Goal: Task Accomplishment & Management: Use online tool/utility

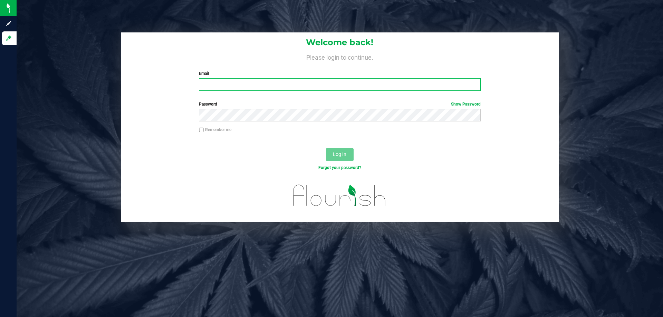
click at [219, 82] on input "Email" at bounding box center [339, 84] width 281 height 12
type input "meanderson@Liveparallel.com"
click at [326, 149] on button "Log In" at bounding box center [340, 155] width 28 height 12
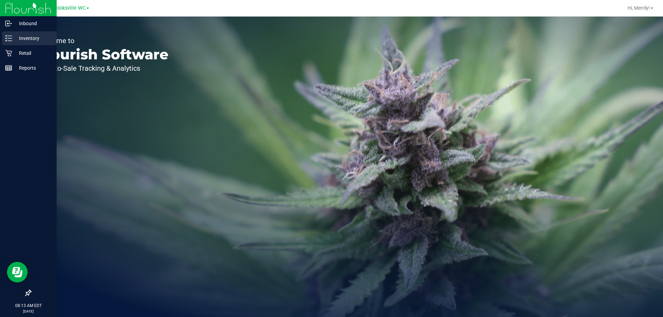
click at [7, 37] on icon at bounding box center [8, 38] width 7 height 7
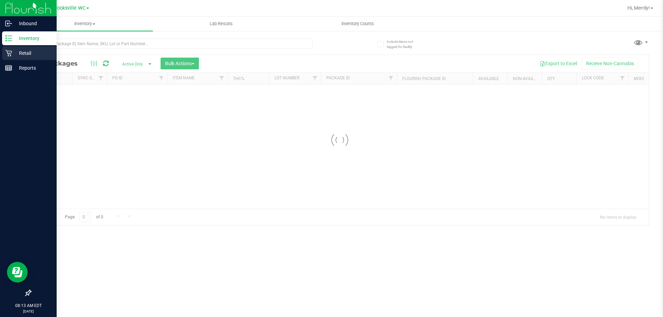
click at [4, 53] on div "Retail" at bounding box center [29, 53] width 55 height 14
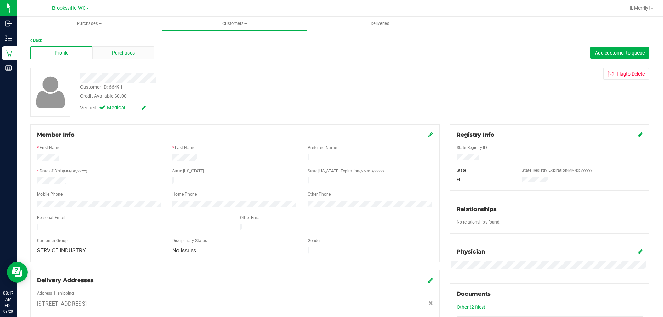
click at [121, 50] on span "Purchases" at bounding box center [123, 52] width 23 height 7
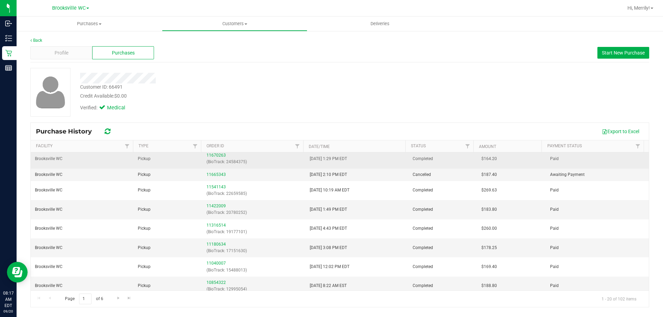
scroll to position [69, 0]
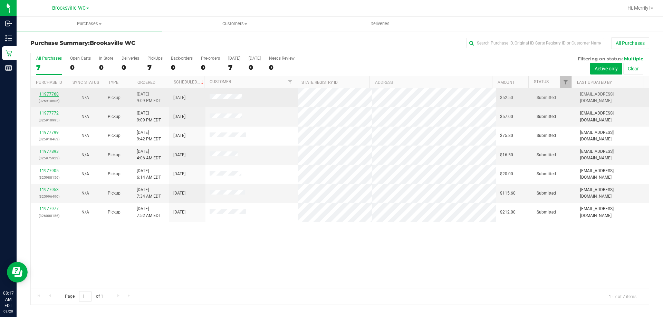
click at [46, 95] on link "11977768" at bounding box center [48, 94] width 19 height 5
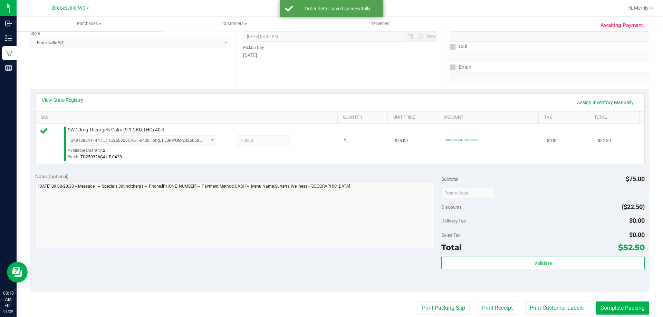
scroll to position [138, 0]
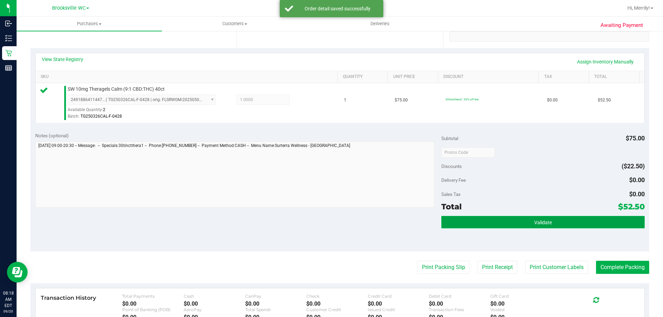
click at [522, 221] on button "Validate" at bounding box center [542, 222] width 203 height 12
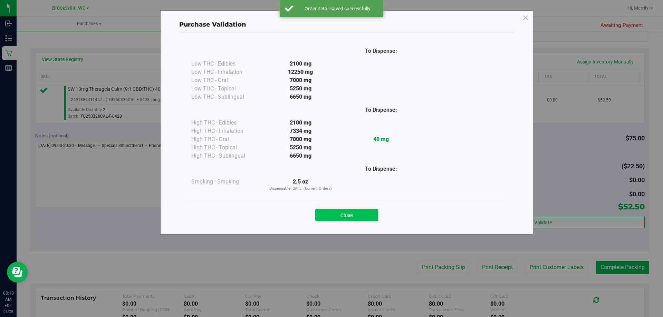
click at [348, 216] on button "Close" at bounding box center [346, 215] width 63 height 12
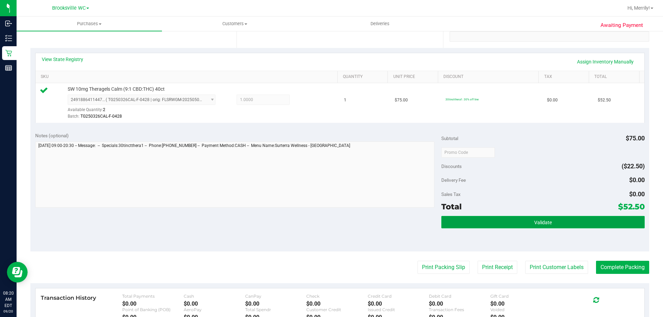
click at [546, 225] on span "Validate" at bounding box center [543, 223] width 18 height 6
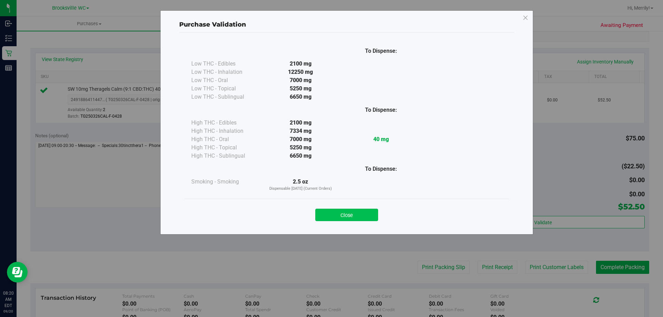
click at [362, 211] on button "Close" at bounding box center [346, 215] width 63 height 12
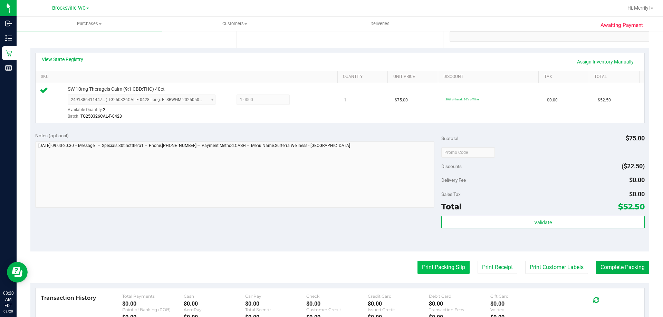
click at [441, 268] on button "Print Packing Slip" at bounding box center [444, 267] width 52 height 13
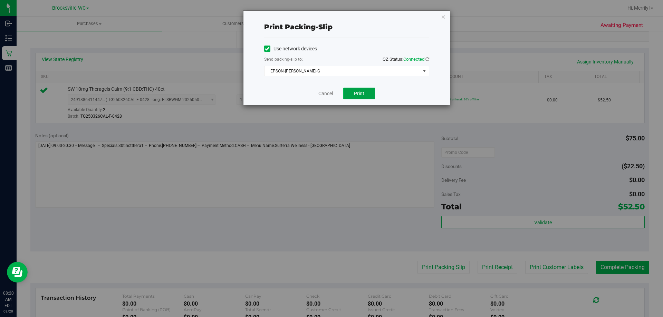
click at [361, 93] on span "Print" at bounding box center [359, 94] width 10 height 6
click at [326, 93] on link "Cancel" at bounding box center [325, 93] width 15 height 7
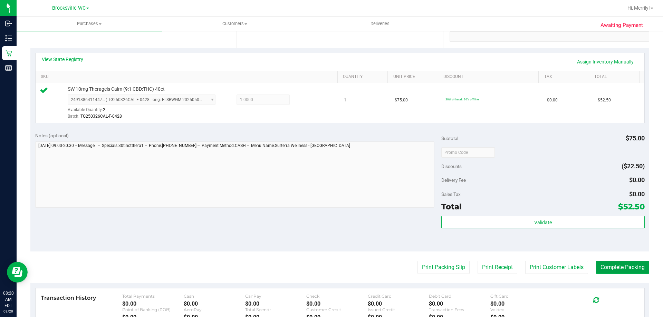
click at [627, 269] on button "Complete Packing" at bounding box center [622, 267] width 53 height 13
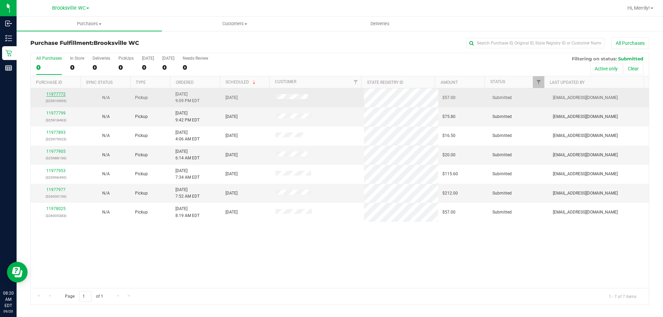
click at [55, 95] on link "11977772" at bounding box center [55, 94] width 19 height 5
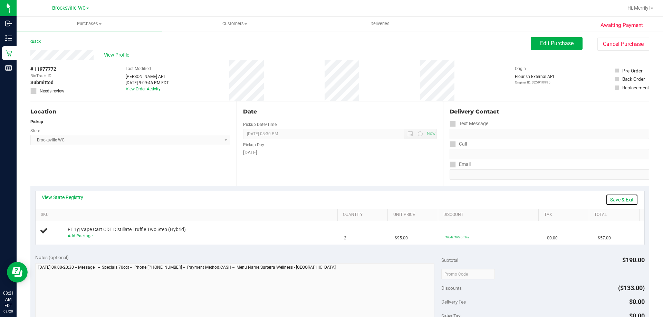
click at [615, 201] on link "Save & Exit" at bounding box center [622, 200] width 32 height 12
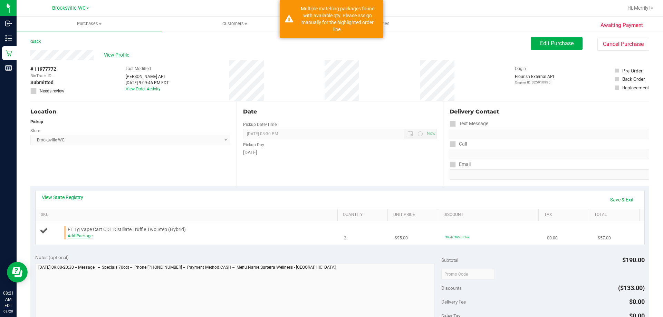
click at [81, 235] on link "Add Package" at bounding box center [80, 236] width 25 height 5
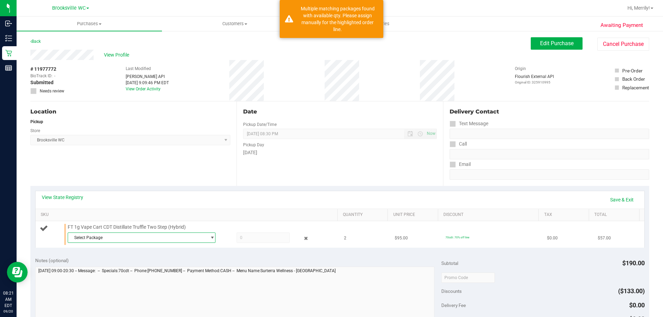
click at [114, 238] on span "Select Package" at bounding box center [137, 238] width 139 height 10
click at [133, 266] on span "( SEP25T1201-0908 | orig: FLSRWGM-20250913-348 )" at bounding box center [162, 266] width 101 height 5
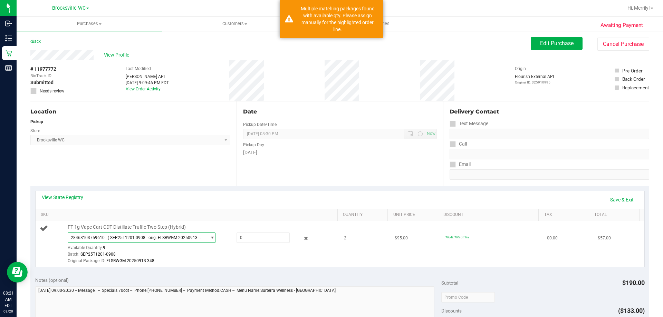
click at [196, 239] on span "( SEP25T1201-0908 | orig: FLSRWGM-20250913-348 )" at bounding box center [156, 238] width 96 height 5
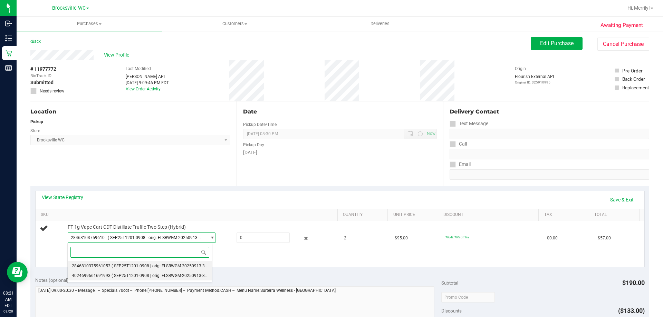
click at [183, 274] on span "( SEP25T1201-0908 | orig: FLSRWGM-20250913-340 )" at bounding box center [162, 276] width 101 height 5
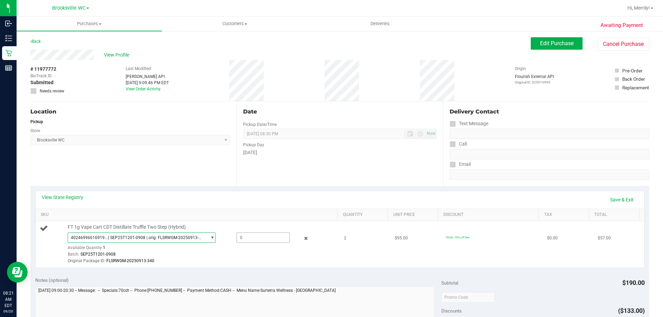
click at [246, 236] on span at bounding box center [263, 238] width 53 height 10
type input "1"
type input "1.0000"
click at [340, 263] on td "2" at bounding box center [365, 244] width 51 height 46
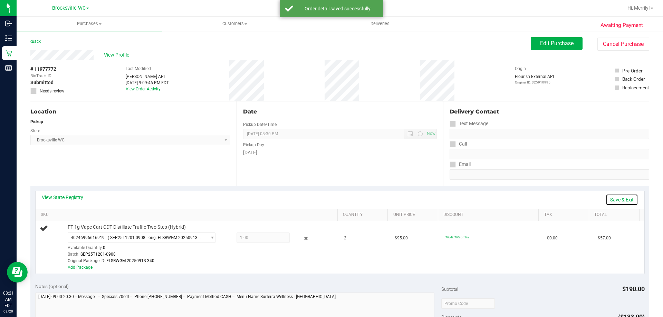
click at [614, 198] on link "Save & Exit" at bounding box center [622, 200] width 32 height 12
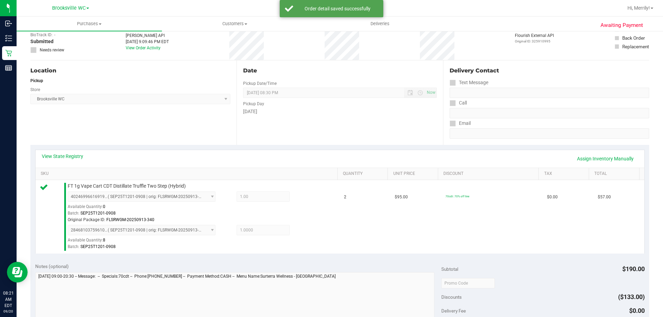
scroll to position [104, 0]
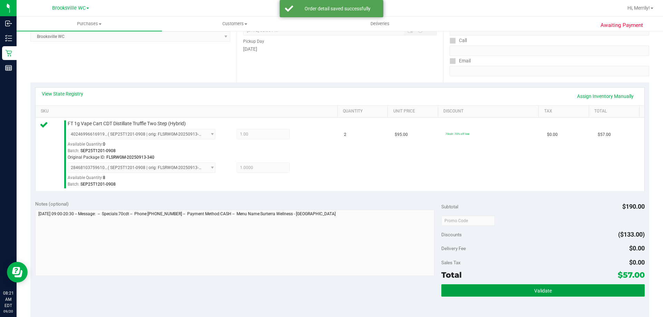
click at [535, 290] on span "Validate" at bounding box center [543, 291] width 18 height 6
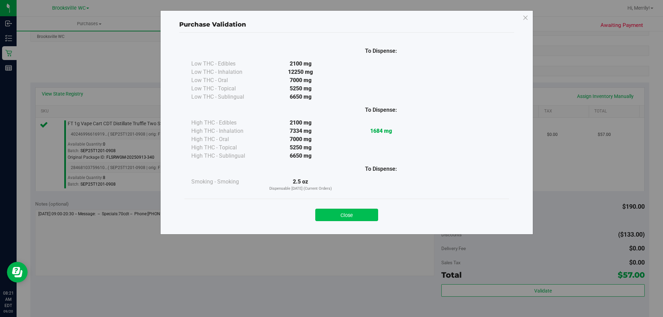
click at [346, 212] on button "Close" at bounding box center [346, 215] width 63 height 12
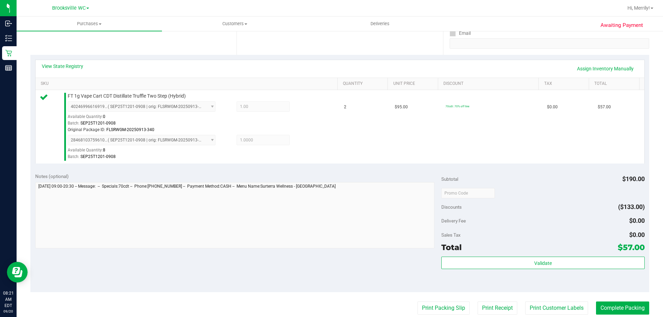
scroll to position [173, 0]
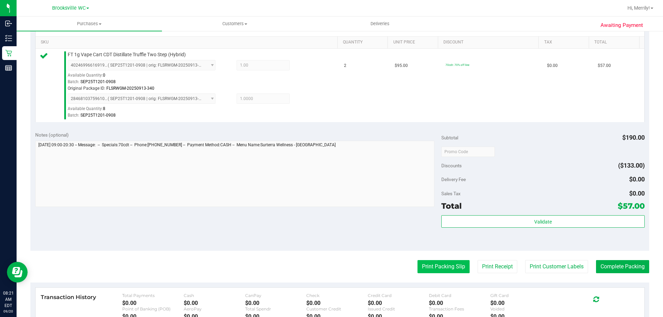
click at [430, 267] on button "Print Packing Slip" at bounding box center [444, 266] width 52 height 13
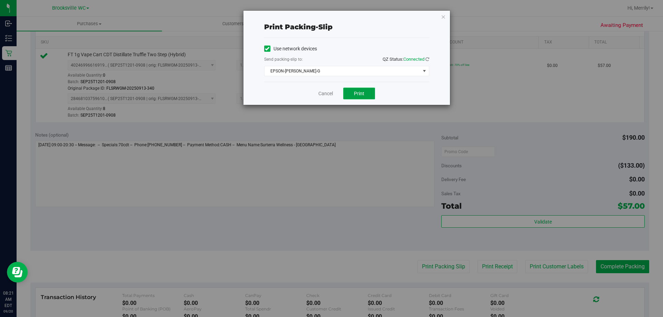
click at [364, 91] on span "Print" at bounding box center [359, 94] width 10 height 6
click at [325, 95] on link "Cancel" at bounding box center [325, 93] width 15 height 7
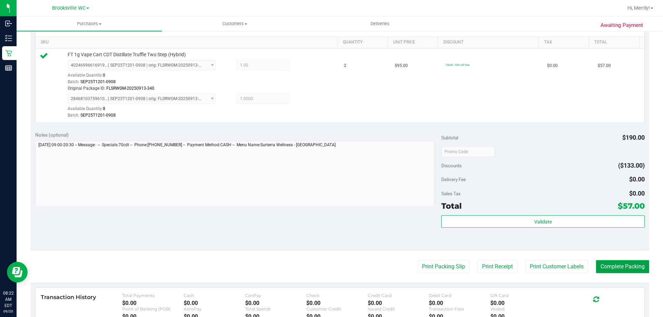
click at [618, 271] on button "Complete Packing" at bounding box center [622, 266] width 53 height 13
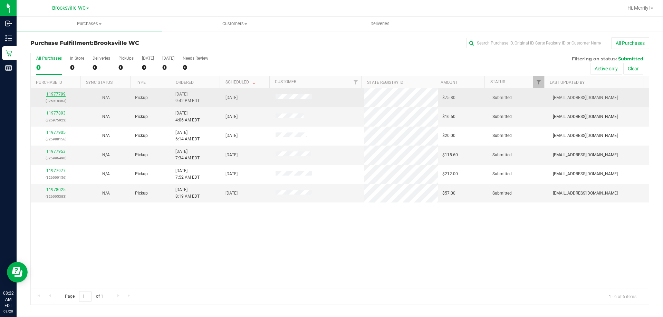
click at [60, 94] on link "11977799" at bounding box center [55, 94] width 19 height 5
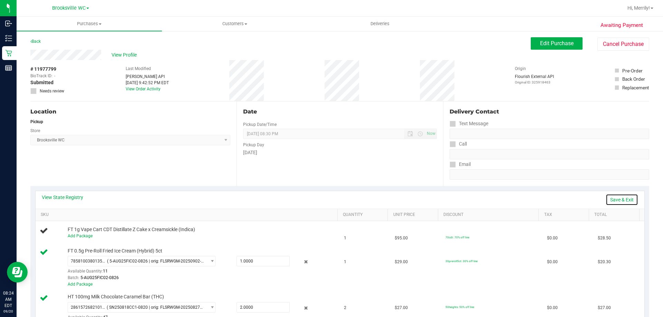
click at [613, 198] on link "Save & Exit" at bounding box center [622, 200] width 32 height 12
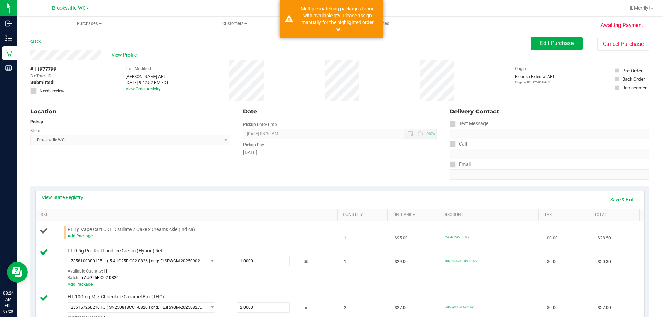
click at [89, 234] on link "Add Package" at bounding box center [80, 236] width 25 height 5
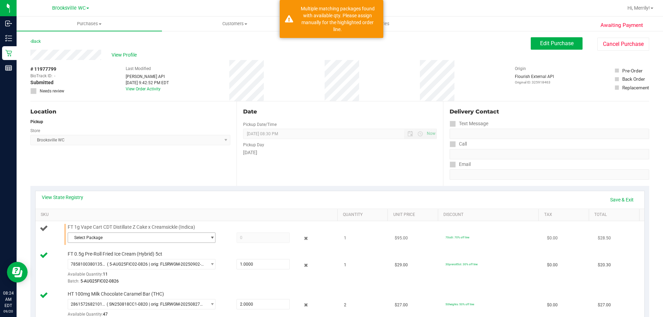
click at [108, 239] on span "Select Package" at bounding box center [137, 238] width 139 height 10
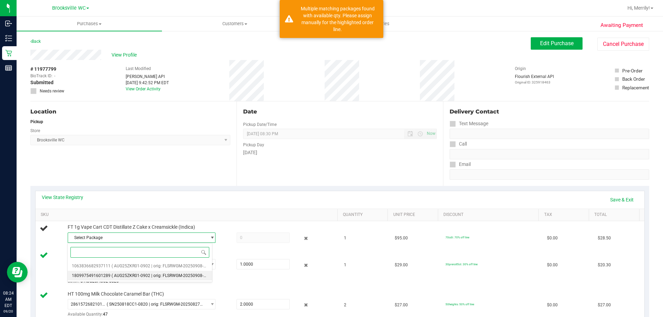
click at [151, 277] on span "( AUG25ZKR01-0902 | orig: FLSRWGM-20250908-1510 )" at bounding box center [164, 276] width 104 height 5
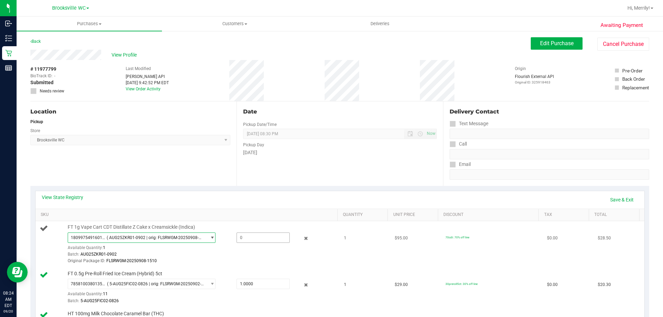
click at [245, 239] on span at bounding box center [263, 238] width 53 height 10
type input "1"
type input "1.0000"
click at [289, 183] on div "Date Pickup Date/Time 09/20/2025 Now 09/20/2025 08:30 PM Now Pickup Day Saturday" at bounding box center [340, 144] width 206 height 85
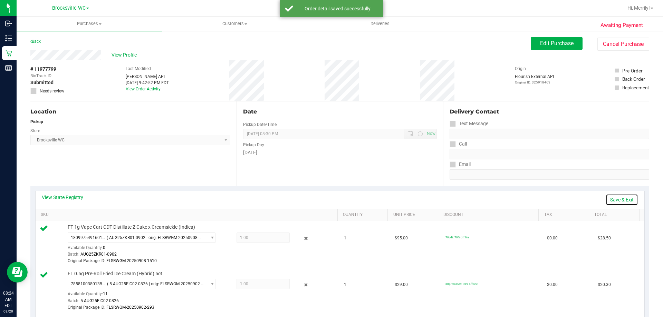
click at [620, 199] on link "Save & Exit" at bounding box center [622, 200] width 32 height 12
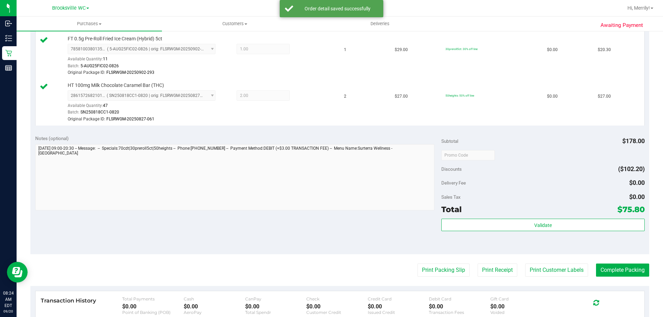
scroll to position [242, 0]
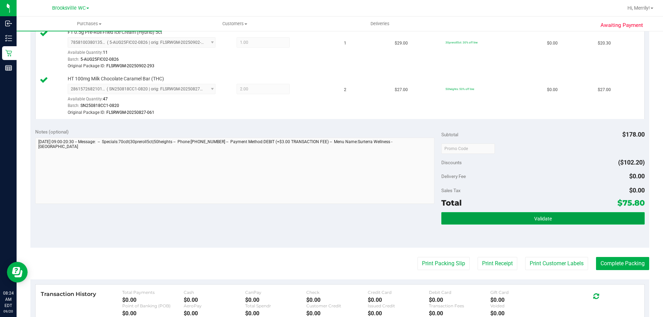
click at [542, 221] on span "Validate" at bounding box center [543, 219] width 18 height 6
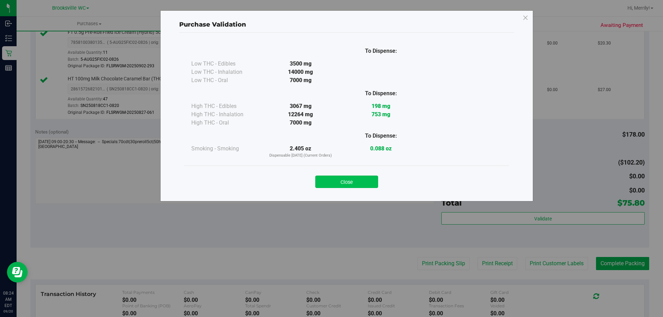
click at [348, 178] on button "Close" at bounding box center [346, 182] width 63 height 12
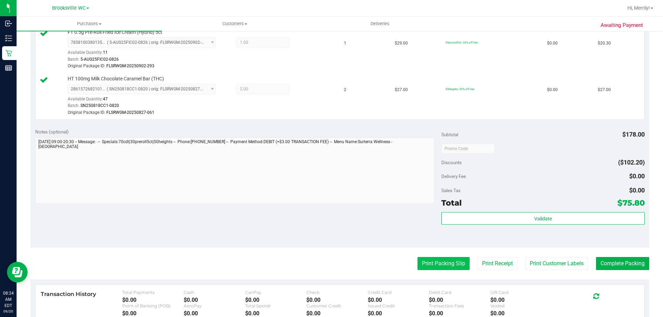
click at [430, 263] on button "Print Packing Slip" at bounding box center [444, 263] width 52 height 13
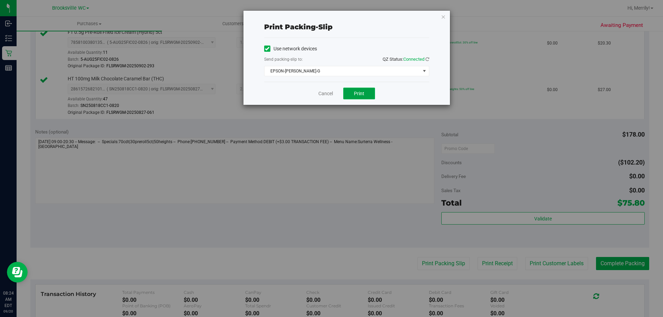
click at [361, 91] on span "Print" at bounding box center [359, 94] width 10 height 6
click at [327, 93] on link "Cancel" at bounding box center [325, 93] width 15 height 7
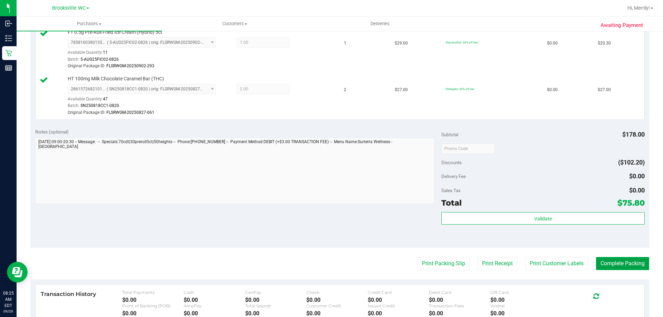
click at [620, 261] on button "Complete Packing" at bounding box center [622, 263] width 53 height 13
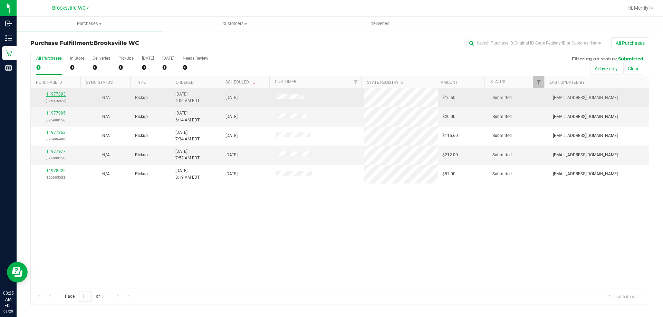
click at [50, 93] on link "11977893" at bounding box center [55, 94] width 19 height 5
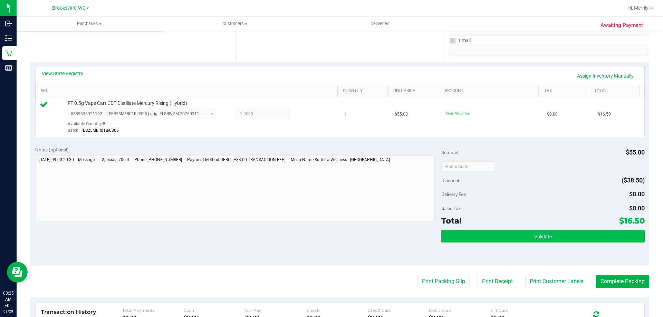
scroll to position [138, 0]
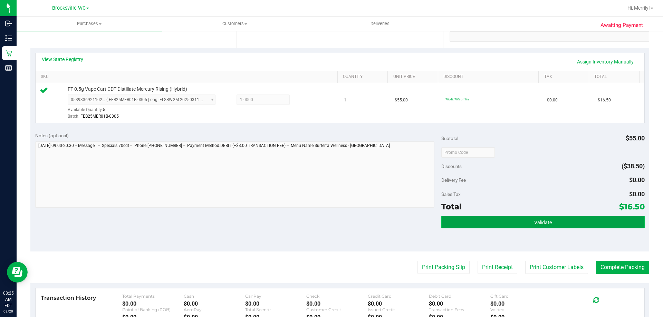
click at [545, 225] on span "Validate" at bounding box center [543, 223] width 18 height 6
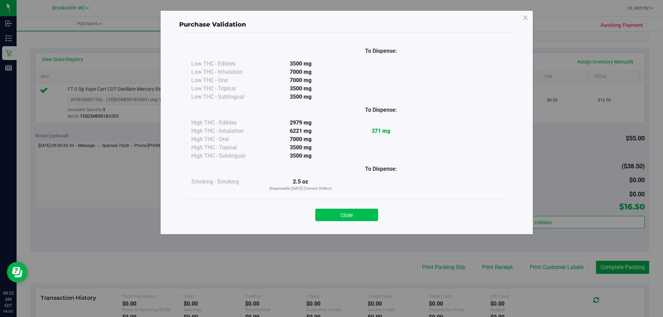
click at [334, 215] on button "Close" at bounding box center [346, 215] width 63 height 12
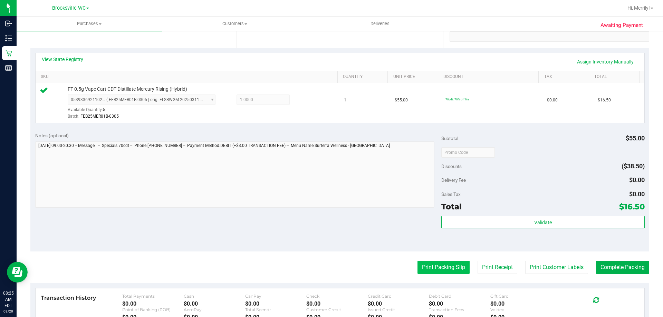
click at [438, 264] on button "Print Packing Slip" at bounding box center [444, 267] width 52 height 13
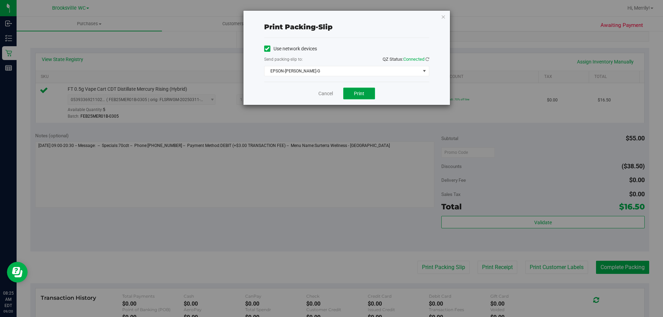
click at [361, 96] on span "Print" at bounding box center [359, 94] width 10 height 6
click at [329, 95] on link "Cancel" at bounding box center [325, 93] width 15 height 7
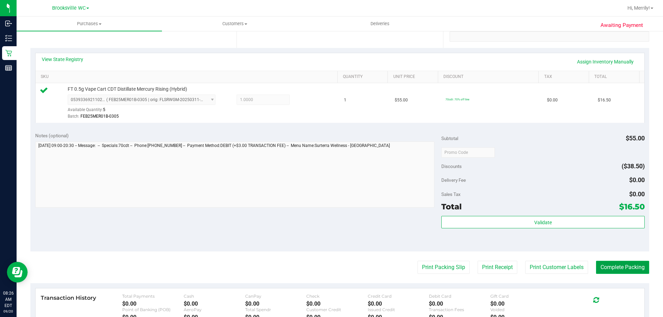
click at [613, 270] on button "Complete Packing" at bounding box center [622, 267] width 53 height 13
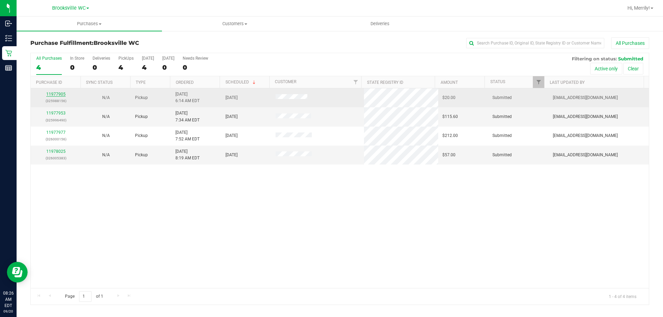
click at [58, 94] on link "11977905" at bounding box center [55, 94] width 19 height 5
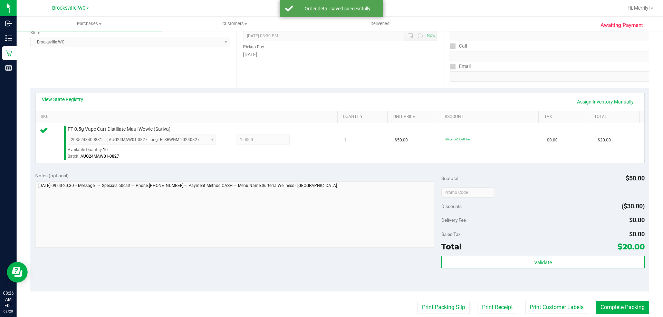
scroll to position [138, 0]
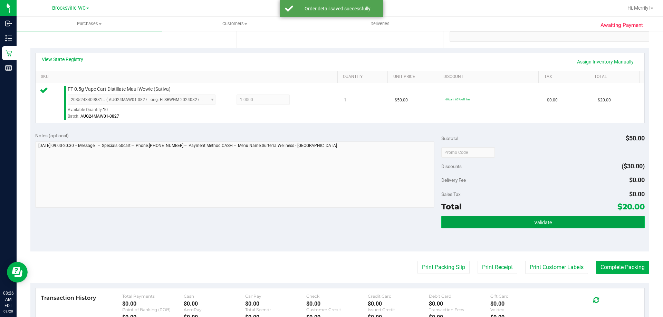
click at [523, 219] on button "Validate" at bounding box center [542, 222] width 203 height 12
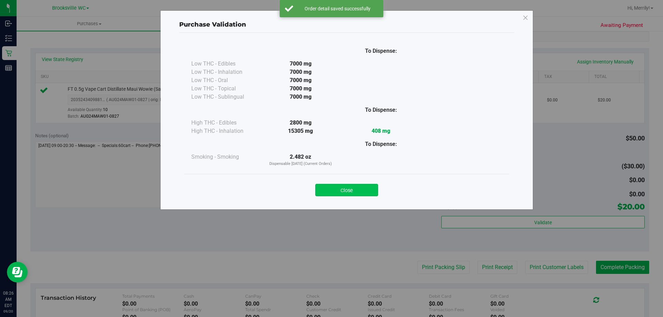
click at [340, 193] on button "Close" at bounding box center [346, 190] width 63 height 12
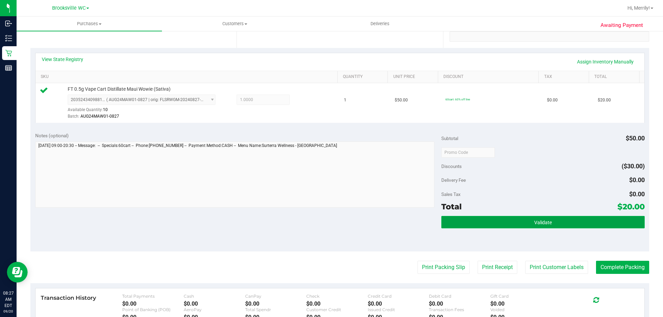
click at [483, 223] on button "Validate" at bounding box center [542, 222] width 203 height 12
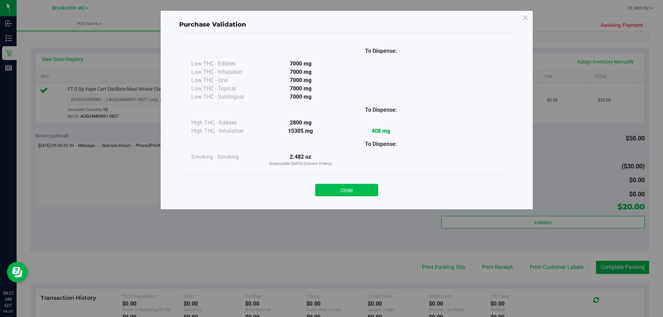
click at [355, 188] on button "Close" at bounding box center [346, 190] width 63 height 12
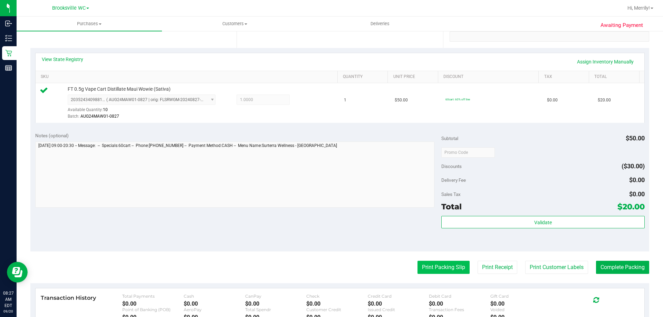
click at [428, 266] on button "Print Packing Slip" at bounding box center [444, 267] width 52 height 13
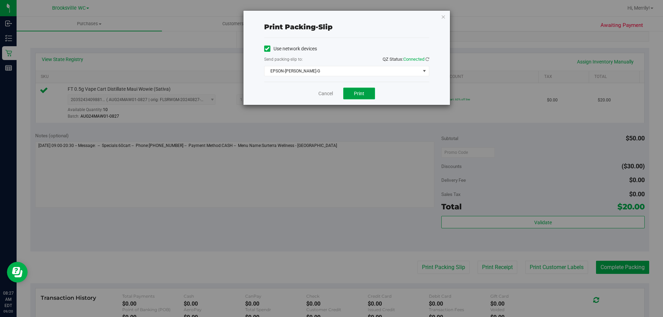
click at [357, 96] on button "Print" at bounding box center [359, 94] width 32 height 12
click at [320, 95] on link "Cancel" at bounding box center [325, 93] width 15 height 7
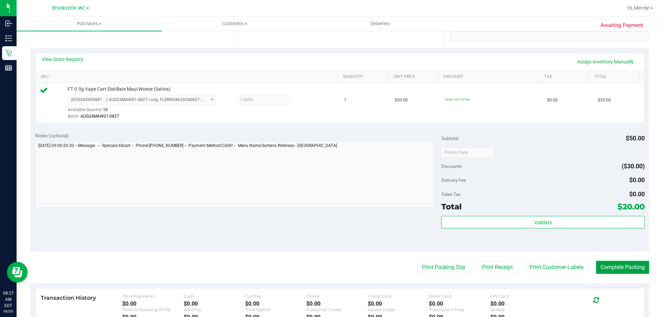
click at [612, 268] on button "Complete Packing" at bounding box center [622, 267] width 53 height 13
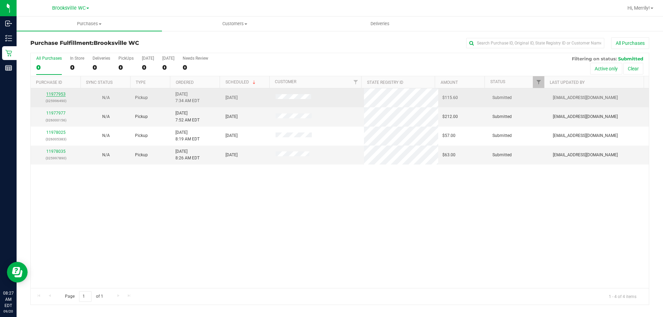
click at [58, 95] on link "11977953" at bounding box center [55, 94] width 19 height 5
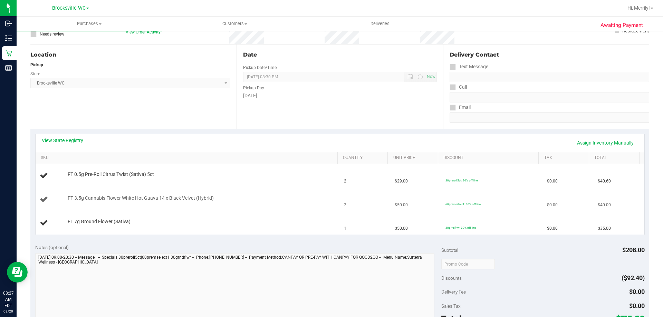
scroll to position [69, 0]
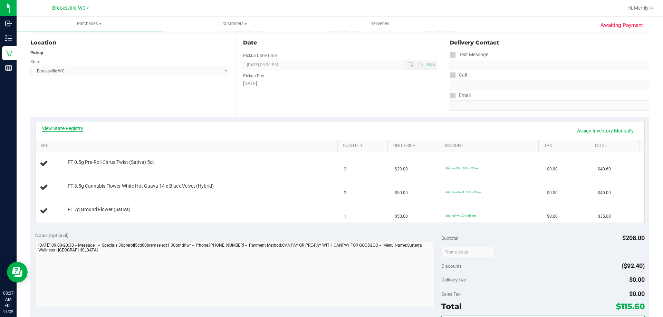
click at [69, 129] on link "View State Registry" at bounding box center [62, 128] width 41 height 7
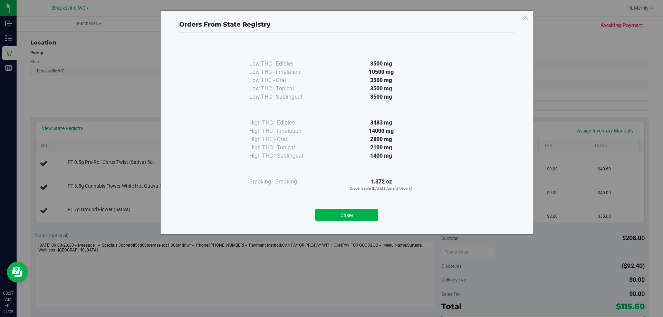
click at [354, 209] on div "Close" at bounding box center [347, 212] width 314 height 17
click at [346, 211] on button "Close" at bounding box center [346, 215] width 63 height 12
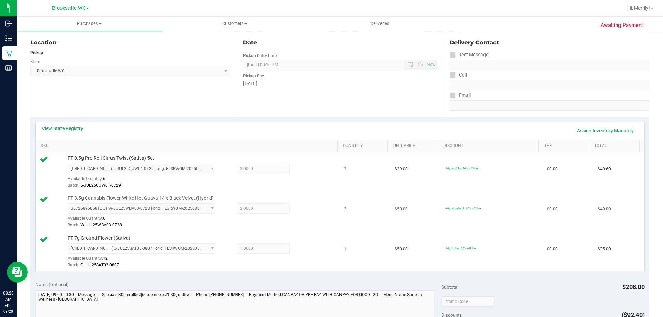
scroll to position [207, 0]
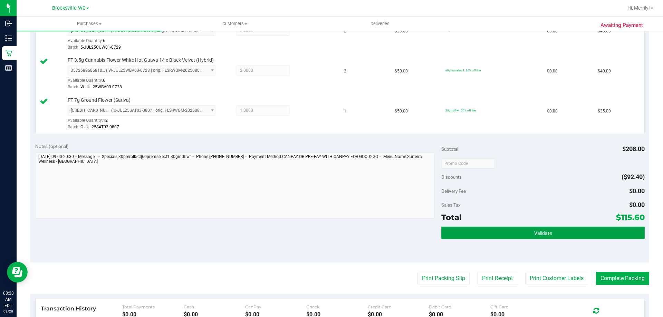
click at [502, 233] on button "Validate" at bounding box center [542, 233] width 203 height 12
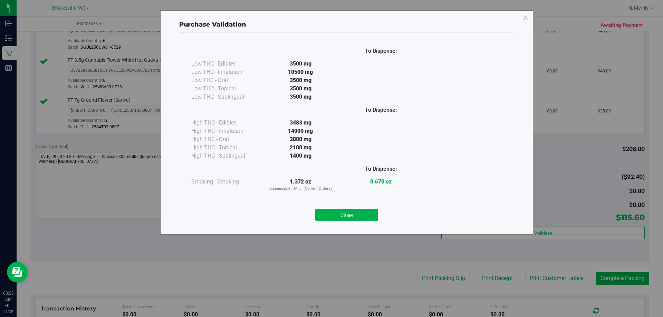
drag, startPoint x: 346, startPoint y: 216, endPoint x: 351, endPoint y: 216, distance: 5.2
click at [346, 215] on button "Close" at bounding box center [346, 215] width 63 height 12
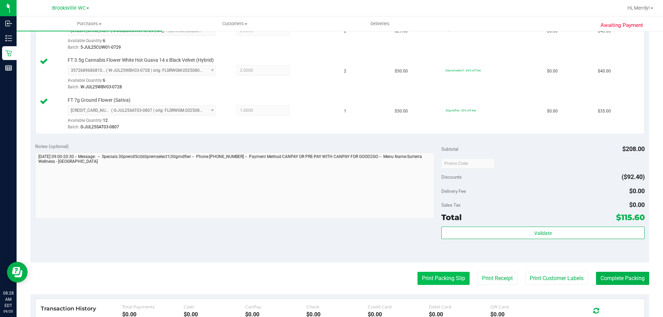
click at [428, 279] on button "Print Packing Slip" at bounding box center [444, 278] width 52 height 13
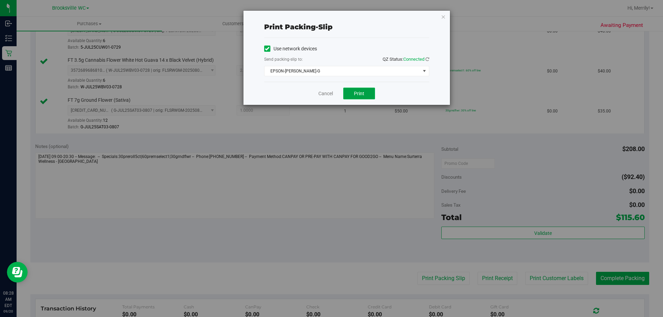
click at [365, 92] on button "Print" at bounding box center [359, 94] width 32 height 12
click at [324, 93] on link "Cancel" at bounding box center [325, 93] width 15 height 7
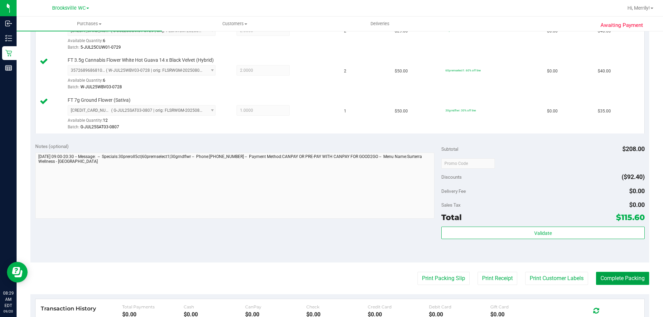
click at [618, 277] on button "Complete Packing" at bounding box center [622, 278] width 53 height 13
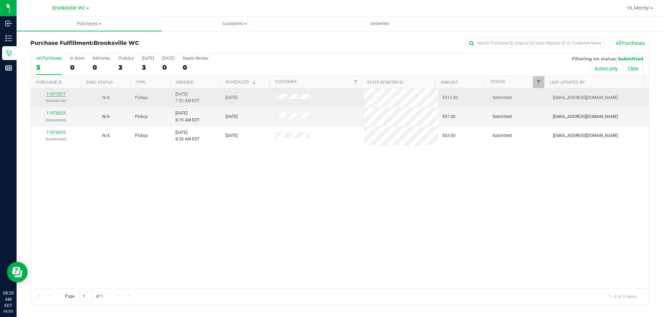
click at [53, 93] on link "11977977" at bounding box center [55, 94] width 19 height 5
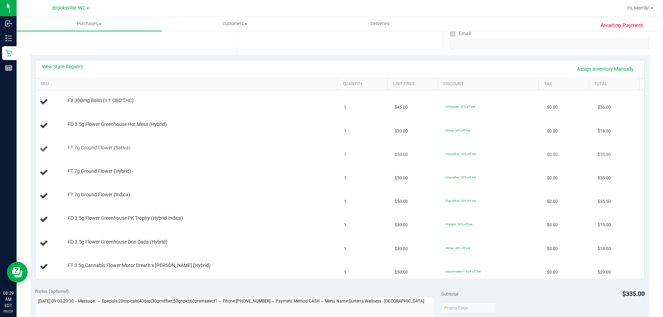
scroll to position [138, 0]
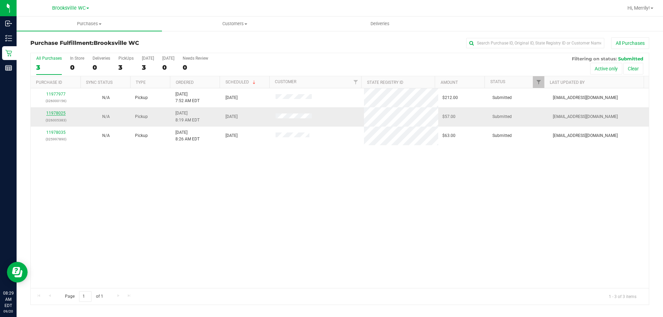
click at [56, 113] on link "11978025" at bounding box center [55, 113] width 19 height 5
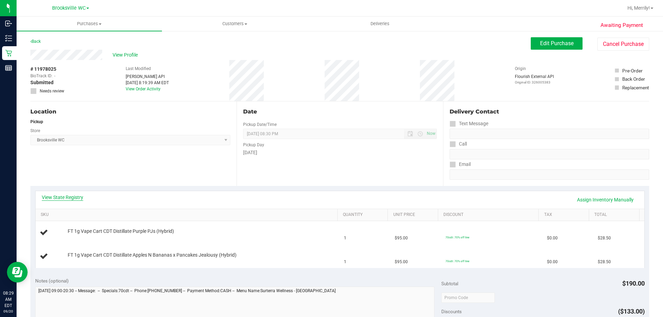
click at [62, 195] on link "View State Registry" at bounding box center [62, 197] width 41 height 7
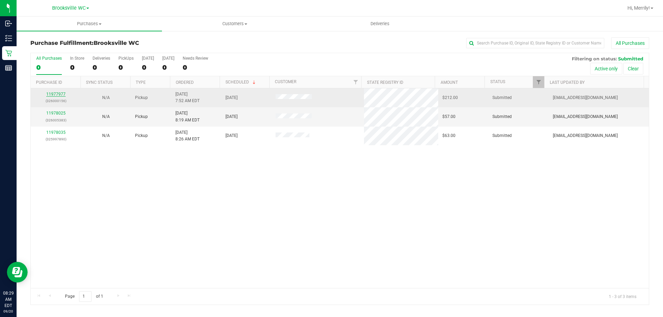
click at [55, 95] on link "11977977" at bounding box center [55, 94] width 19 height 5
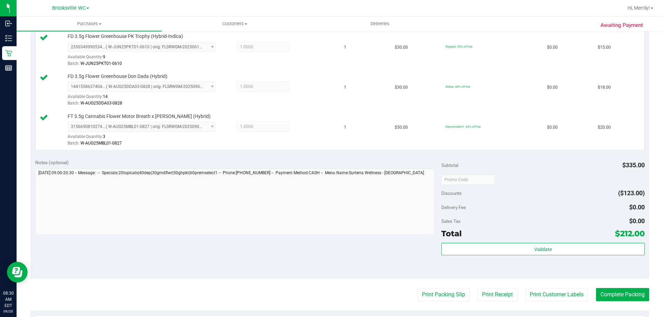
scroll to position [414, 0]
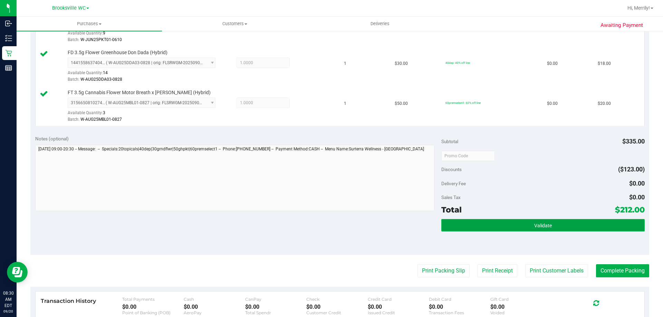
click at [509, 226] on button "Validate" at bounding box center [542, 225] width 203 height 12
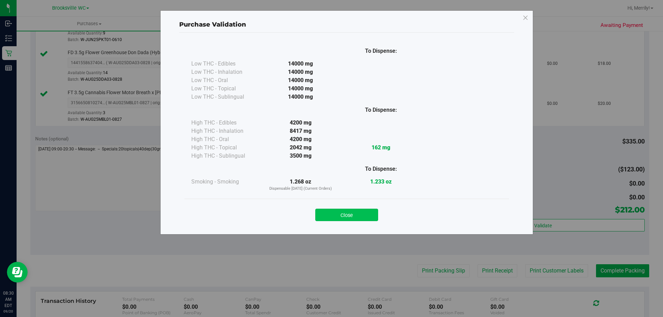
click at [361, 221] on button "Close" at bounding box center [346, 215] width 63 height 12
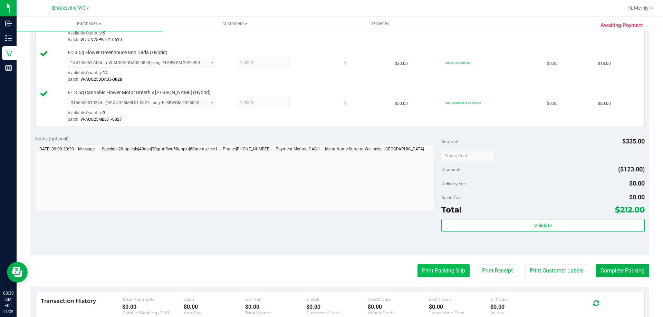
click at [438, 273] on button "Print Packing Slip" at bounding box center [444, 271] width 52 height 13
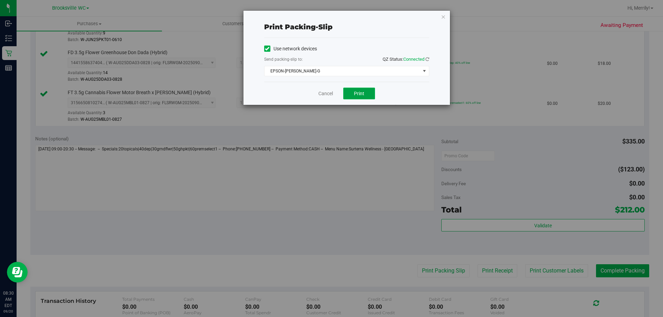
click at [362, 96] on button "Print" at bounding box center [359, 94] width 32 height 12
click at [325, 93] on link "Cancel" at bounding box center [325, 93] width 15 height 7
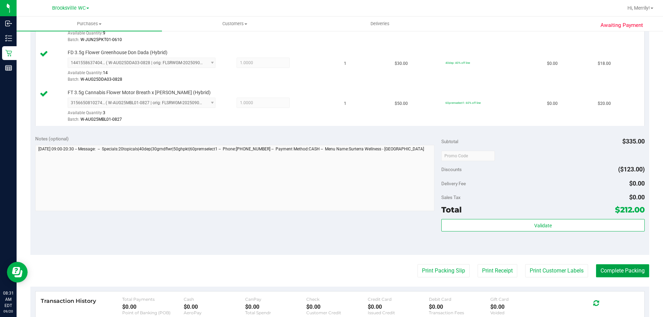
click at [621, 269] on button "Complete Packing" at bounding box center [622, 271] width 53 height 13
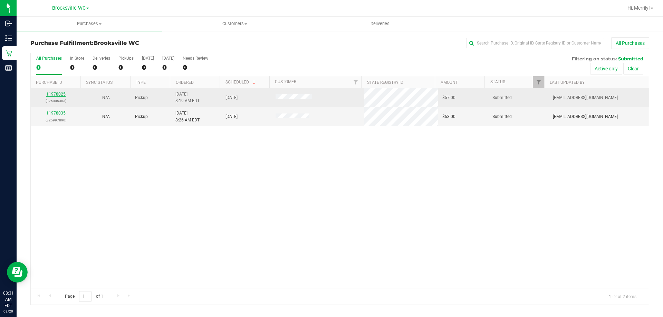
click at [58, 93] on link "11978025" at bounding box center [55, 94] width 19 height 5
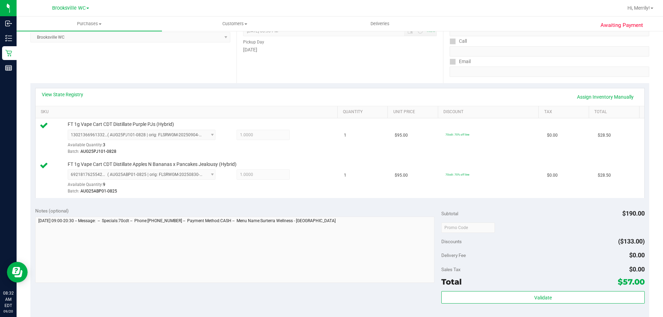
scroll to position [104, 0]
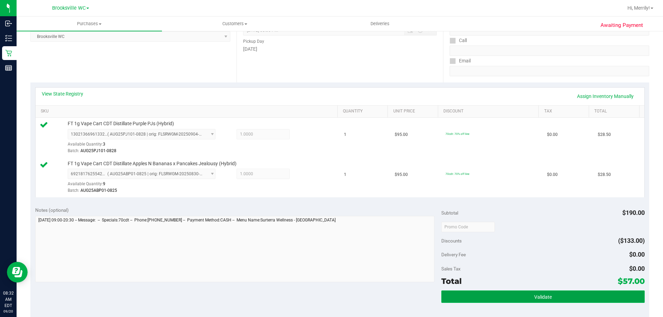
click at [534, 295] on span "Validate" at bounding box center [543, 298] width 18 height 6
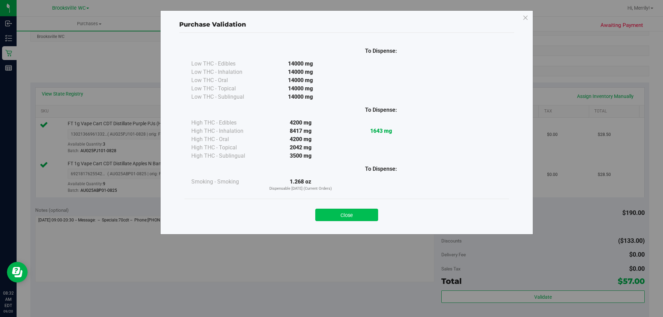
click at [346, 217] on button "Close" at bounding box center [346, 215] width 63 height 12
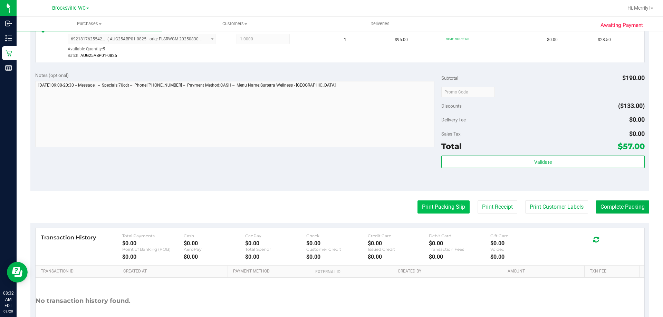
scroll to position [242, 0]
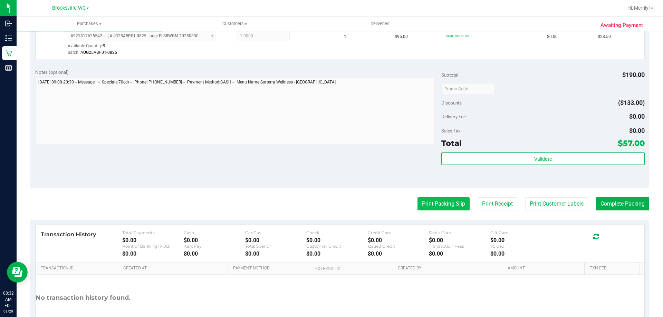
click at [437, 204] on button "Print Packing Slip" at bounding box center [444, 204] width 52 height 13
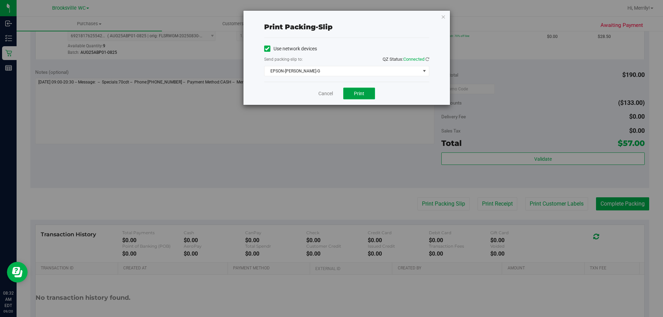
click at [357, 93] on span "Print" at bounding box center [359, 94] width 10 height 6
click at [332, 94] on link "Cancel" at bounding box center [325, 93] width 15 height 7
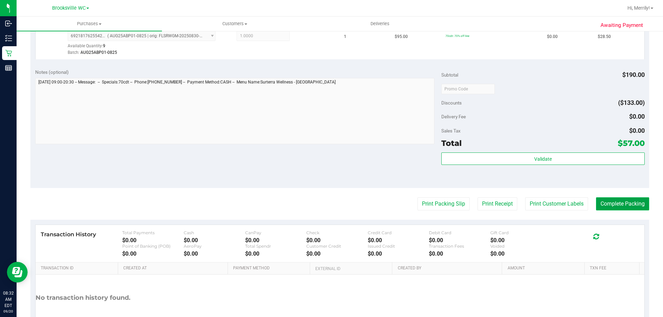
click at [628, 204] on button "Complete Packing" at bounding box center [622, 204] width 53 height 13
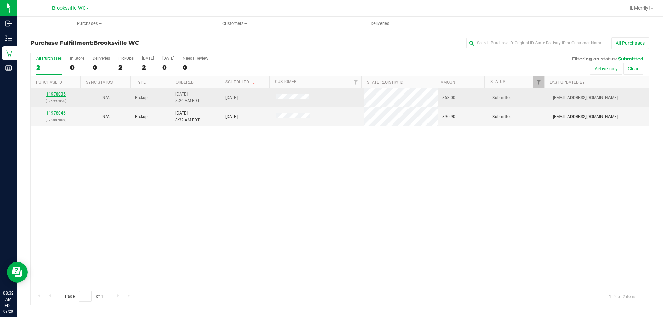
click at [57, 94] on link "11978035" at bounding box center [55, 94] width 19 height 5
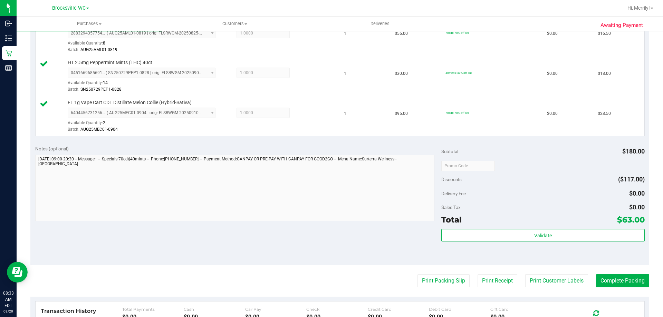
scroll to position [207, 0]
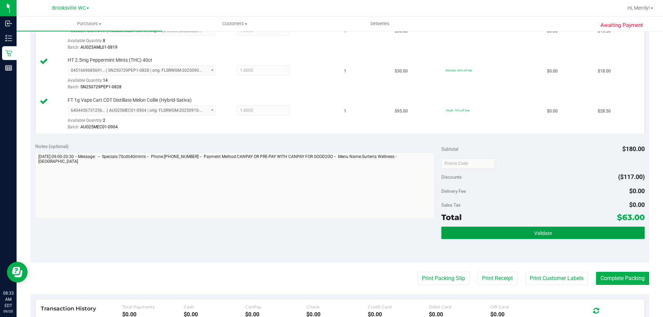
click at [517, 233] on button "Validate" at bounding box center [542, 233] width 203 height 12
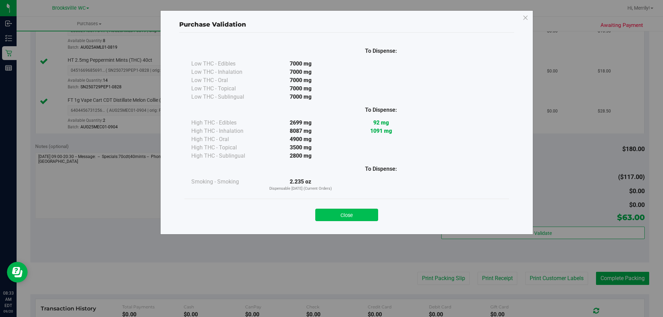
click at [346, 214] on button "Close" at bounding box center [346, 215] width 63 height 12
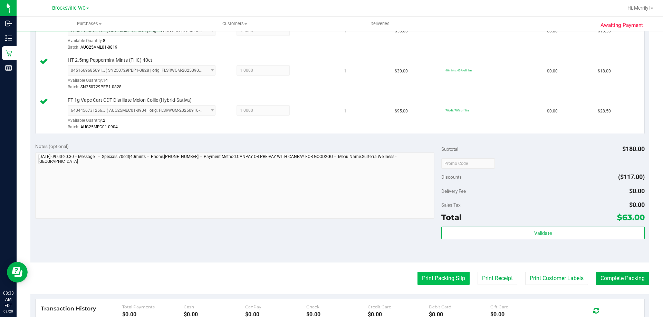
click at [429, 279] on button "Print Packing Slip" at bounding box center [444, 278] width 52 height 13
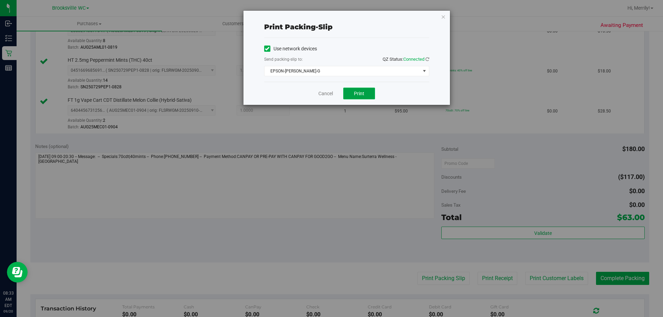
click at [360, 95] on span "Print" at bounding box center [359, 94] width 10 height 6
click at [324, 93] on link "Cancel" at bounding box center [325, 93] width 15 height 7
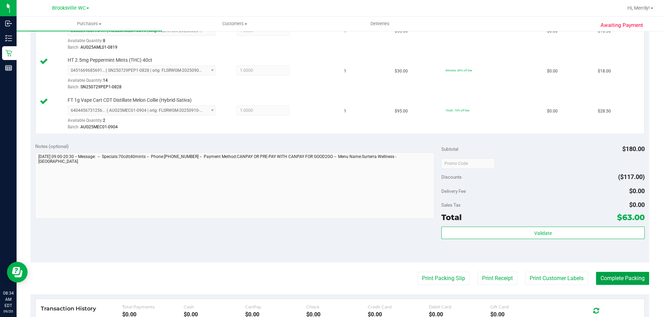
click at [612, 279] on button "Complete Packing" at bounding box center [622, 278] width 53 height 13
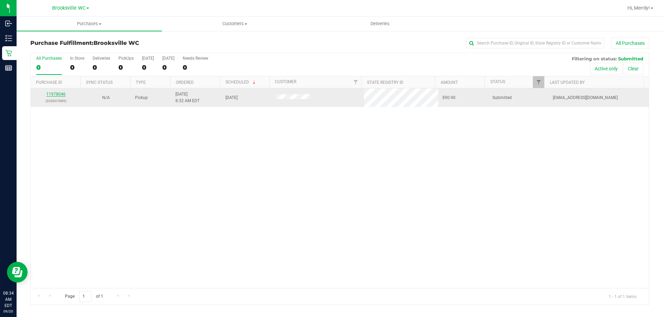
click at [61, 95] on link "11978046" at bounding box center [55, 94] width 19 height 5
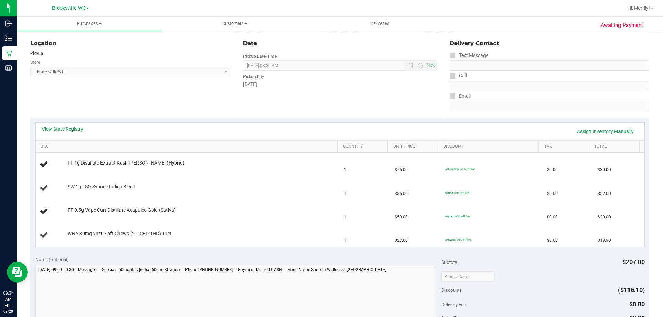
scroll to position [69, 0]
click at [61, 128] on link "View State Registry" at bounding box center [62, 128] width 41 height 7
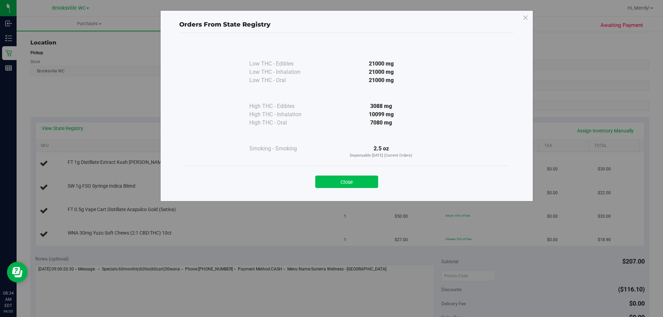
click at [356, 176] on button "Close" at bounding box center [346, 182] width 63 height 12
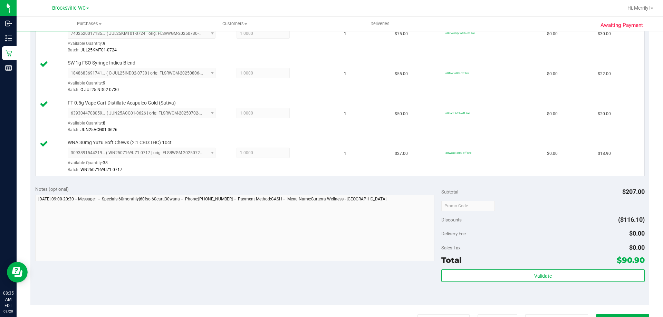
scroll to position [207, 0]
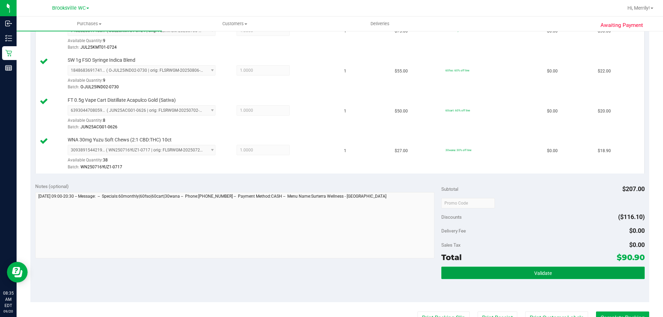
click at [552, 274] on button "Validate" at bounding box center [542, 273] width 203 height 12
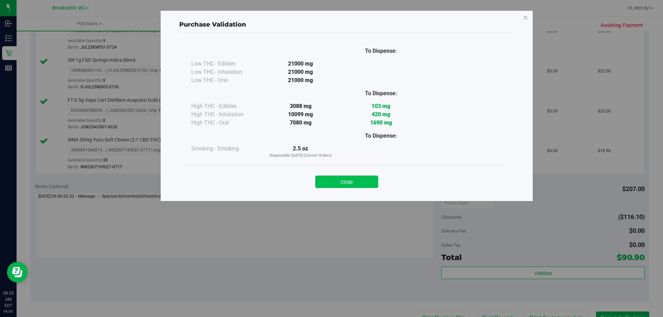
click at [349, 179] on button "Close" at bounding box center [346, 182] width 63 height 12
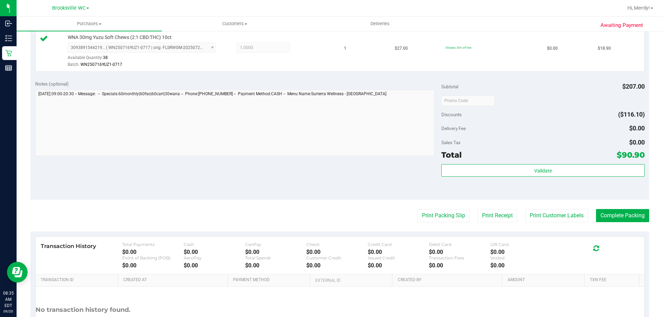
scroll to position [345, 0]
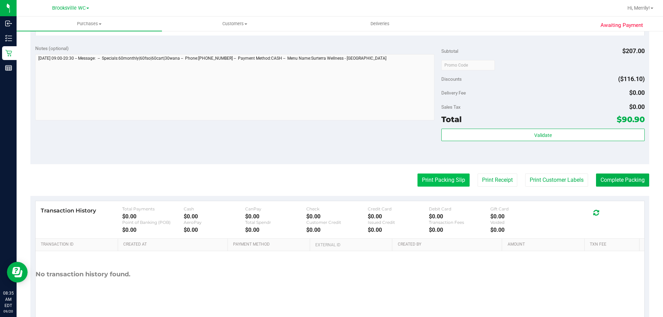
click at [440, 181] on button "Print Packing Slip" at bounding box center [444, 180] width 52 height 13
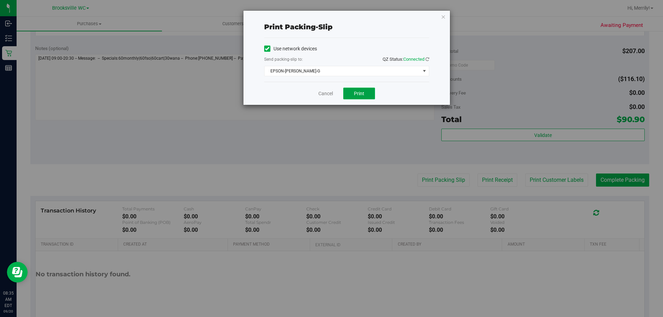
click at [357, 93] on span "Print" at bounding box center [359, 94] width 10 height 6
click at [329, 92] on link "Cancel" at bounding box center [325, 93] width 15 height 7
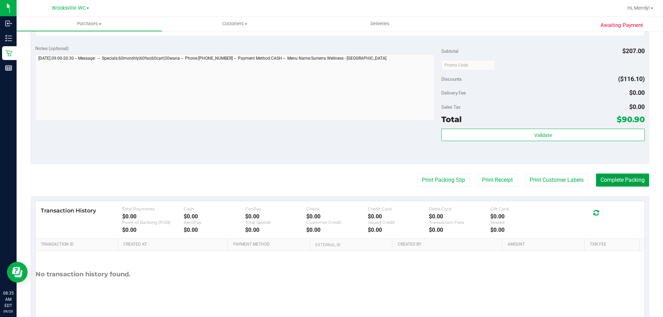
click at [615, 179] on button "Complete Packing" at bounding box center [622, 180] width 53 height 13
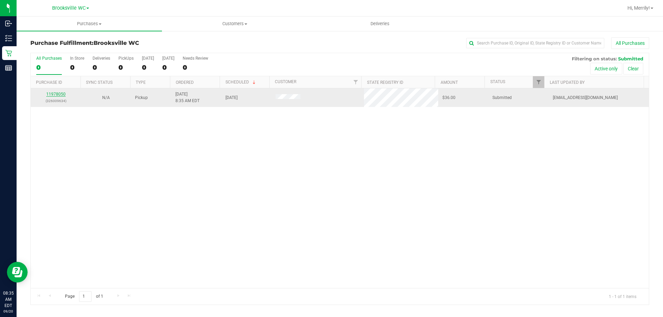
click at [54, 93] on link "11978050" at bounding box center [55, 94] width 19 height 5
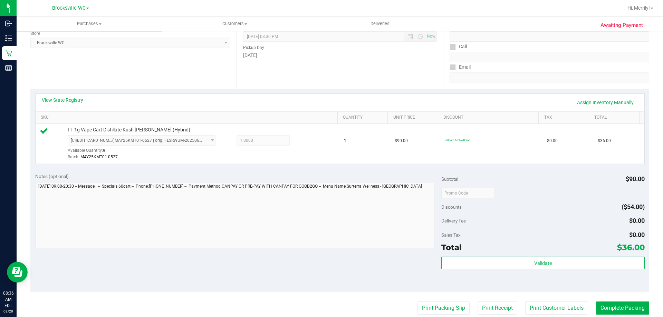
scroll to position [173, 0]
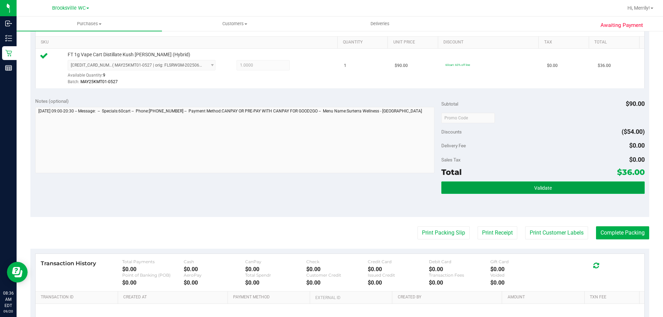
click at [498, 190] on button "Validate" at bounding box center [542, 188] width 203 height 12
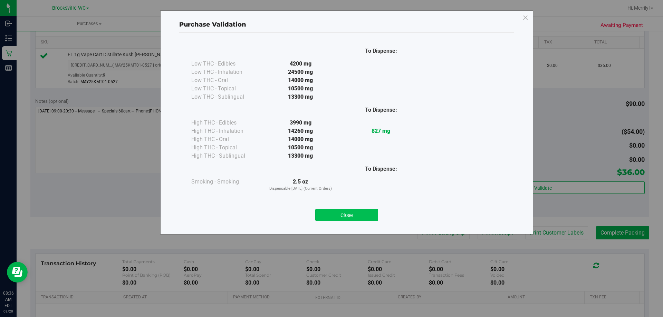
click at [361, 214] on button "Close" at bounding box center [346, 215] width 63 height 12
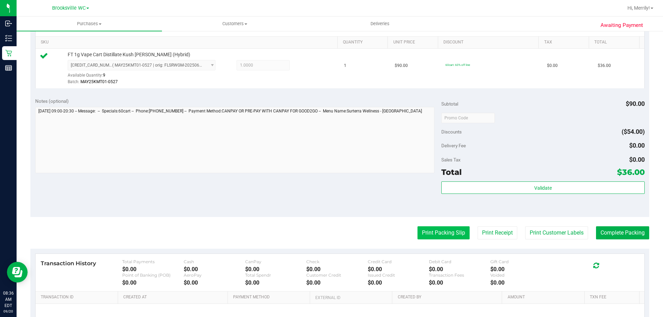
click at [443, 230] on button "Print Packing Slip" at bounding box center [444, 233] width 52 height 13
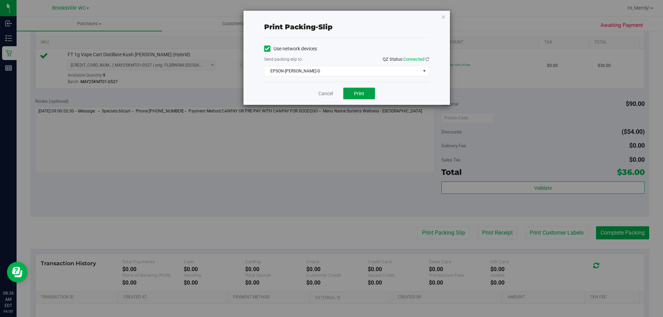
click at [362, 93] on span "Print" at bounding box center [359, 94] width 10 height 6
click at [328, 94] on link "Cancel" at bounding box center [325, 93] width 15 height 7
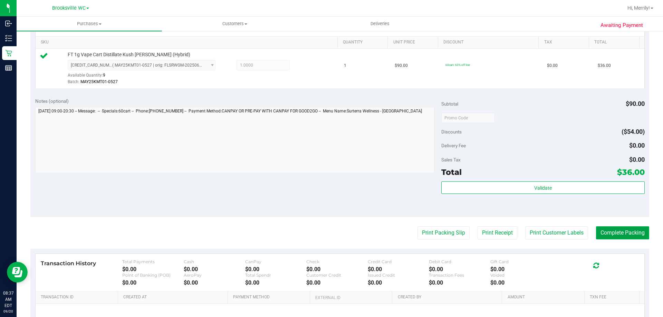
click at [616, 235] on button "Complete Packing" at bounding box center [622, 233] width 53 height 13
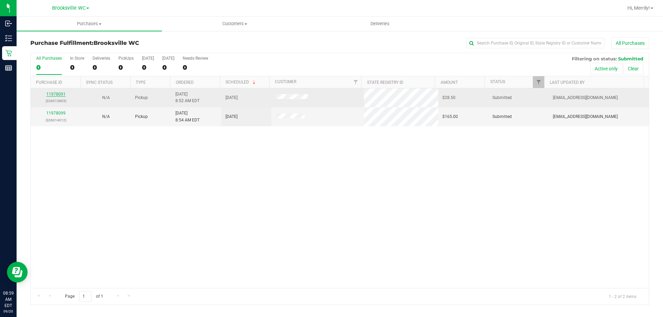
click at [52, 94] on link "11978091" at bounding box center [55, 94] width 19 height 5
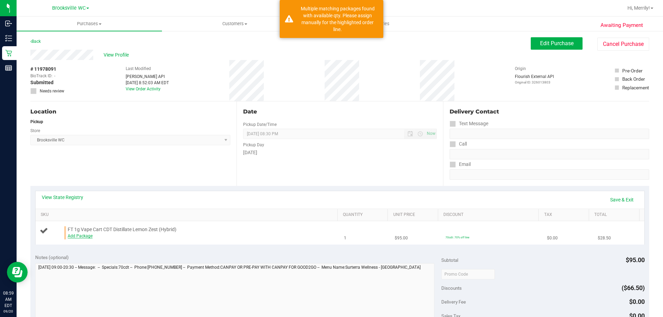
click at [78, 236] on link "Add Package" at bounding box center [80, 236] width 25 height 5
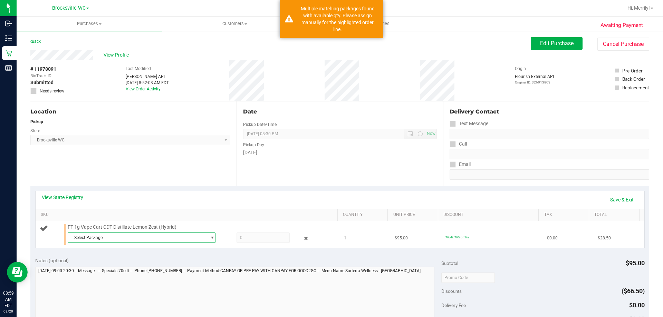
click at [120, 236] on span "Select Package" at bounding box center [137, 238] width 139 height 10
click at [112, 265] on span "( JUL25LMZ01-0729 | orig: FLSRWGM-20250804-2404 )" at bounding box center [163, 266] width 103 height 5
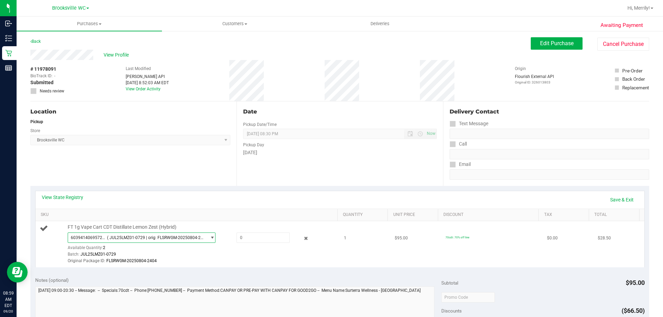
click at [121, 236] on span "( JUL25LMZ01-0729 | orig: FLSRWGM-20250804-2404 )" at bounding box center [155, 238] width 97 height 5
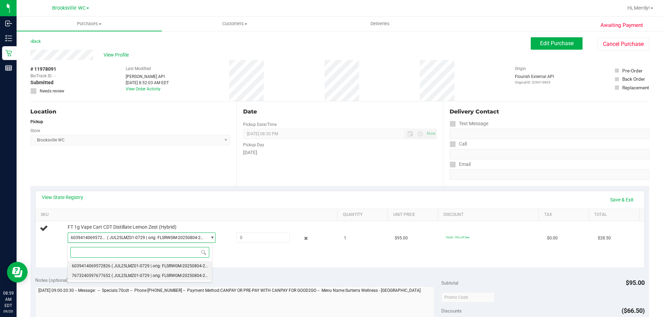
click at [116, 275] on span "( JUL25LMZ01-0729 | orig: FLSRWGM-20250804-2331 )" at bounding box center [163, 276] width 103 height 5
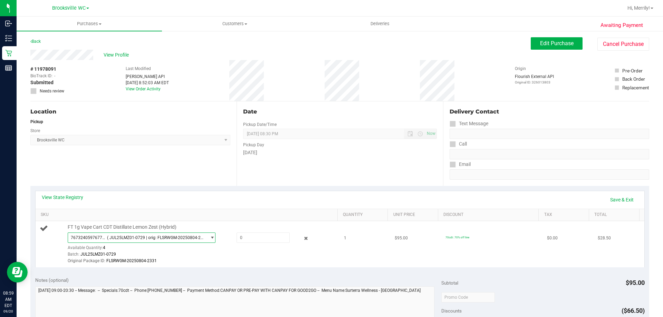
click at [118, 238] on span "( JUL25LMZ01-0729 | orig: FLSRWGM-20250804-2331 )" at bounding box center [155, 238] width 97 height 5
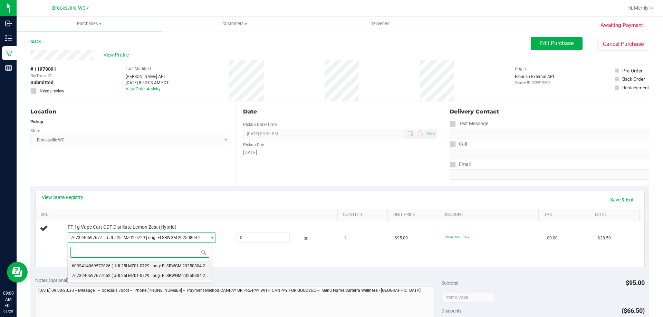
click at [116, 264] on span "( JUL25LMZ01-0729 | orig: FLSRWGM-20250804-2404 )" at bounding box center [163, 266] width 103 height 5
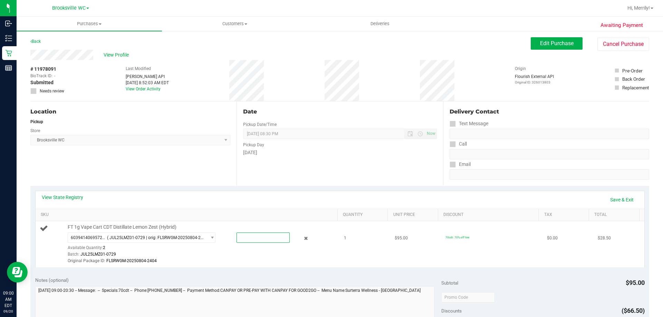
click at [239, 238] on span at bounding box center [263, 238] width 53 height 10
type input "1"
type input "1.0000"
click at [238, 251] on div "6039414069572826 ( JUL25LMZ01-0729 | orig: FLSRWGM-20250804-2404 ) 603941406957…" at bounding box center [201, 249] width 267 height 32
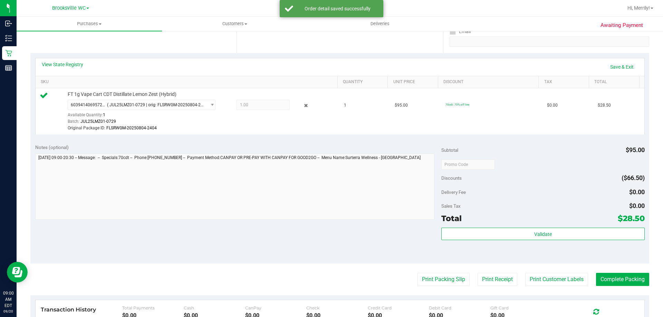
scroll to position [138, 0]
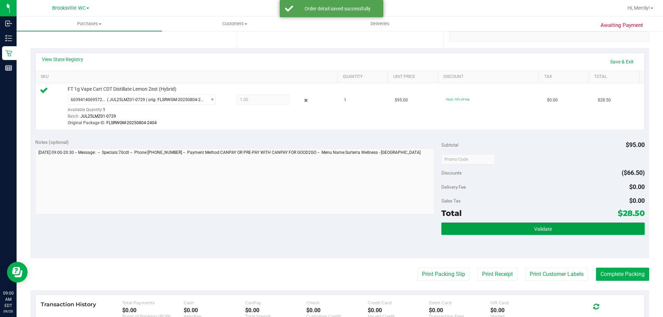
click at [534, 231] on span "Validate" at bounding box center [543, 230] width 18 height 6
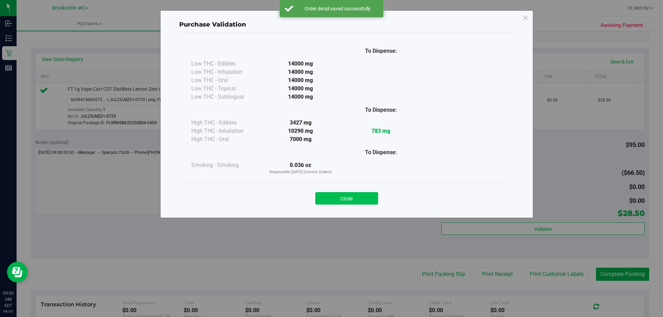
click at [354, 199] on button "Close" at bounding box center [346, 198] width 63 height 12
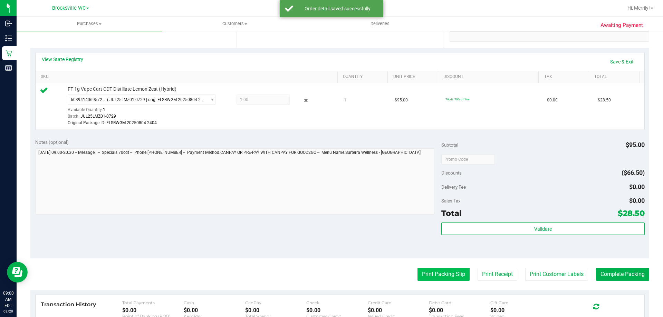
click at [422, 271] on button "Print Packing Slip" at bounding box center [444, 274] width 52 height 13
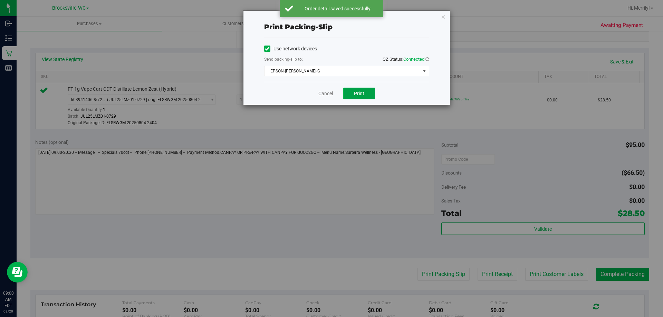
click at [357, 92] on span "Print" at bounding box center [359, 94] width 10 height 6
click at [326, 94] on link "Cancel" at bounding box center [325, 93] width 15 height 7
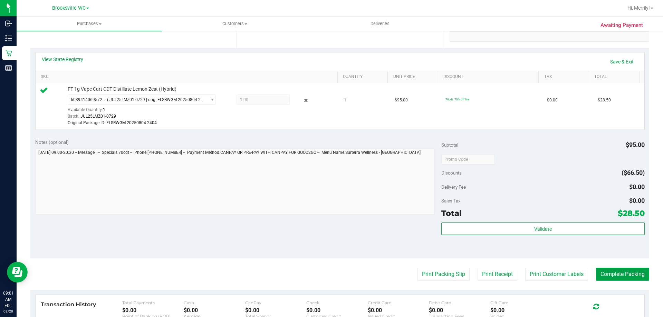
click at [606, 275] on button "Complete Packing" at bounding box center [622, 274] width 53 height 13
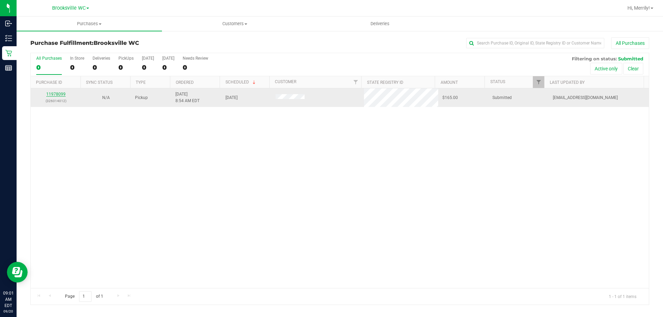
click at [52, 94] on link "11978099" at bounding box center [55, 94] width 19 height 5
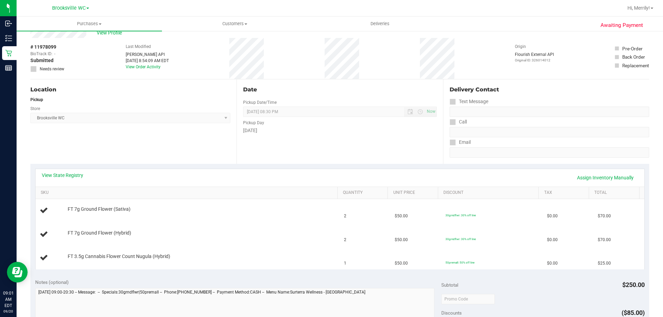
scroll to position [35, 0]
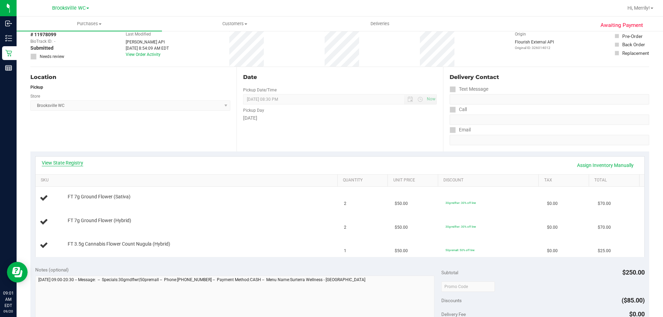
click at [68, 164] on link "View State Registry" at bounding box center [62, 163] width 41 height 7
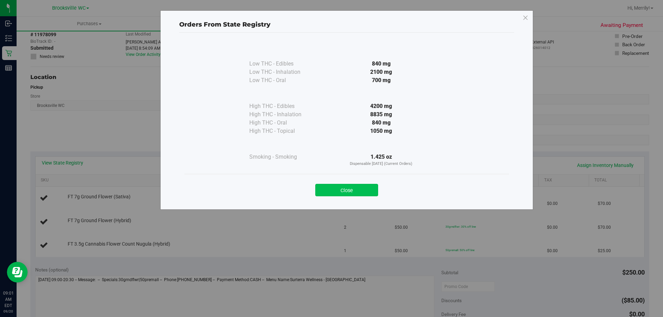
click at [351, 193] on button "Close" at bounding box center [346, 190] width 63 height 12
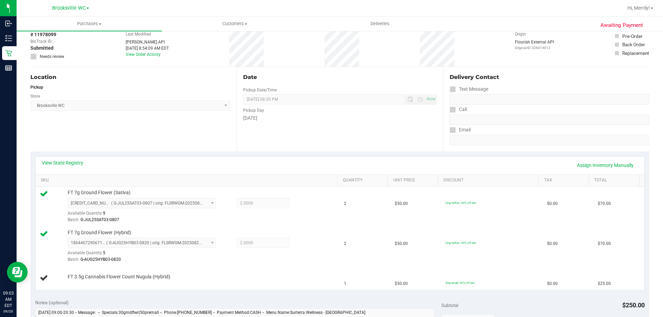
scroll to position [0, 0]
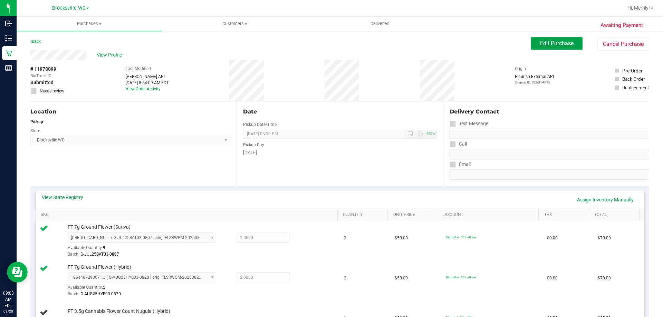
click at [547, 42] on span "Edit Purchase" at bounding box center [557, 43] width 34 height 7
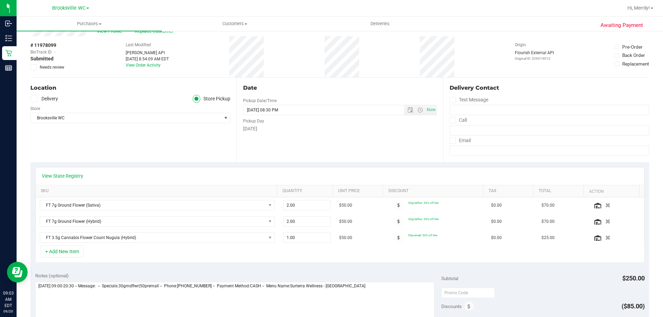
scroll to position [35, 0]
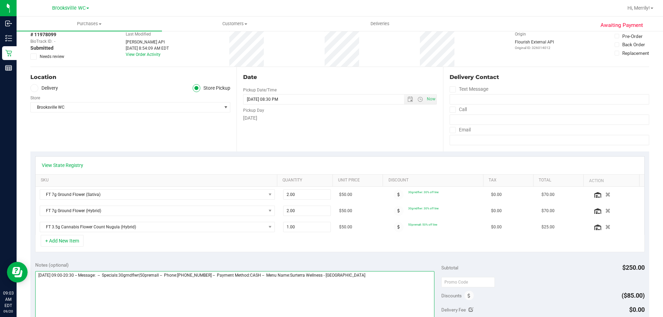
click at [370, 278] on textarea at bounding box center [235, 304] width 400 height 66
type textarea "Saturday 09/20/2025 09:00-20:30 -- Message: -- Specials:30grndflwr|50premall --…"
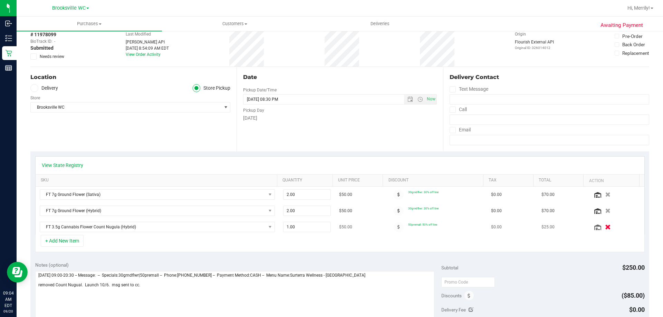
click at [605, 228] on icon "button" at bounding box center [608, 227] width 6 height 5
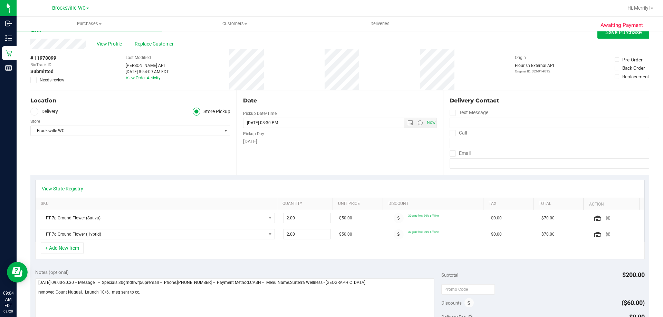
scroll to position [0, 0]
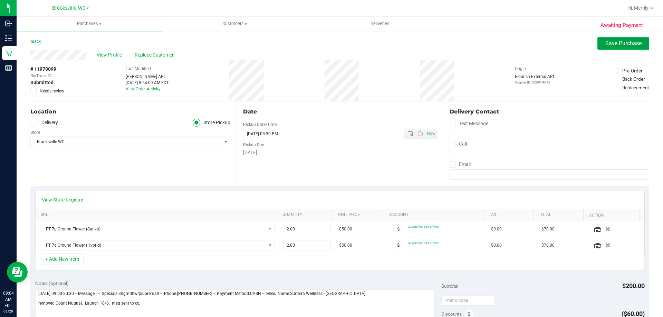
click at [618, 44] on span "Save Purchase" at bounding box center [623, 43] width 36 height 7
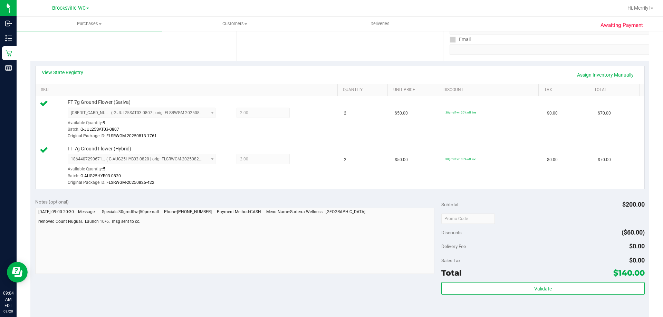
scroll to position [138, 0]
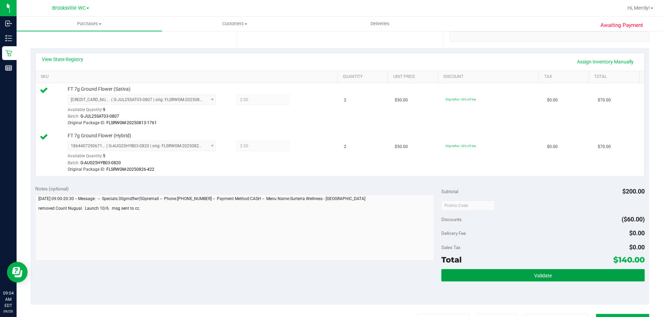
click at [539, 278] on span "Validate" at bounding box center [543, 276] width 18 height 6
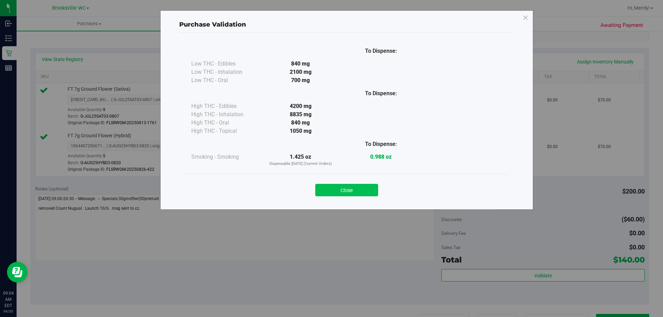
click at [329, 192] on button "Close" at bounding box center [346, 190] width 63 height 12
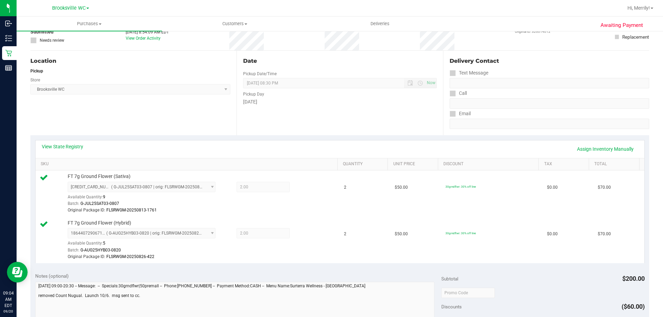
scroll to position [0, 0]
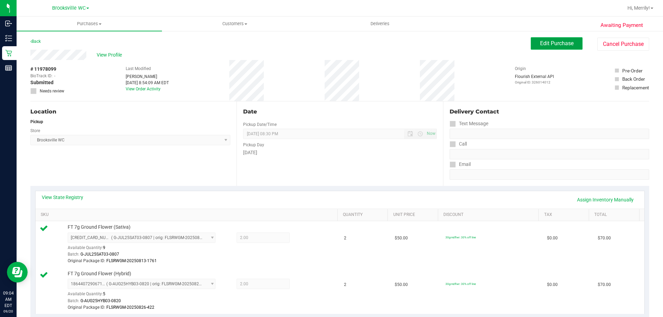
click at [540, 45] on span "Edit Purchase" at bounding box center [557, 43] width 34 height 7
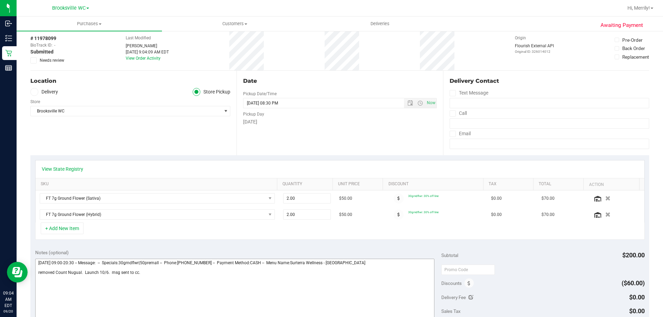
scroll to position [104, 0]
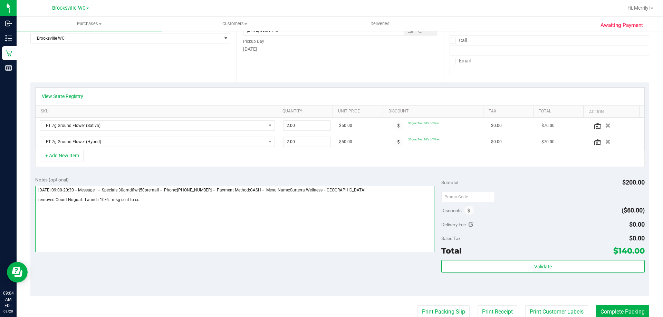
drag, startPoint x: 109, startPoint y: 199, endPoint x: 145, endPoint y: 203, distance: 36.5
click at [145, 203] on textarea at bounding box center [235, 219] width 400 height 66
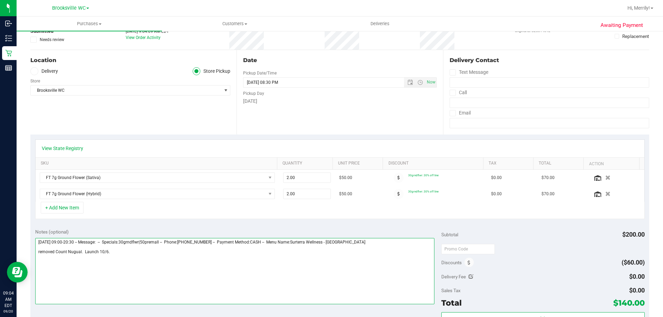
scroll to position [0, 0]
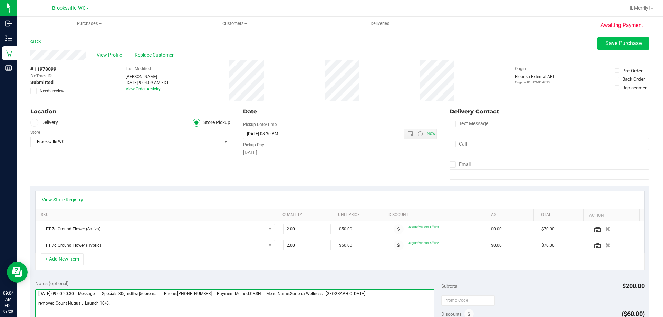
type textarea "Saturday 09/20/2025 09:00-20:30 -- Message: -- Specials:30grndflwr|50premall --…"
click at [617, 43] on span "Save Purchase" at bounding box center [623, 43] width 36 height 7
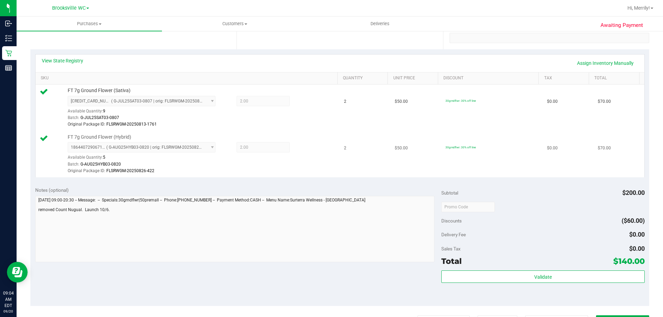
scroll to position [138, 0]
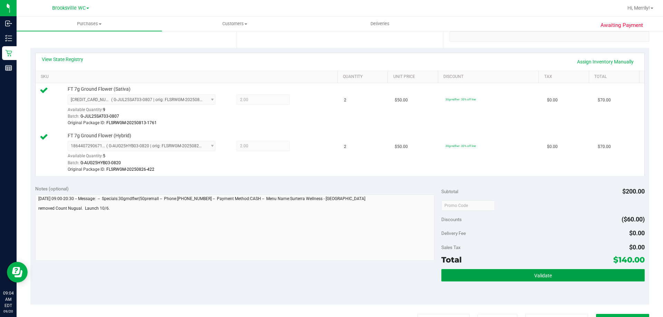
click at [527, 276] on button "Validate" at bounding box center [542, 275] width 203 height 12
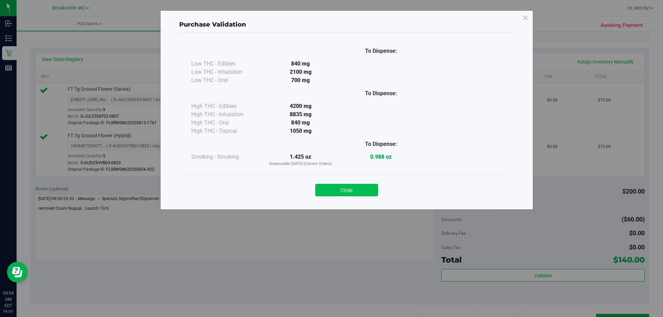
click at [334, 185] on button "Close" at bounding box center [346, 190] width 63 height 12
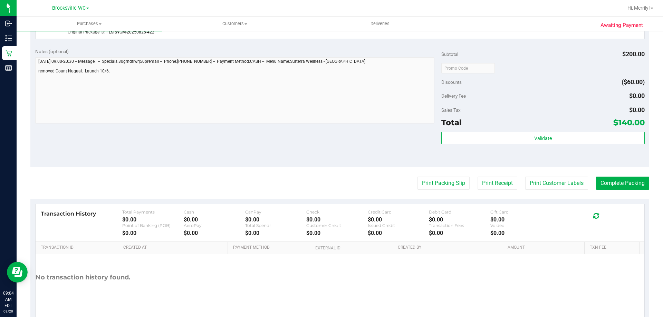
scroll to position [276, 0]
click at [446, 181] on button "Print Packing Slip" at bounding box center [444, 182] width 52 height 13
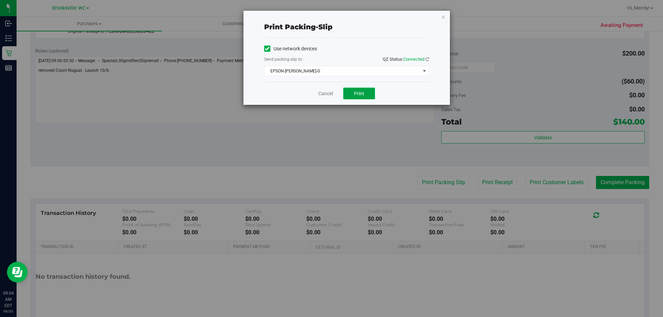
click at [355, 91] on span "Print" at bounding box center [359, 94] width 10 height 6
click at [328, 92] on link "Cancel" at bounding box center [325, 93] width 15 height 7
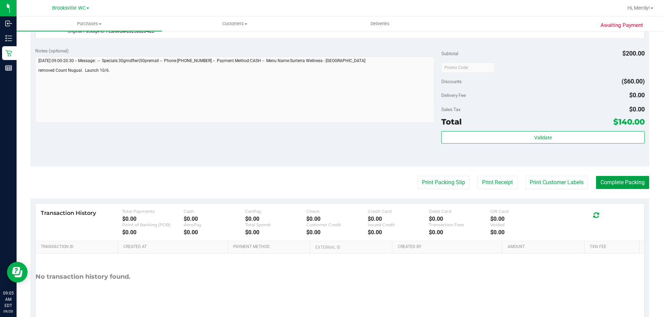
click at [609, 181] on button "Complete Packing" at bounding box center [622, 182] width 53 height 13
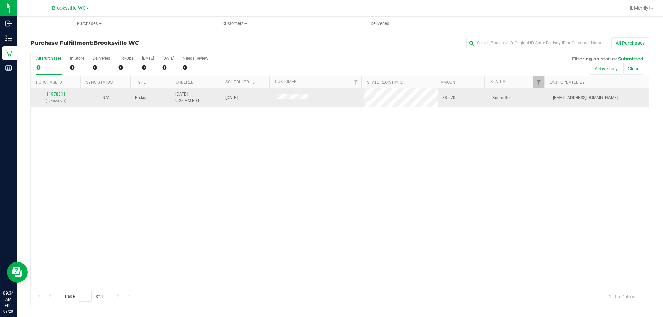
click at [55, 91] on div "11978311 (326023721)" at bounding box center [56, 97] width 42 height 13
click at [55, 94] on link "11978311" at bounding box center [55, 94] width 19 height 5
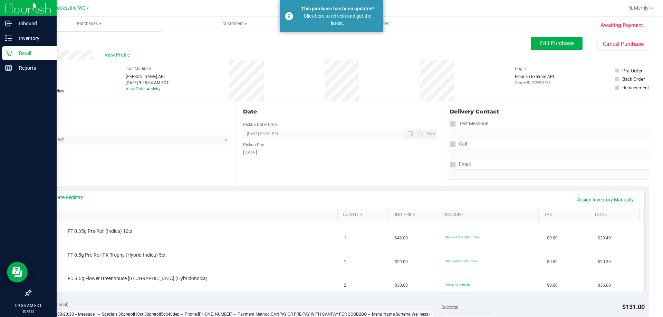
click at [7, 54] on icon at bounding box center [8, 53] width 7 height 7
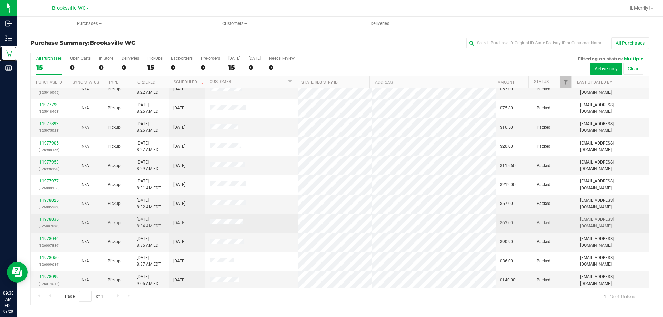
scroll to position [87, 0]
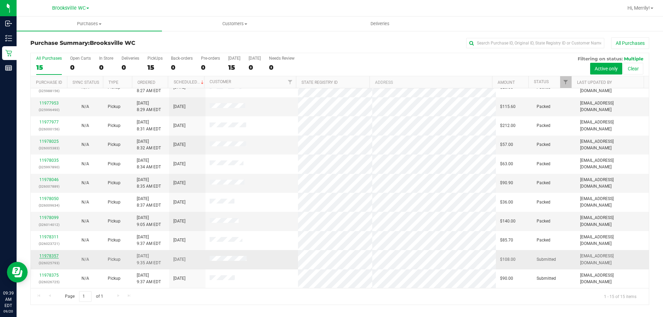
click at [44, 255] on link "11978357" at bounding box center [48, 256] width 19 height 5
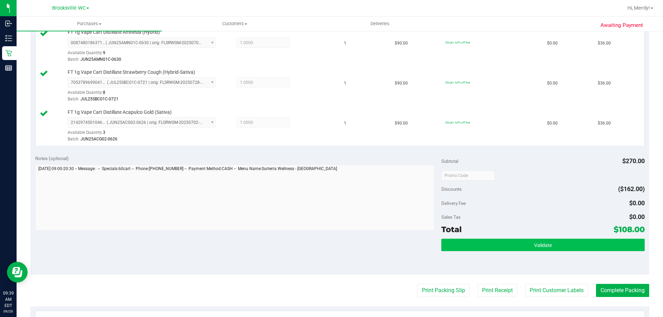
scroll to position [207, 0]
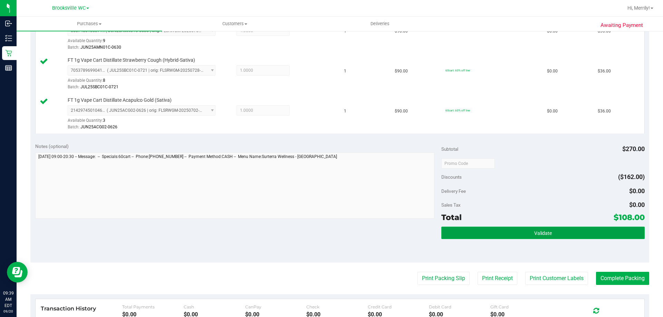
click at [504, 235] on button "Validate" at bounding box center [542, 233] width 203 height 12
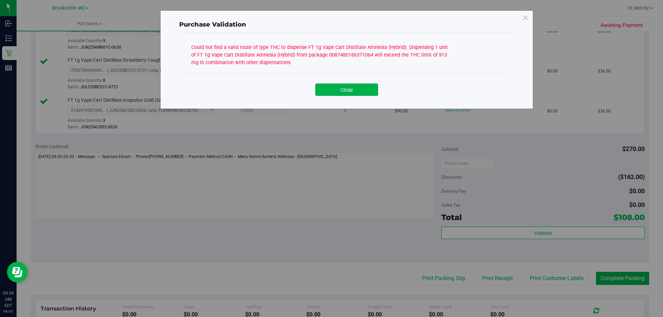
click at [339, 99] on div "Close" at bounding box center [346, 87] width 325 height 28
click at [339, 89] on button "Close" at bounding box center [346, 90] width 63 height 12
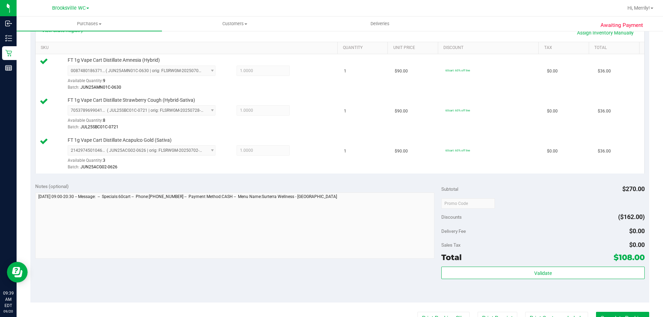
scroll to position [104, 0]
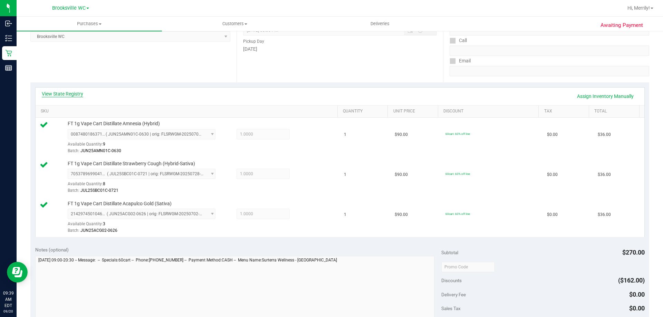
click at [68, 90] on link "View State Registry" at bounding box center [62, 93] width 41 height 7
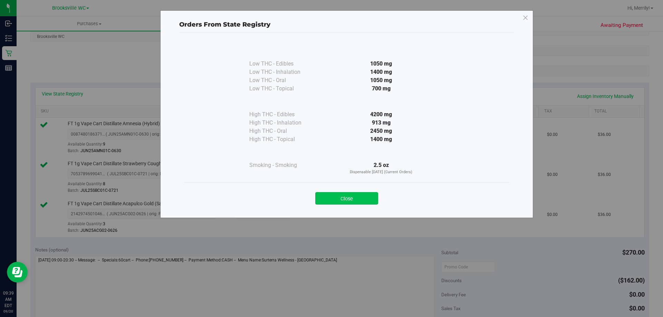
click at [342, 201] on button "Close" at bounding box center [346, 198] width 63 height 12
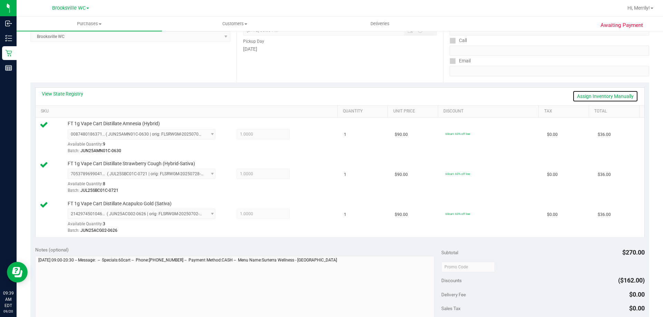
click at [594, 95] on link "Assign Inventory Manually" at bounding box center [606, 96] width 66 height 12
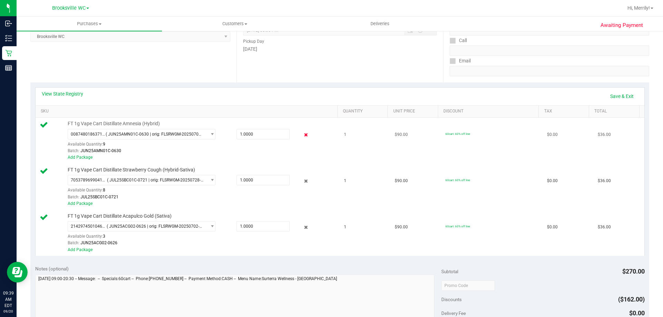
click at [303, 135] on icon at bounding box center [306, 135] width 7 height 8
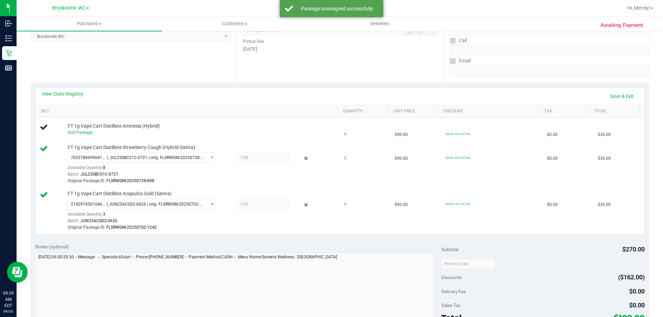
click at [303, 157] on icon at bounding box center [306, 159] width 7 height 8
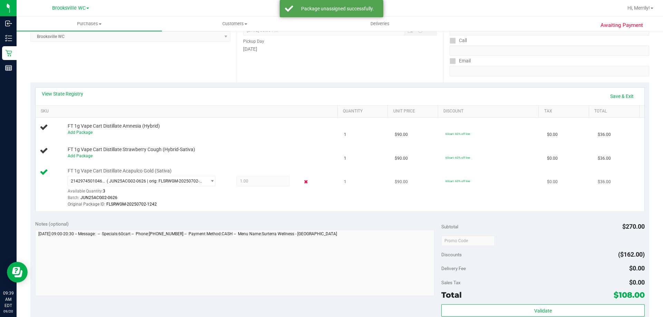
click at [303, 180] on icon at bounding box center [306, 182] width 7 height 8
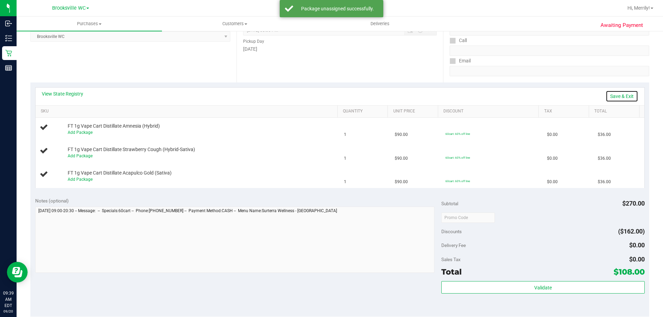
click at [620, 95] on link "Save & Exit" at bounding box center [622, 96] width 32 height 12
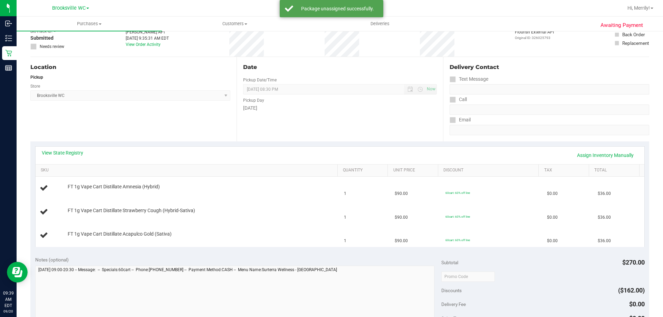
scroll to position [0, 0]
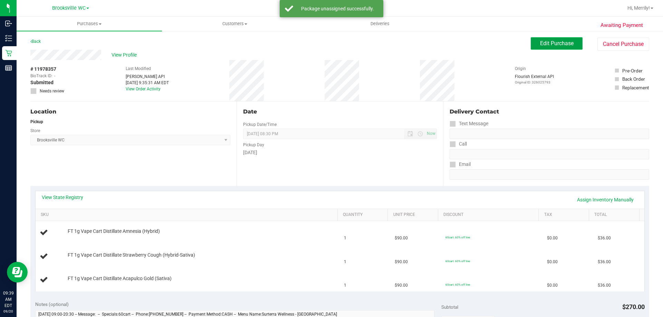
click at [550, 45] on span "Edit Purchase" at bounding box center [557, 43] width 34 height 7
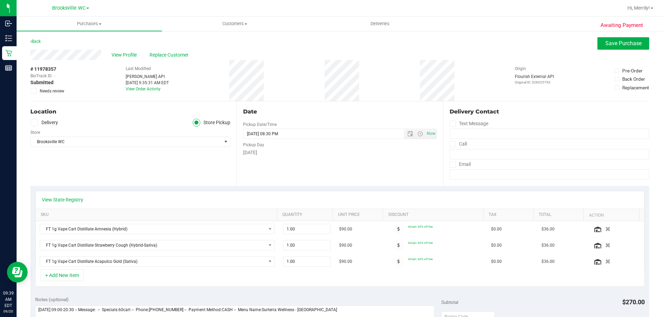
click at [35, 91] on icon at bounding box center [33, 91] width 4 height 0
click at [0, 0] on input "Needs review" at bounding box center [0, 0] width 0 height 0
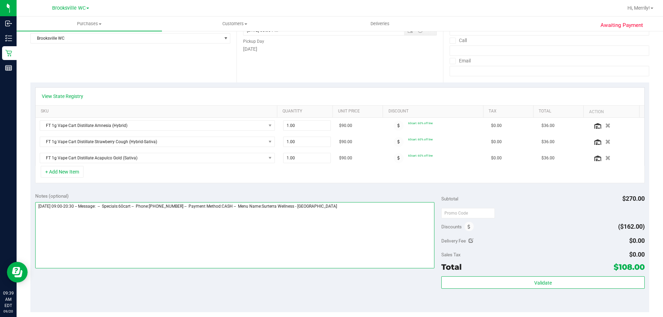
click at [345, 207] on textarea at bounding box center [235, 235] width 400 height 66
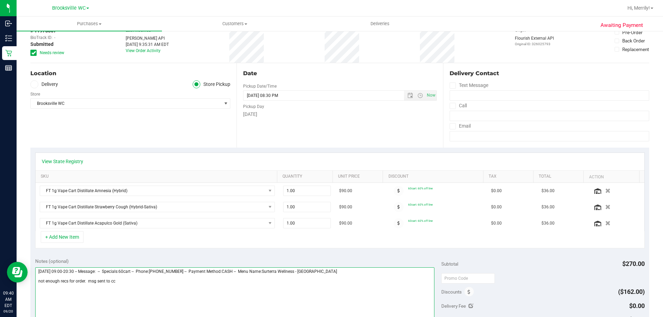
scroll to position [0, 0]
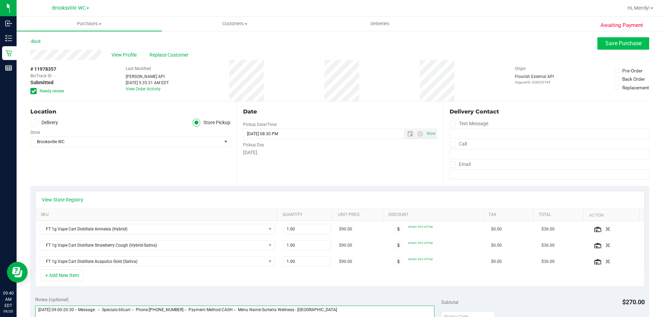
type textarea "Saturday 09/20/2025 09:00-20:30 -- Message: -- Specials:60cart -- Phone:3525850…"
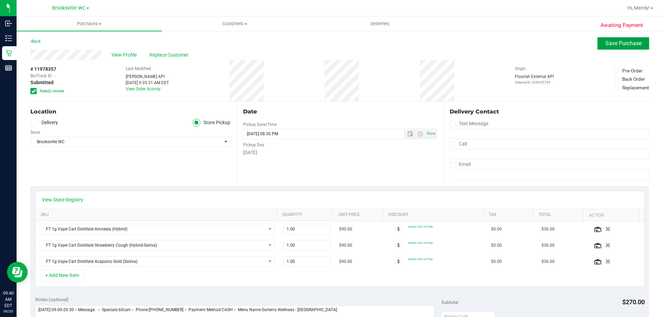
click at [618, 47] on button "Save Purchase" at bounding box center [624, 43] width 52 height 12
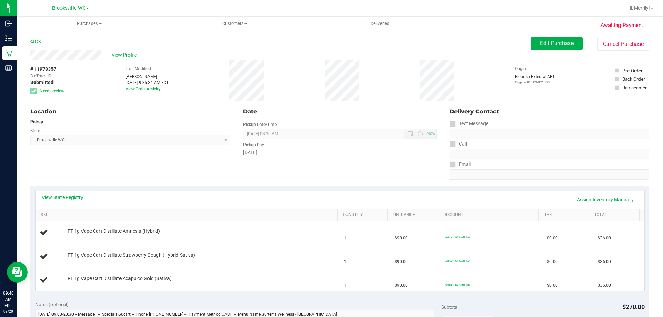
click at [123, 54] on span "View Profile" at bounding box center [126, 54] width 28 height 7
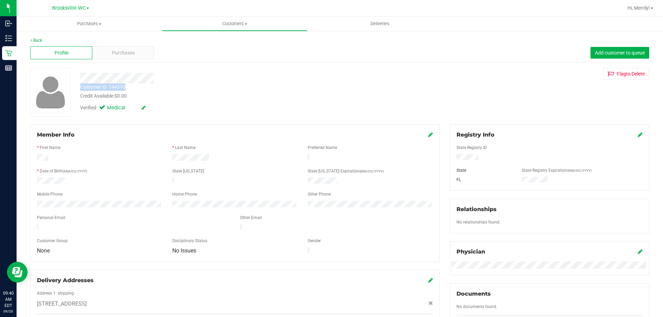
drag, startPoint x: 79, startPoint y: 87, endPoint x: 136, endPoint y: 88, distance: 57.3
click at [136, 88] on div "Customer ID: 144510 Credit Available: $0.00" at bounding box center [232, 92] width 315 height 16
copy div "Customer ID: 144510"
click at [157, 260] on div "Member Info * First Name * Last Name Preferred Name * Date of Birth (MM/DD/YYYY…" at bounding box center [235, 285] width 420 height 322
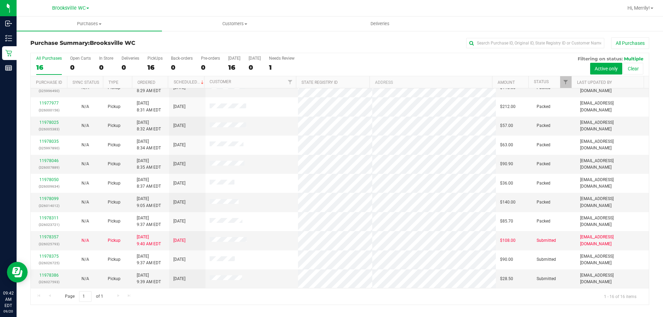
scroll to position [106, 0]
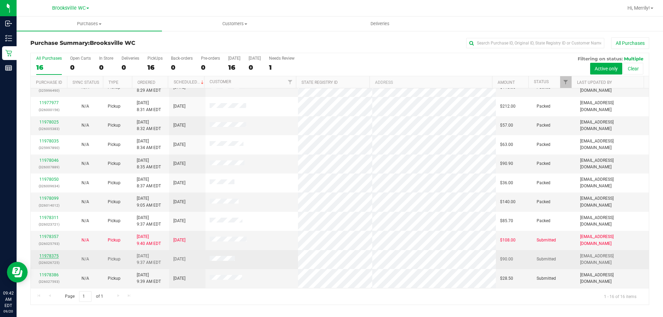
click at [54, 256] on link "11978375" at bounding box center [48, 256] width 19 height 5
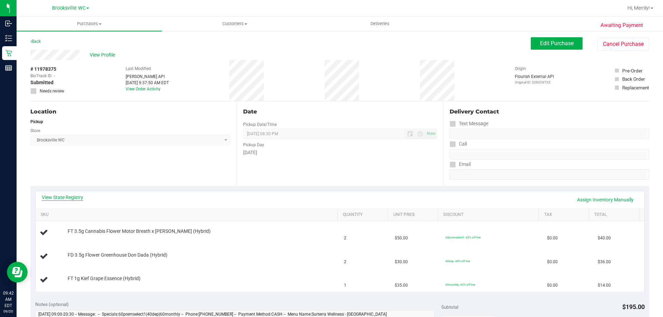
click at [63, 198] on link "View State Registry" at bounding box center [62, 197] width 41 height 7
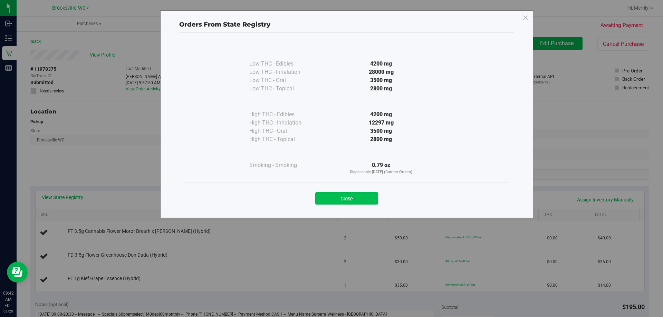
click at [352, 194] on button "Close" at bounding box center [346, 198] width 63 height 12
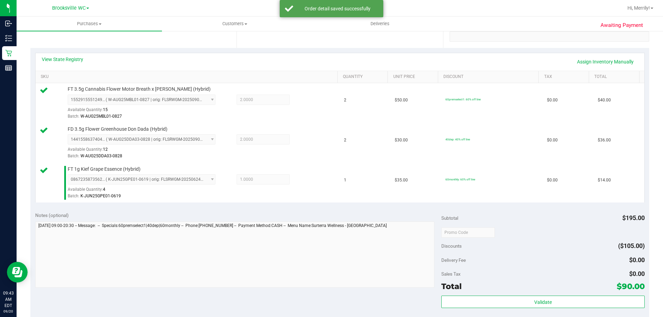
scroll to position [242, 0]
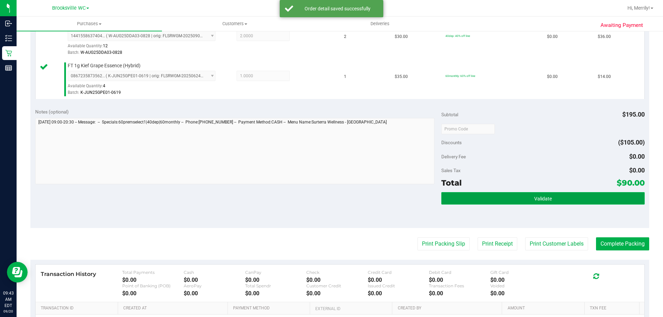
click at [527, 197] on button "Validate" at bounding box center [542, 198] width 203 height 12
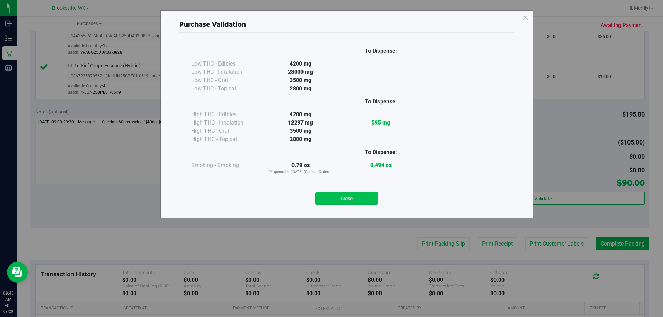
click at [355, 196] on button "Close" at bounding box center [346, 198] width 63 height 12
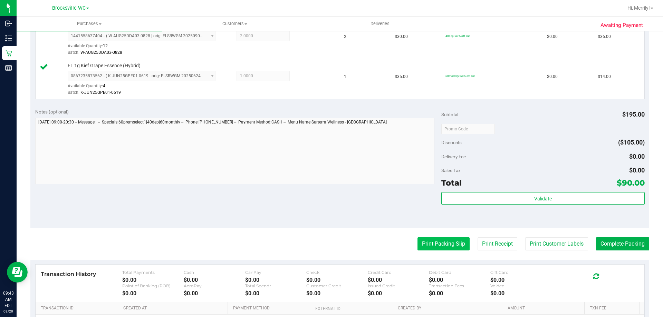
click at [436, 242] on button "Print Packing Slip" at bounding box center [444, 244] width 52 height 13
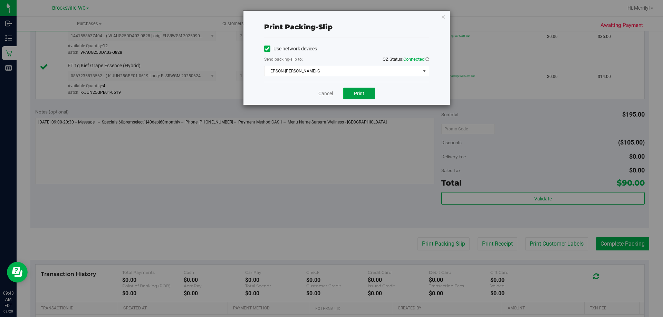
click at [362, 93] on span "Print" at bounding box center [359, 94] width 10 height 6
click at [322, 95] on link "Cancel" at bounding box center [325, 93] width 15 height 7
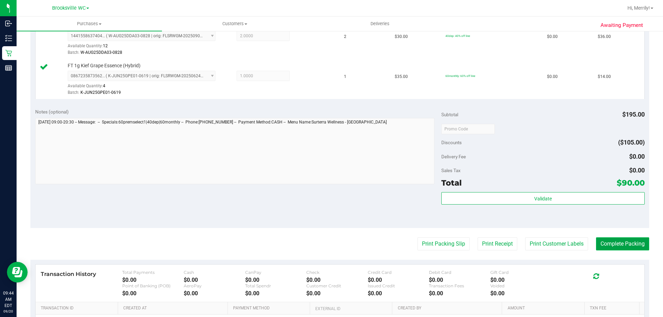
click at [612, 247] on button "Complete Packing" at bounding box center [622, 244] width 53 height 13
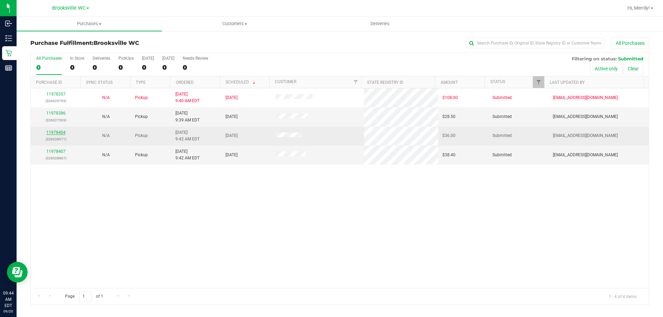
click at [54, 131] on link "11978404" at bounding box center [55, 132] width 19 height 5
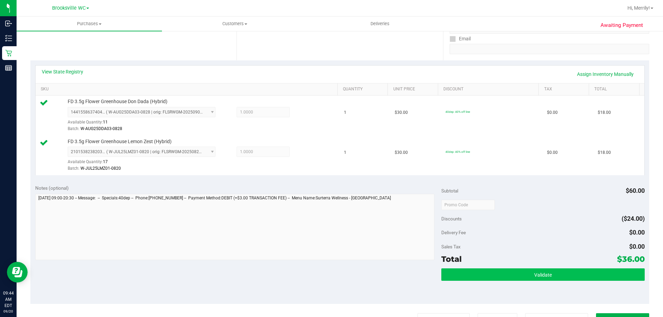
scroll to position [138, 0]
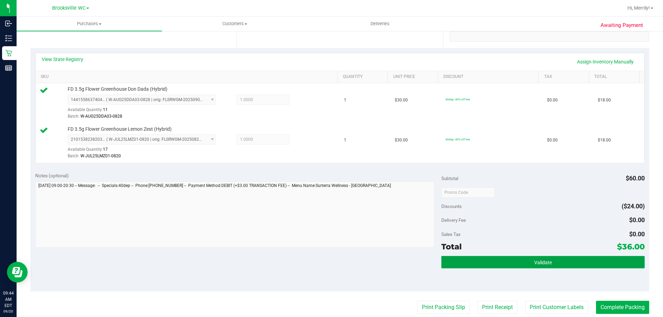
click at [495, 259] on button "Validate" at bounding box center [542, 262] width 203 height 12
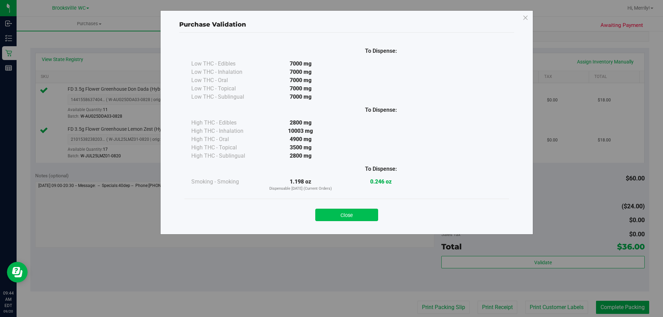
click at [342, 214] on button "Close" at bounding box center [346, 215] width 63 height 12
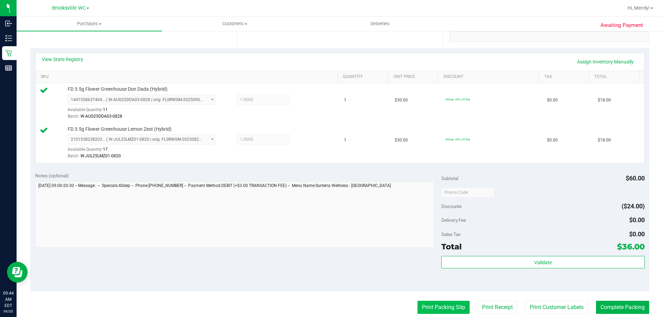
click at [431, 312] on button "Print Packing Slip" at bounding box center [444, 307] width 52 height 13
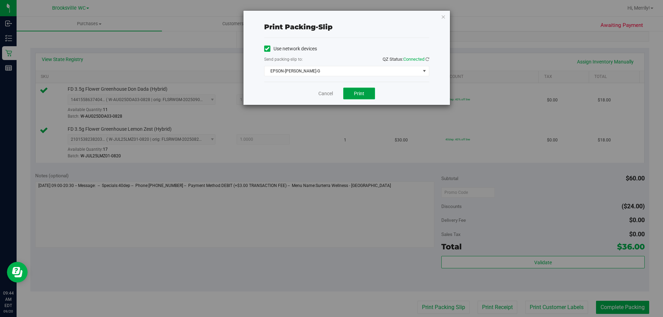
click at [363, 93] on span "Print" at bounding box center [359, 94] width 10 height 6
click at [325, 95] on link "Cancel" at bounding box center [325, 93] width 15 height 7
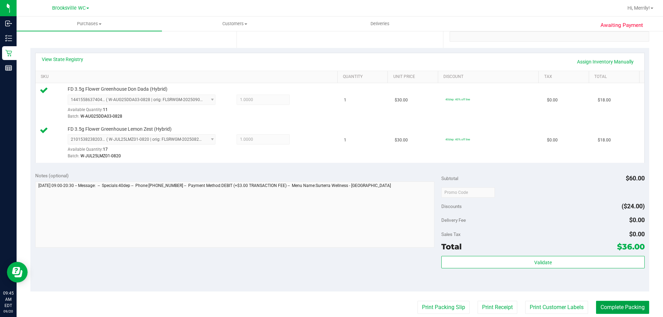
click at [623, 303] on button "Complete Packing" at bounding box center [622, 307] width 53 height 13
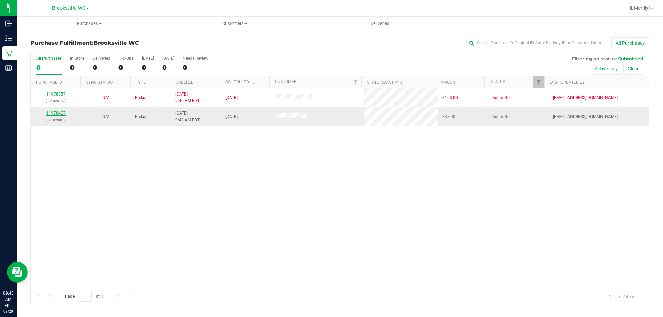
click at [58, 111] on link "11978407" at bounding box center [55, 113] width 19 height 5
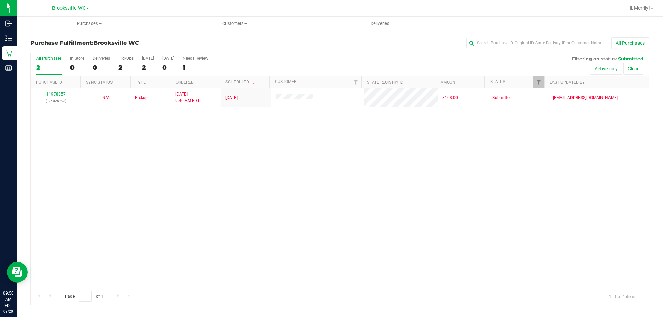
click at [117, 205] on div "11978357 (326025793) N/A Pickup 9/20/2025 9:40 AM EDT 9/20/2025 $108.00 Submitt…" at bounding box center [340, 188] width 618 height 200
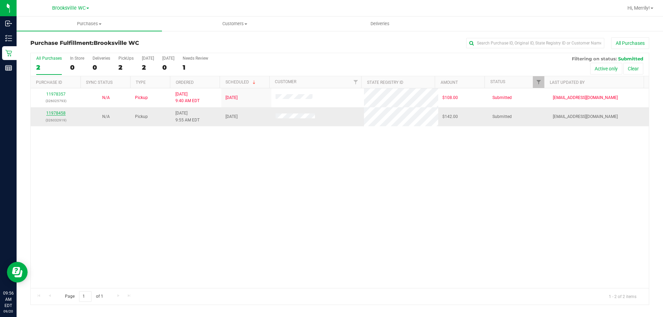
click at [52, 114] on link "11978458" at bounding box center [55, 113] width 19 height 5
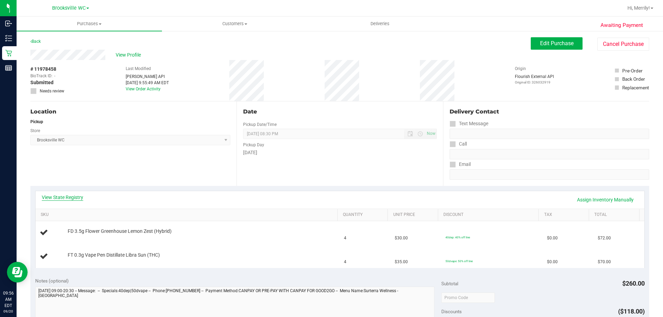
click at [67, 196] on link "View State Registry" at bounding box center [62, 197] width 41 height 7
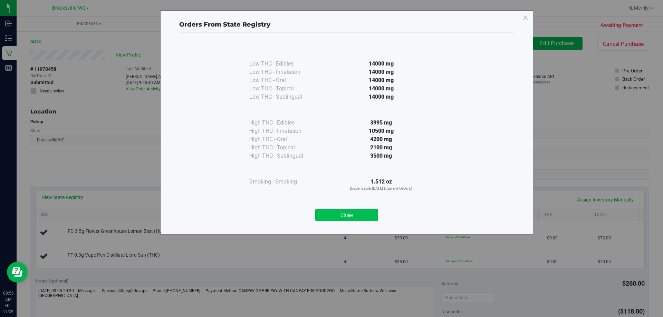
click at [327, 217] on button "Close" at bounding box center [346, 215] width 63 height 12
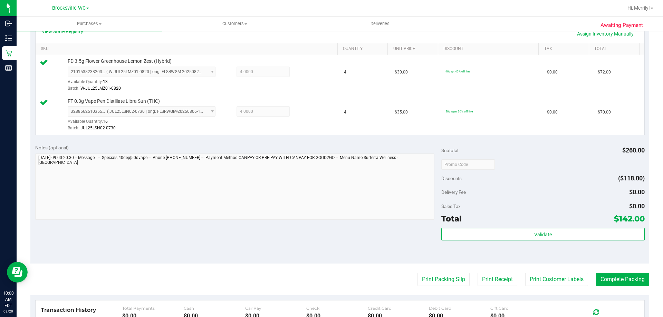
scroll to position [173, 0]
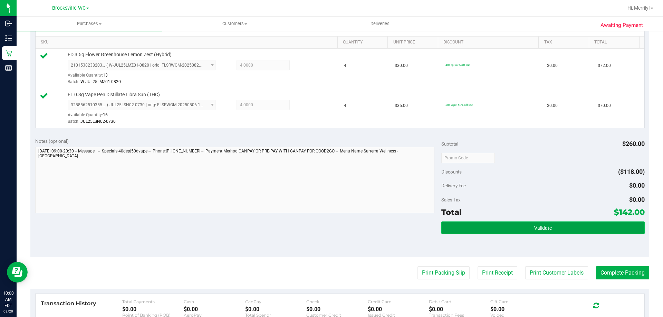
click at [518, 230] on button "Validate" at bounding box center [542, 228] width 203 height 12
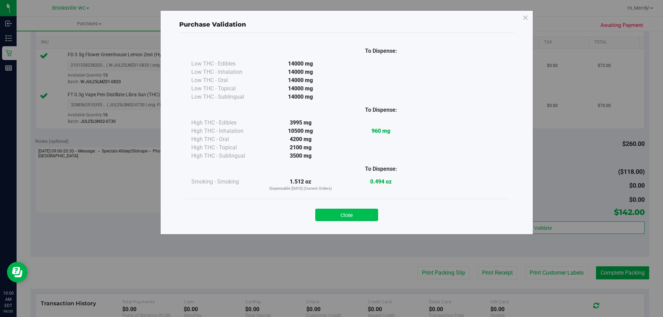
click at [351, 218] on button "Close" at bounding box center [346, 215] width 63 height 12
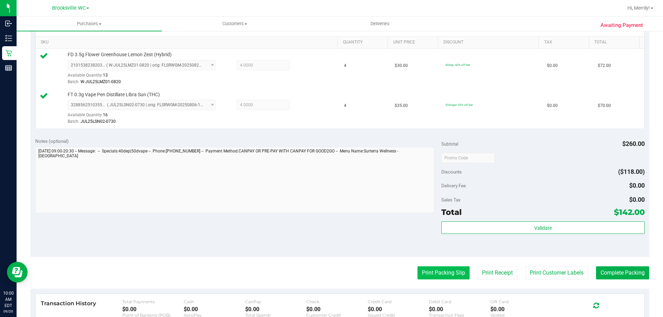
click at [433, 275] on button "Print Packing Slip" at bounding box center [444, 273] width 52 height 13
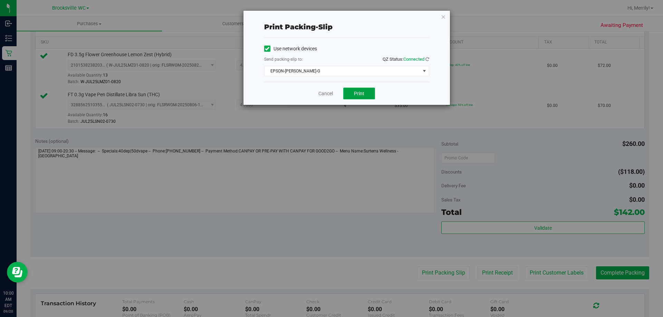
click at [357, 93] on span "Print" at bounding box center [359, 94] width 10 height 6
click at [321, 94] on link "Cancel" at bounding box center [325, 93] width 15 height 7
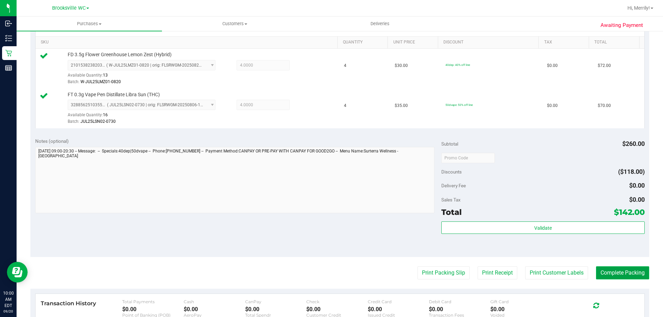
click at [617, 276] on button "Complete Packing" at bounding box center [622, 273] width 53 height 13
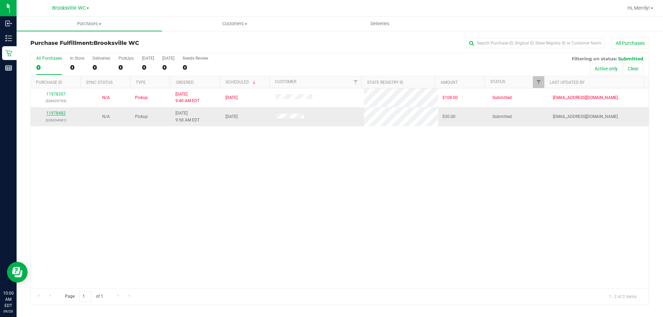
click at [59, 113] on link "11978482" at bounding box center [55, 113] width 19 height 5
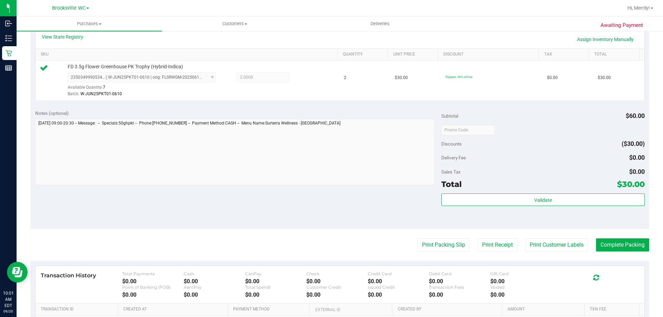
scroll to position [173, 0]
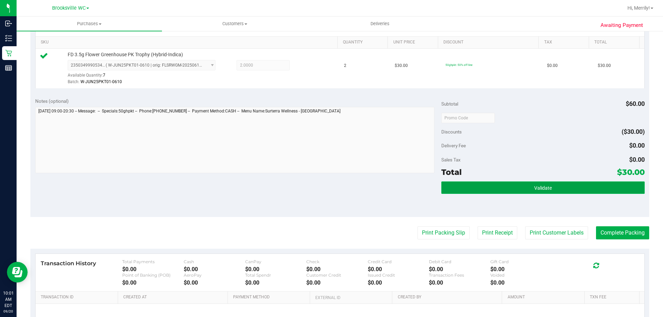
click at [526, 189] on button "Validate" at bounding box center [542, 188] width 203 height 12
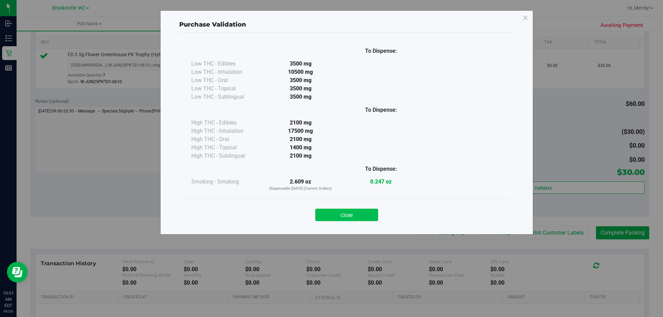
click at [356, 214] on button "Close" at bounding box center [346, 215] width 63 height 12
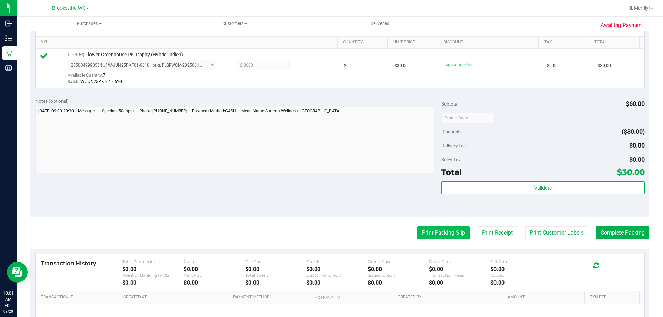
click at [447, 238] on button "Print Packing Slip" at bounding box center [444, 233] width 52 height 13
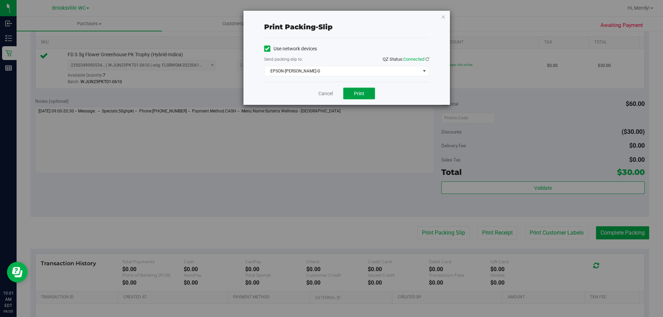
click at [363, 94] on span "Print" at bounding box center [359, 94] width 10 height 6
click at [323, 94] on link "Cancel" at bounding box center [325, 93] width 15 height 7
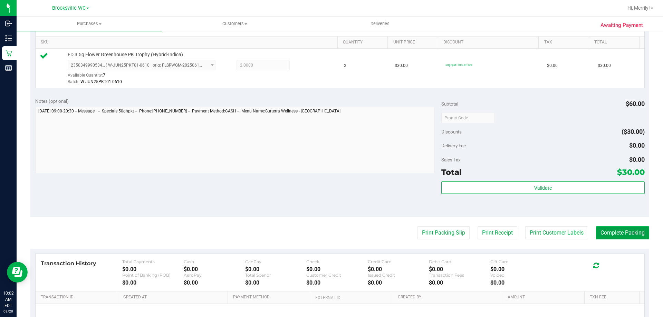
click at [622, 235] on button "Complete Packing" at bounding box center [622, 233] width 53 height 13
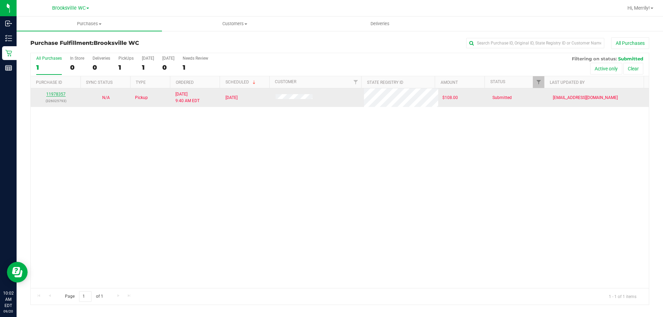
click at [50, 94] on link "11978357" at bounding box center [55, 94] width 19 height 5
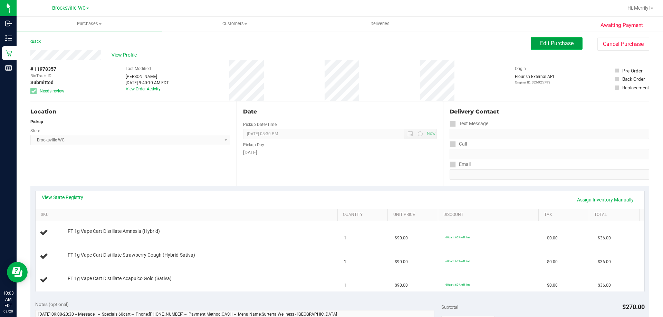
click at [545, 41] on span "Edit Purchase" at bounding box center [557, 43] width 34 height 7
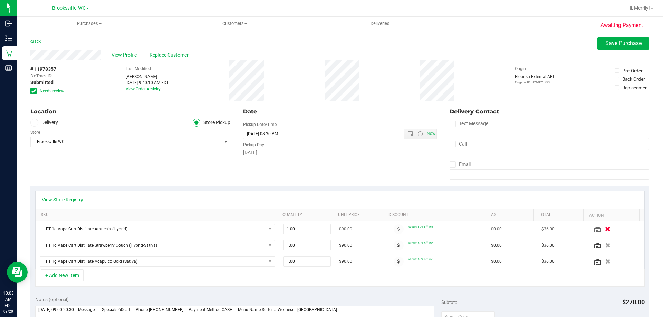
click at [605, 227] on icon "button" at bounding box center [608, 229] width 6 height 5
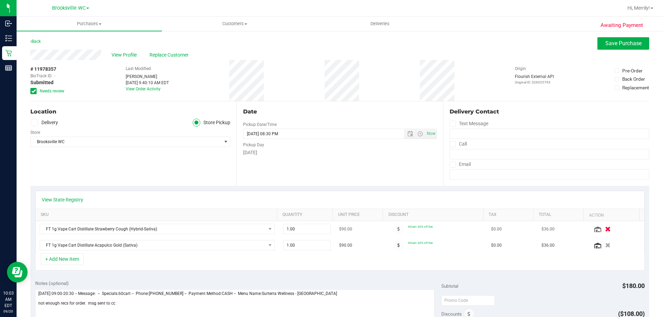
click at [605, 228] on icon "button" at bounding box center [608, 229] width 6 height 5
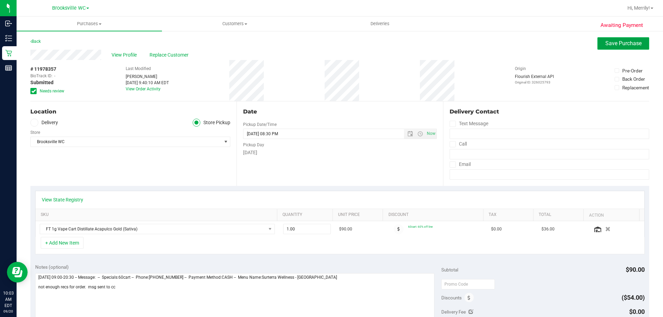
click at [618, 46] on span "Save Purchase" at bounding box center [623, 43] width 36 height 7
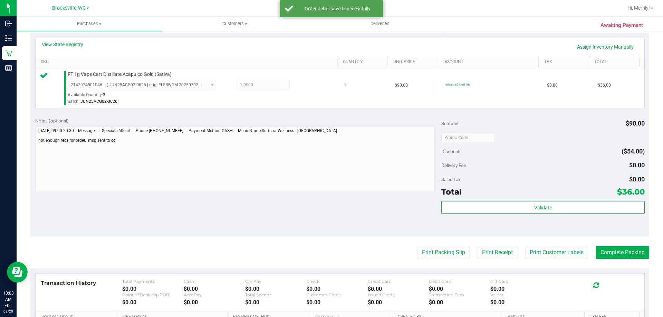
scroll to position [173, 0]
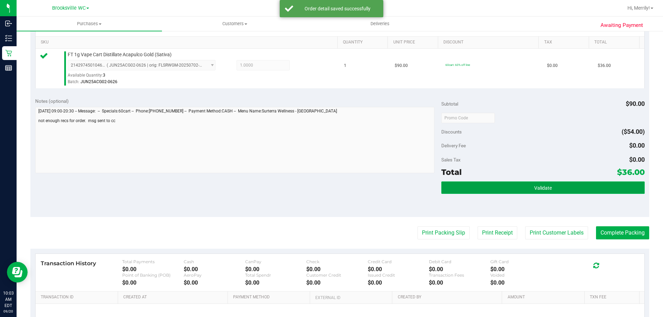
click at [580, 191] on button "Validate" at bounding box center [542, 188] width 203 height 12
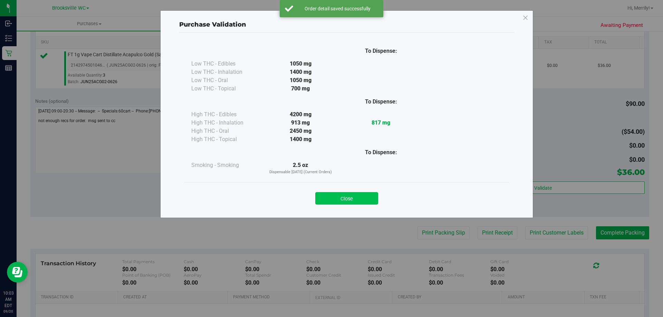
click at [343, 204] on button "Close" at bounding box center [346, 198] width 63 height 12
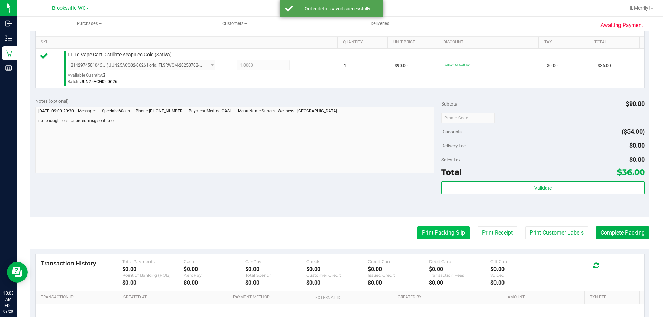
click at [439, 236] on button "Print Packing Slip" at bounding box center [444, 233] width 52 height 13
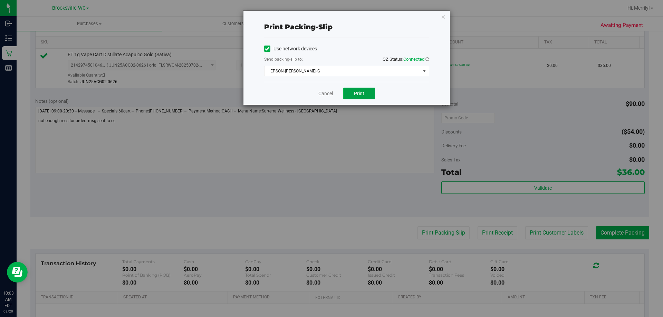
click at [362, 95] on span "Print" at bounding box center [359, 94] width 10 height 6
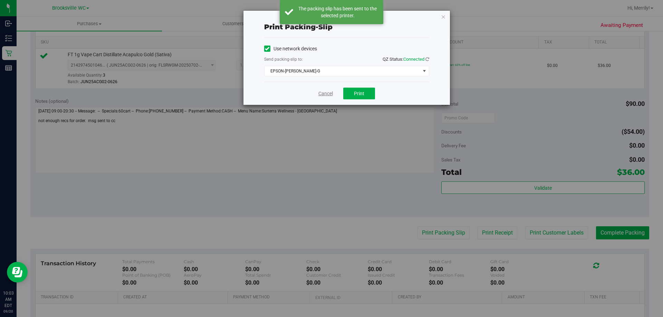
click at [325, 93] on link "Cancel" at bounding box center [325, 93] width 15 height 7
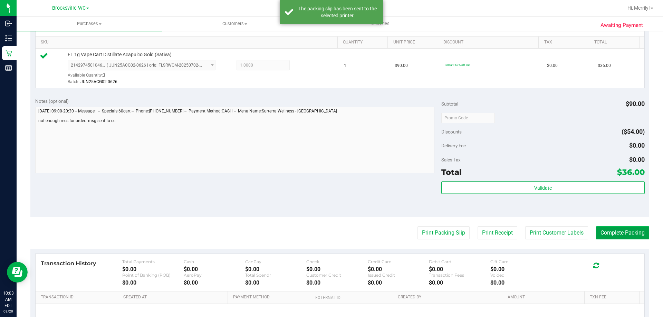
click at [623, 231] on button "Complete Packing" at bounding box center [622, 233] width 53 height 13
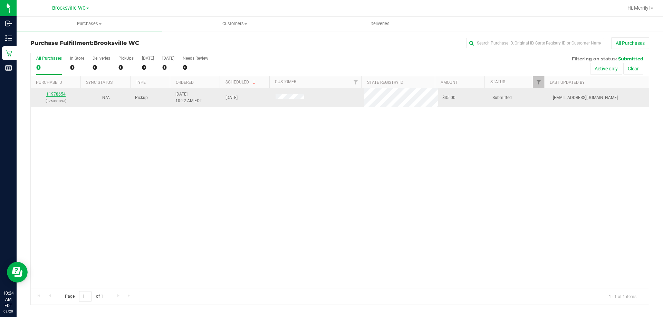
click at [58, 93] on link "11978654" at bounding box center [55, 94] width 19 height 5
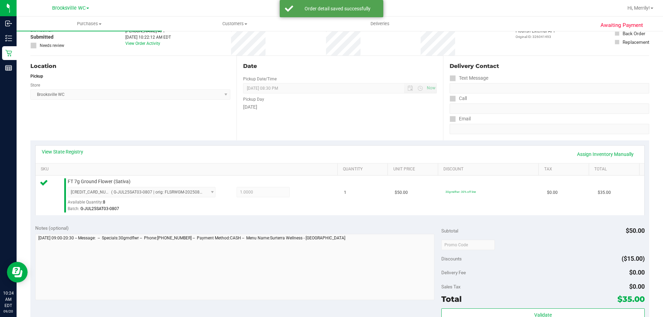
scroll to position [104, 0]
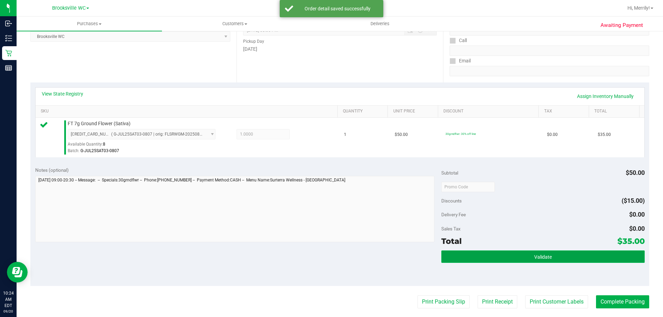
click at [525, 255] on button "Validate" at bounding box center [542, 257] width 203 height 12
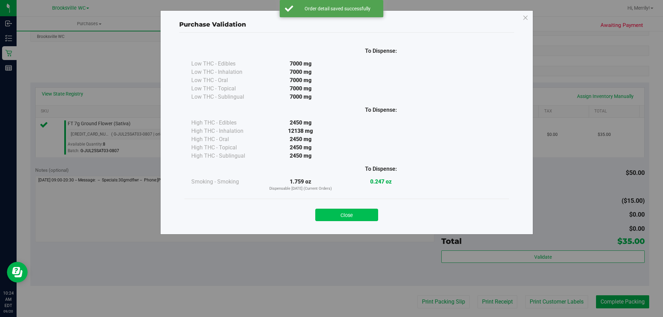
click at [338, 214] on button "Close" at bounding box center [346, 215] width 63 height 12
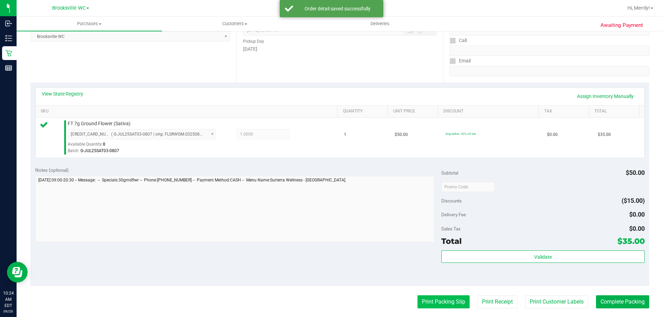
click at [428, 303] on button "Print Packing Slip" at bounding box center [444, 302] width 52 height 13
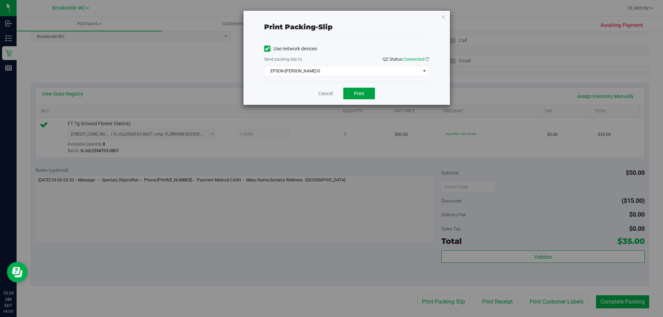
click at [365, 93] on button "Print" at bounding box center [359, 94] width 32 height 12
click at [327, 92] on link "Cancel" at bounding box center [325, 93] width 15 height 7
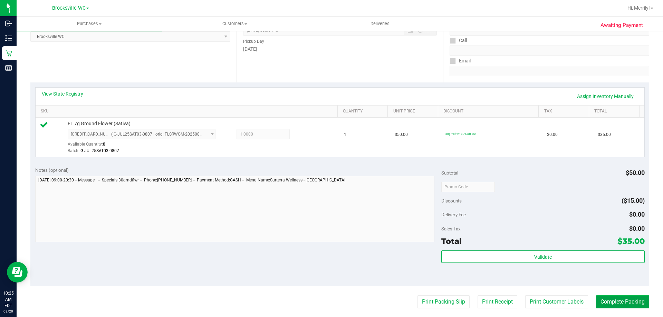
click at [621, 298] on button "Complete Packing" at bounding box center [622, 302] width 53 height 13
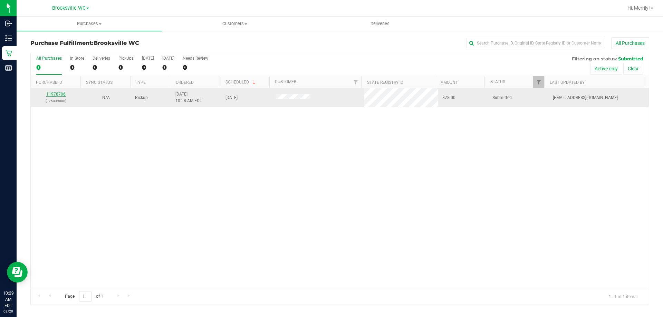
click at [56, 97] on link "11978706" at bounding box center [55, 94] width 19 height 5
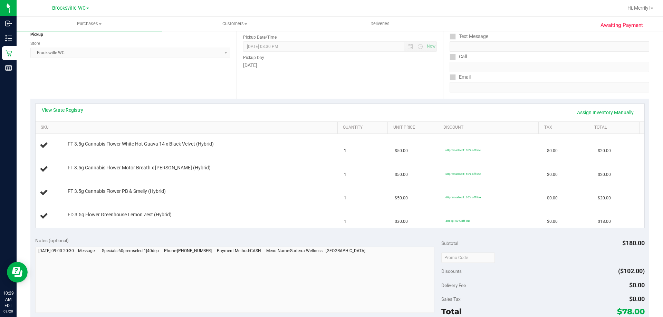
scroll to position [104, 0]
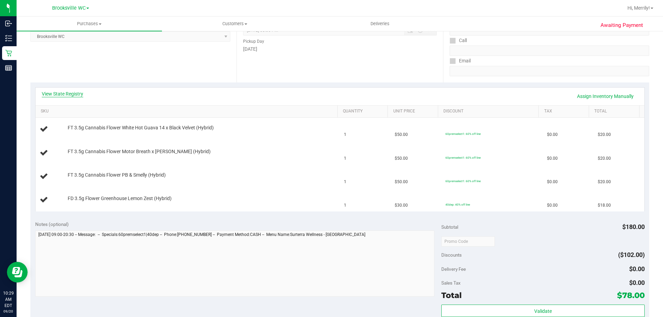
click at [71, 96] on link "View State Registry" at bounding box center [62, 93] width 41 height 7
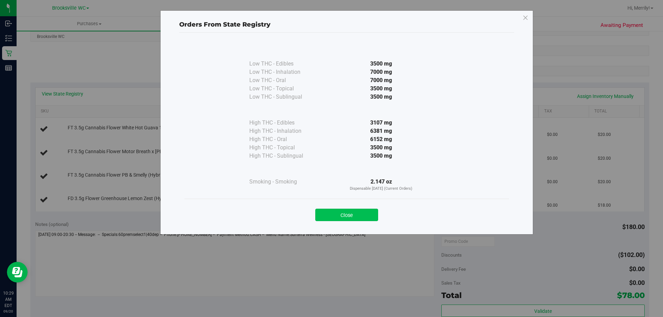
click at [359, 215] on button "Close" at bounding box center [346, 215] width 63 height 12
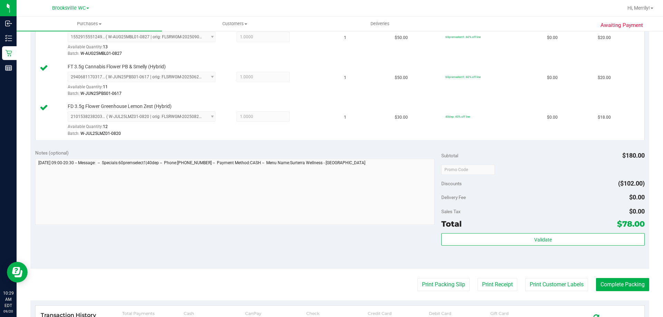
scroll to position [242, 0]
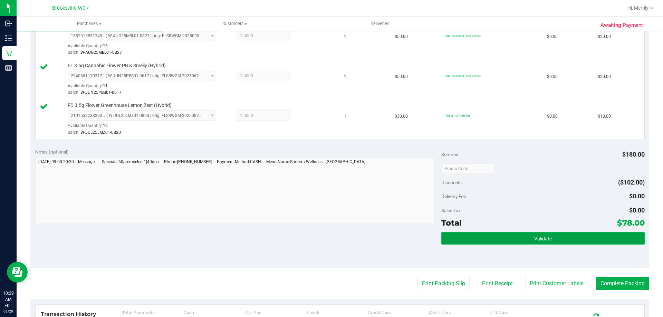
click at [526, 239] on button "Validate" at bounding box center [542, 238] width 203 height 12
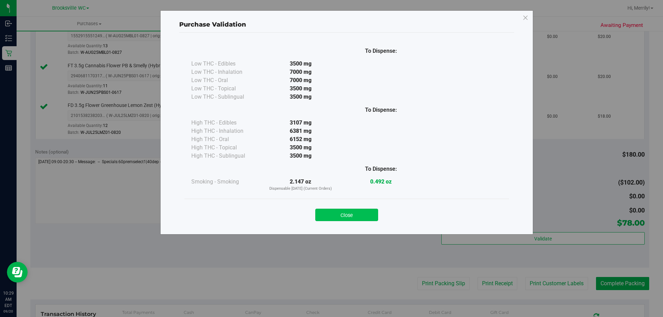
click at [358, 216] on button "Close" at bounding box center [346, 215] width 63 height 12
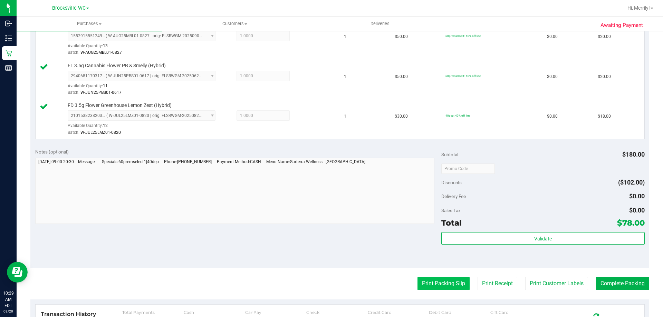
click at [436, 284] on button "Print Packing Slip" at bounding box center [444, 283] width 52 height 13
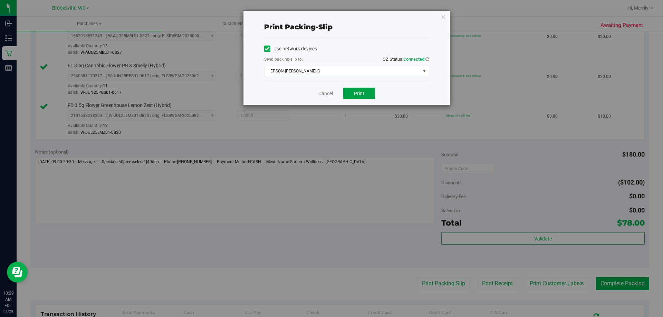
click at [365, 96] on button "Print" at bounding box center [359, 94] width 32 height 12
click at [328, 94] on link "Cancel" at bounding box center [325, 93] width 15 height 7
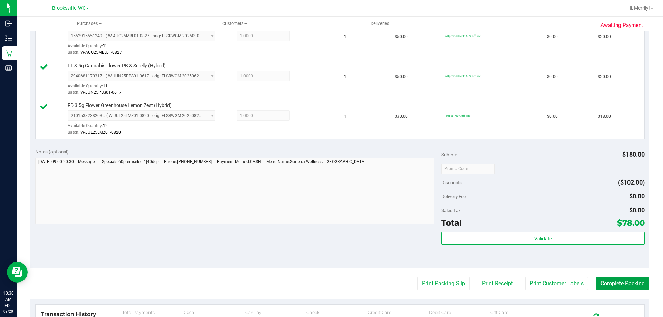
click at [621, 280] on button "Complete Packing" at bounding box center [622, 283] width 53 height 13
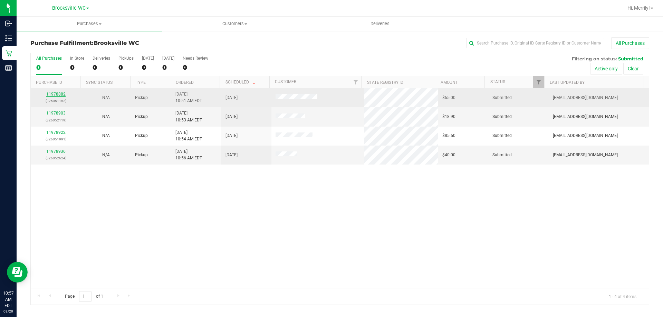
click at [54, 95] on link "11978882" at bounding box center [55, 94] width 19 height 5
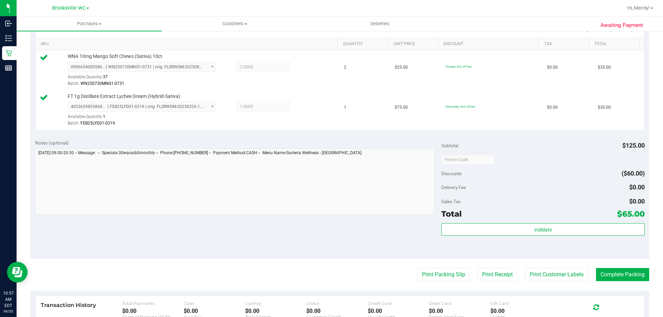
scroll to position [173, 0]
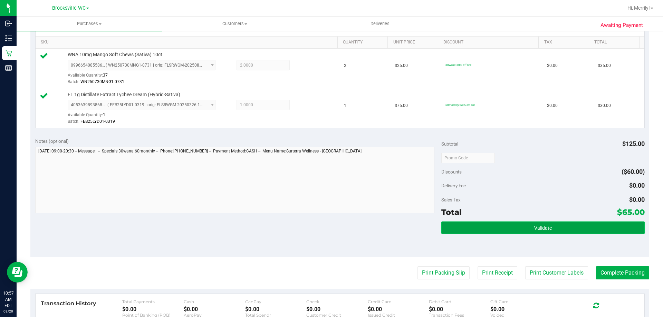
click at [505, 227] on button "Validate" at bounding box center [542, 228] width 203 height 12
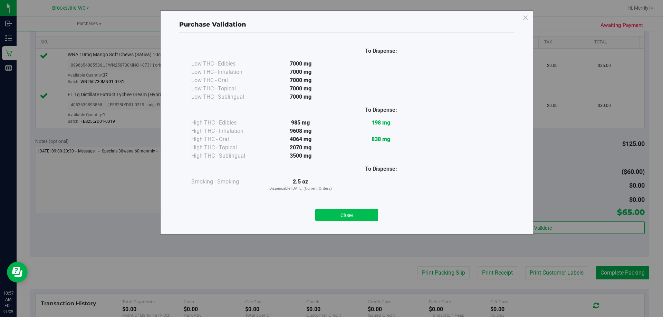
click at [365, 213] on button "Close" at bounding box center [346, 215] width 63 height 12
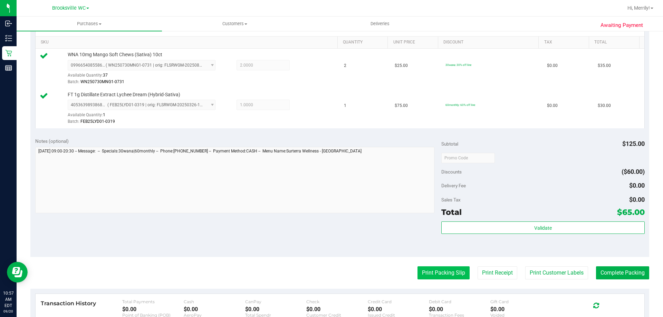
click at [438, 273] on button "Print Packing Slip" at bounding box center [444, 273] width 52 height 13
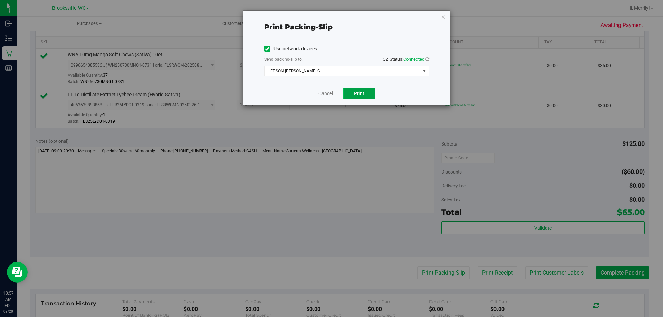
click at [359, 89] on button "Print" at bounding box center [359, 94] width 32 height 12
click at [328, 92] on link "Cancel" at bounding box center [325, 93] width 15 height 7
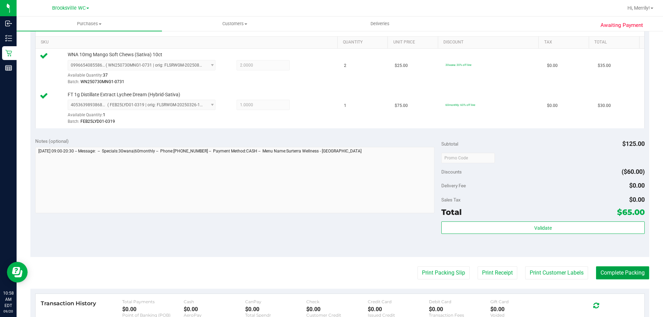
click at [626, 270] on button "Complete Packing" at bounding box center [622, 273] width 53 height 13
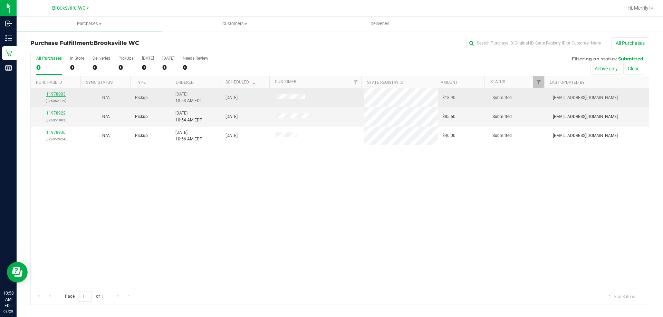
click at [56, 93] on link "11978903" at bounding box center [55, 94] width 19 height 5
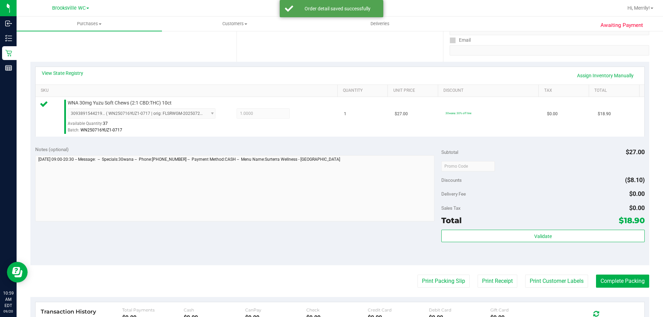
scroll to position [138, 0]
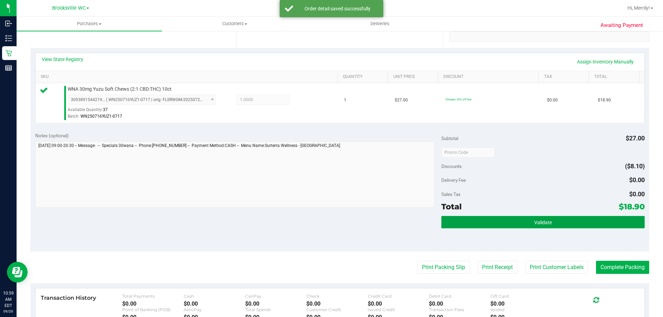
click at [526, 223] on button "Validate" at bounding box center [542, 222] width 203 height 12
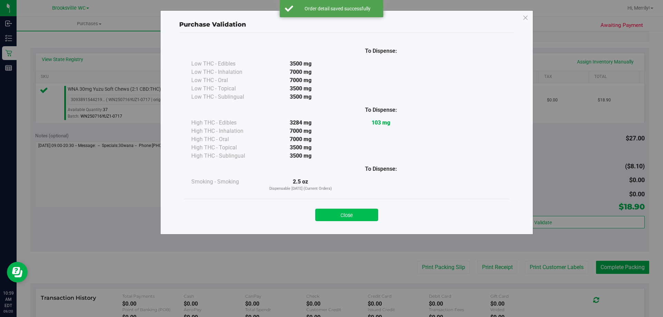
click at [348, 215] on button "Close" at bounding box center [346, 215] width 63 height 12
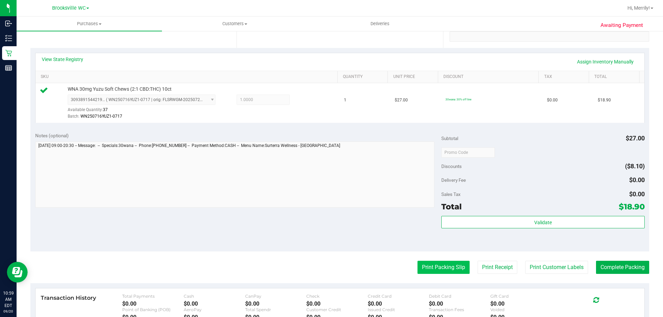
click at [425, 266] on button "Print Packing Slip" at bounding box center [444, 267] width 52 height 13
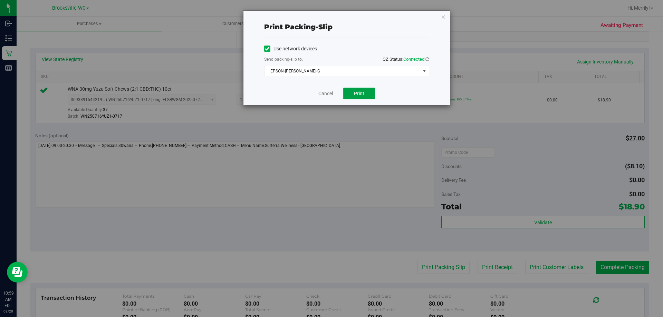
click at [361, 93] on span "Print" at bounding box center [359, 94] width 10 height 6
click at [325, 95] on link "Cancel" at bounding box center [325, 93] width 15 height 7
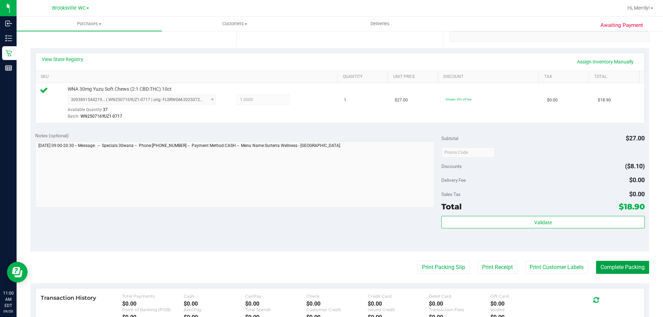
click at [620, 267] on button "Complete Packing" at bounding box center [622, 267] width 53 height 13
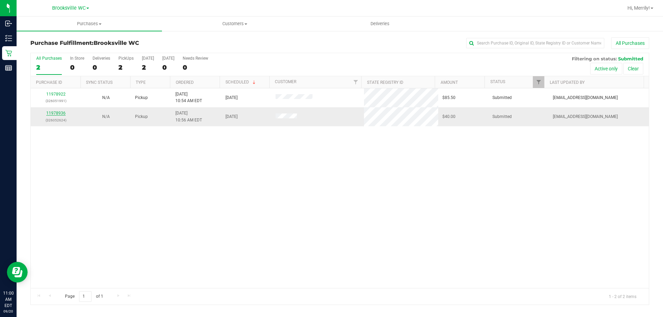
click at [55, 114] on link "11978936" at bounding box center [55, 113] width 19 height 5
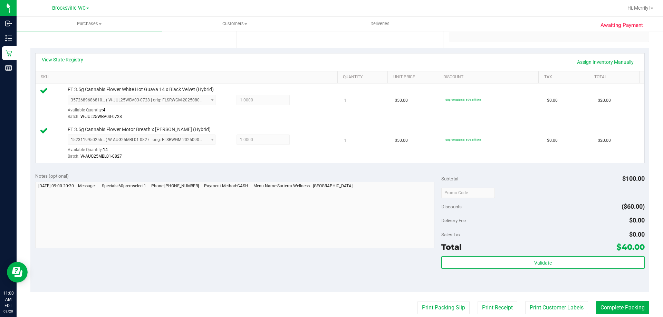
scroll to position [138, 0]
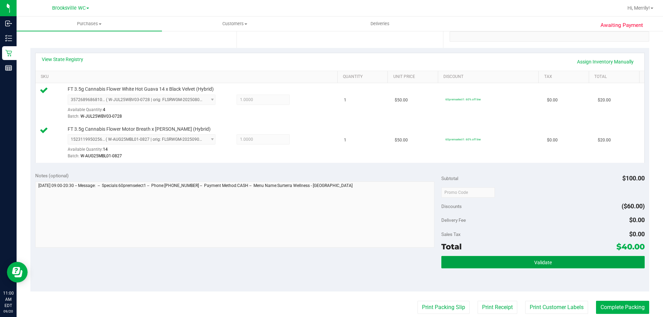
click at [547, 264] on button "Validate" at bounding box center [542, 262] width 203 height 12
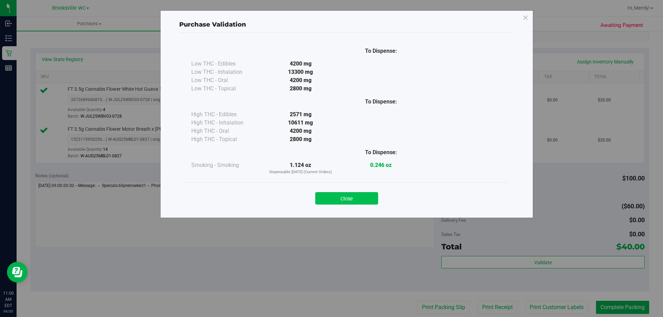
click at [343, 197] on button "Close" at bounding box center [346, 198] width 63 height 12
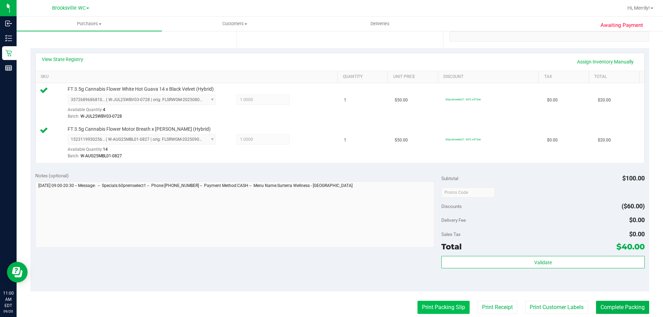
click at [431, 307] on button "Print Packing Slip" at bounding box center [444, 307] width 52 height 13
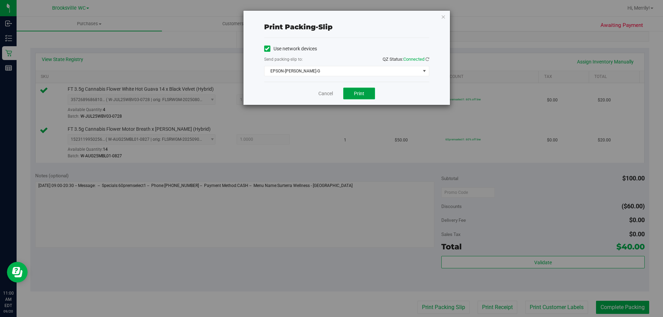
click at [361, 93] on span "Print" at bounding box center [359, 94] width 10 height 6
click at [324, 95] on link "Cancel" at bounding box center [325, 93] width 15 height 7
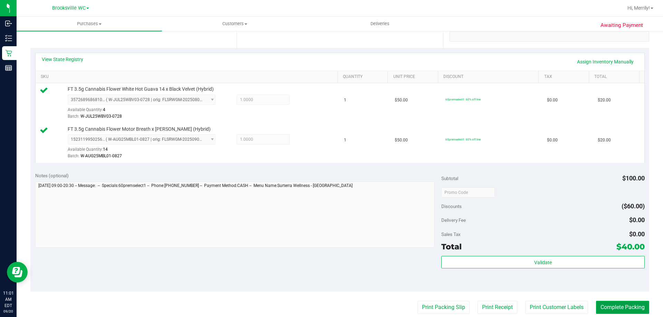
click at [628, 309] on button "Complete Packing" at bounding box center [622, 307] width 53 height 13
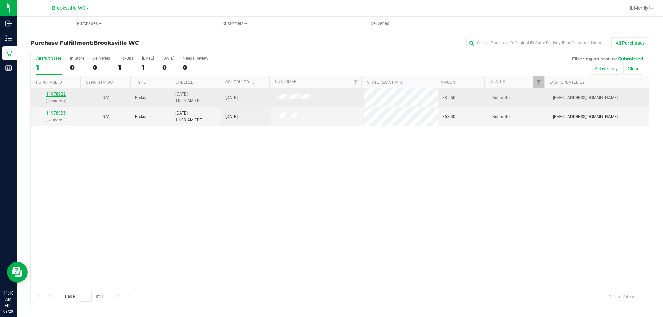
click at [56, 93] on link "11978922" at bounding box center [55, 94] width 19 height 5
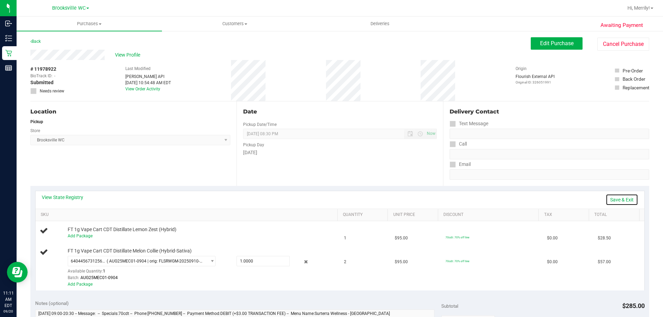
click at [623, 201] on link "Save & Exit" at bounding box center [622, 200] width 32 height 12
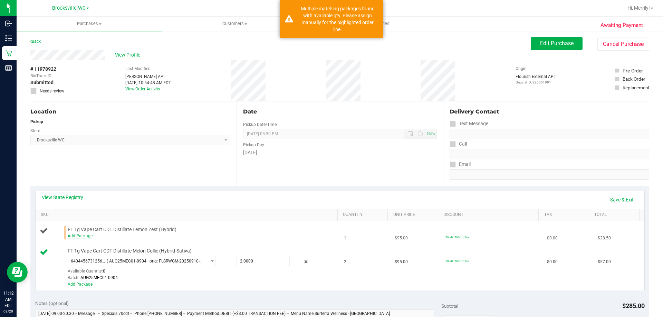
click at [84, 234] on link "Add Package" at bounding box center [80, 236] width 25 height 5
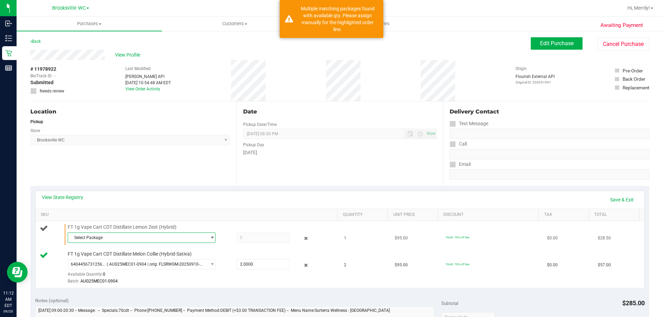
click at [108, 238] on span "Select Package" at bounding box center [137, 238] width 139 height 10
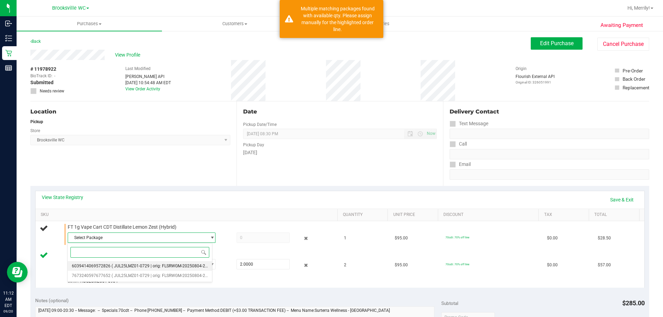
click at [109, 266] on li "6039414069572826 ( JUL25LMZ01-0729 | orig: FLSRWGM-20250804-2404 )" at bounding box center [140, 266] width 144 height 10
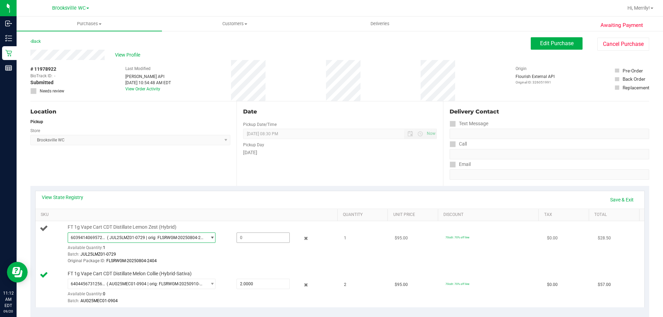
click at [250, 235] on span at bounding box center [263, 238] width 53 height 10
type input "1"
type input "1.0000"
click at [213, 222] on td "FT 1g Vape Cart CDT Distillate Lemon Zest (Hybrid) 6039414069572826 ( JUL25LMZ0…" at bounding box center [188, 244] width 305 height 47
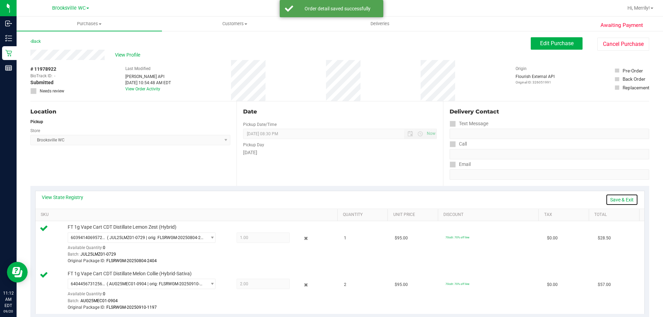
click at [620, 200] on link "Save & Exit" at bounding box center [622, 200] width 32 height 12
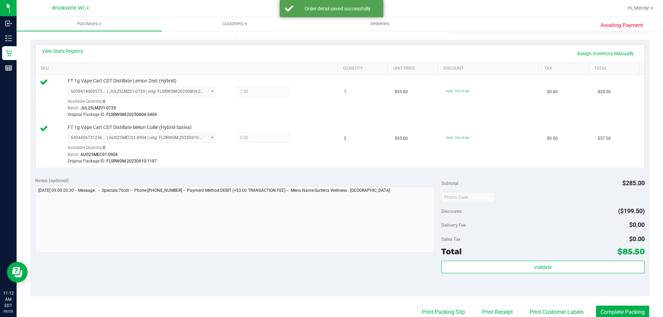
scroll to position [207, 0]
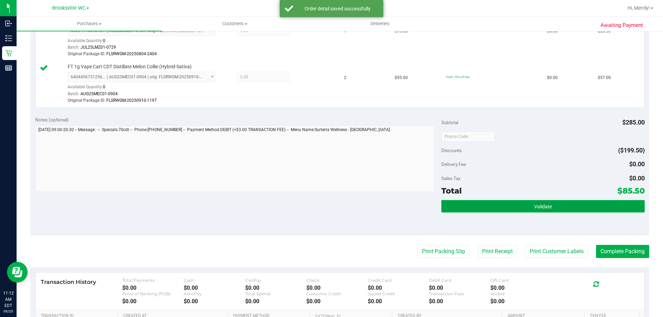
click at [519, 209] on button "Validate" at bounding box center [542, 206] width 203 height 12
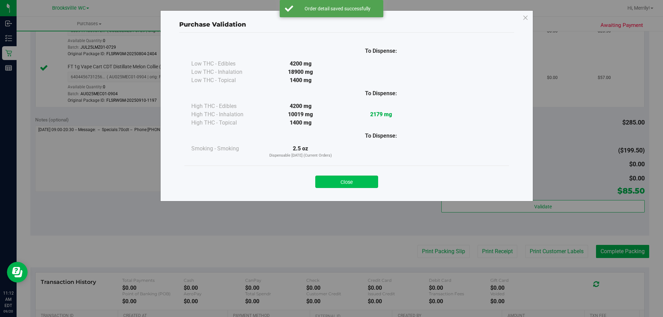
click at [340, 184] on button "Close" at bounding box center [346, 182] width 63 height 12
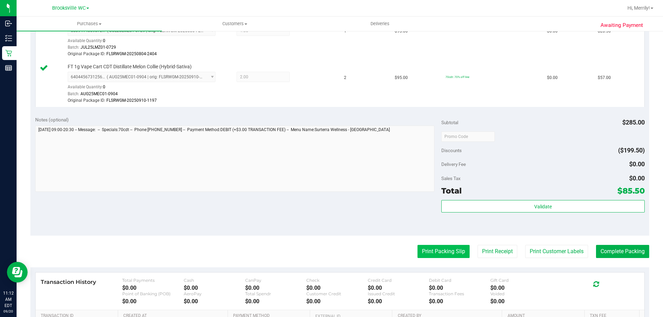
click at [443, 251] on button "Print Packing Slip" at bounding box center [444, 251] width 52 height 13
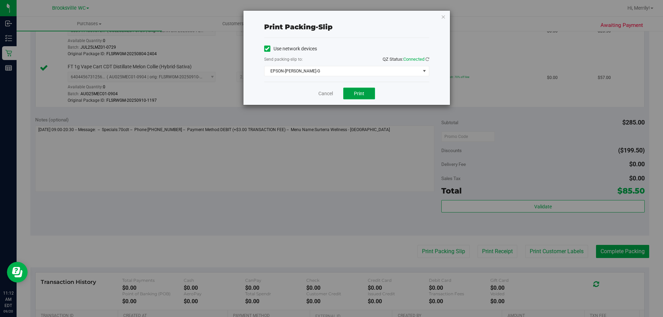
click at [366, 89] on button "Print" at bounding box center [359, 94] width 32 height 12
click at [324, 94] on link "Cancel" at bounding box center [325, 93] width 15 height 7
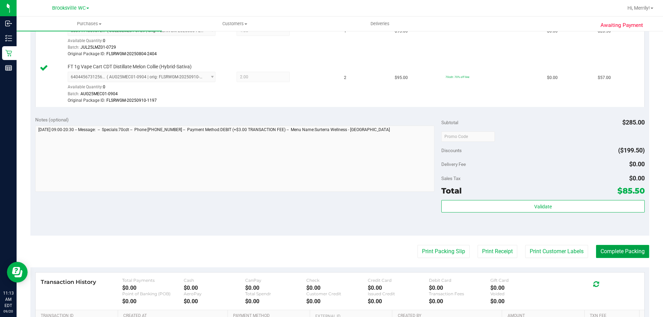
click at [611, 249] on button "Complete Packing" at bounding box center [622, 251] width 53 height 13
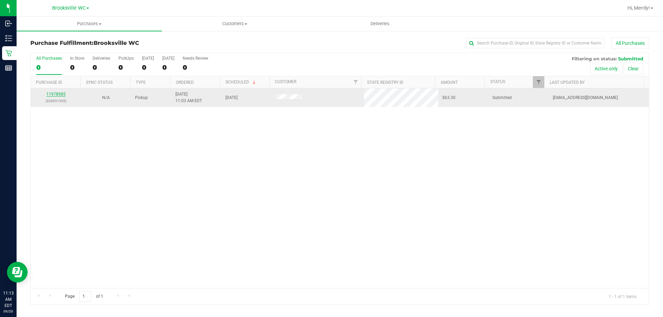
click at [53, 93] on link "11978985" at bounding box center [55, 94] width 19 height 5
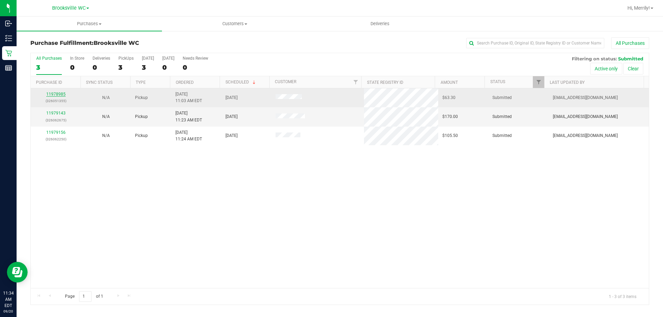
click at [56, 94] on link "11978985" at bounding box center [55, 94] width 19 height 5
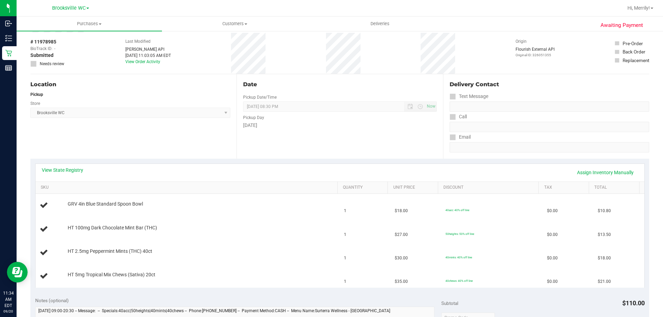
scroll to position [69, 0]
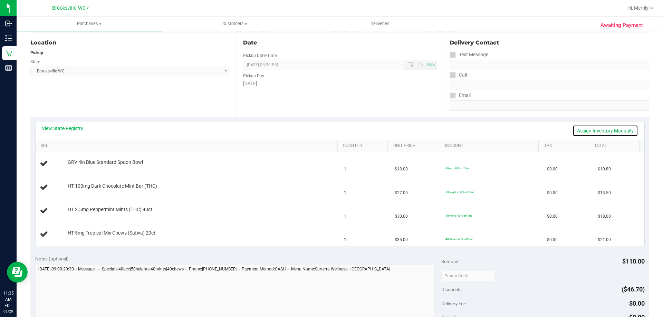
click at [583, 128] on link "Assign Inventory Manually" at bounding box center [606, 131] width 66 height 12
click at [85, 164] on div "Add Package" at bounding box center [201, 167] width 267 height 7
click at [79, 166] on link "Add Package" at bounding box center [80, 167] width 25 height 5
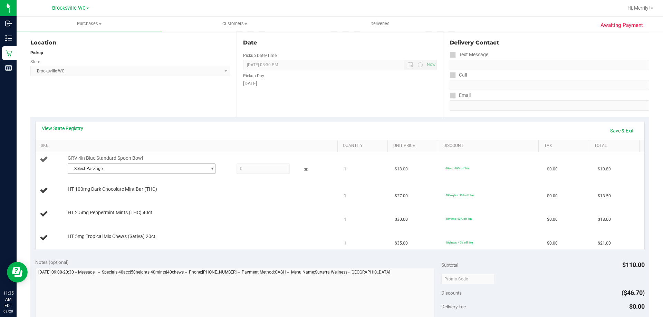
click at [196, 168] on span "Select Package" at bounding box center [137, 169] width 139 height 10
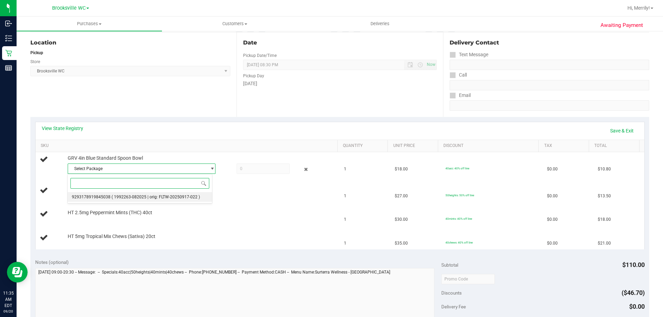
click at [171, 197] on span "( 1992263-082025 | orig: FLTW-20250917-022 )" at bounding box center [156, 197] width 88 height 5
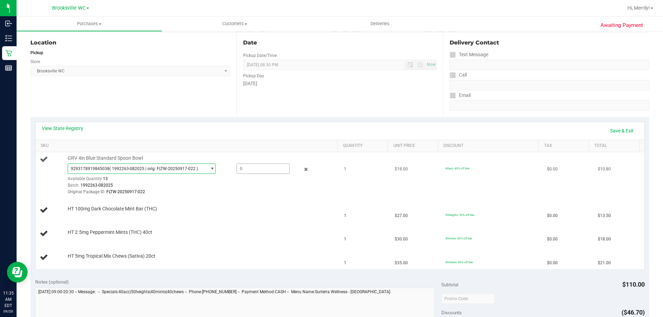
click at [248, 168] on span at bounding box center [263, 169] width 53 height 10
type input "1"
type input "1.0000"
click at [244, 191] on div "Original Package ID: FLTW-20250917-022" at bounding box center [201, 192] width 267 height 7
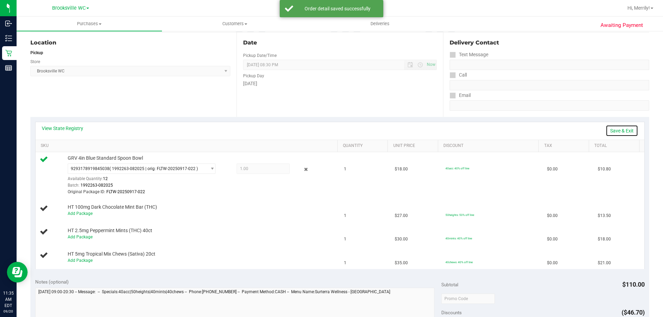
click at [617, 128] on link "Save & Exit" at bounding box center [622, 131] width 32 height 12
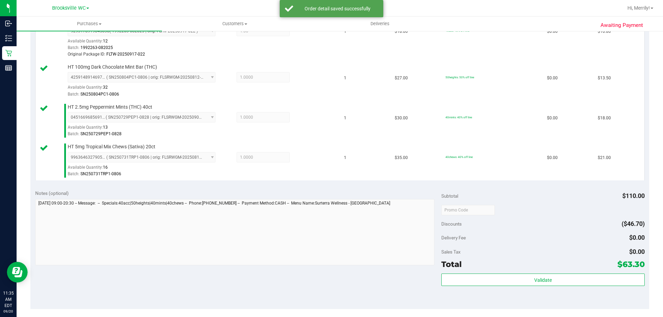
scroll to position [207, 0]
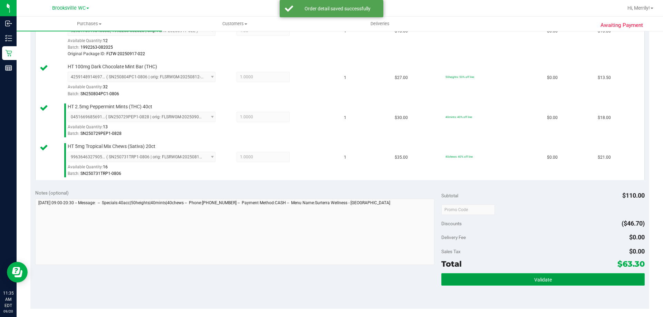
click at [534, 277] on span "Validate" at bounding box center [543, 280] width 18 height 6
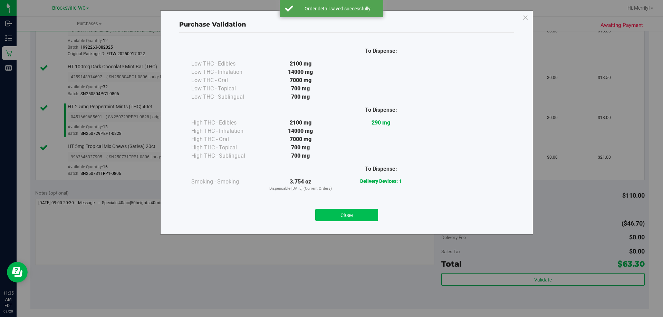
click at [352, 211] on button "Close" at bounding box center [346, 215] width 63 height 12
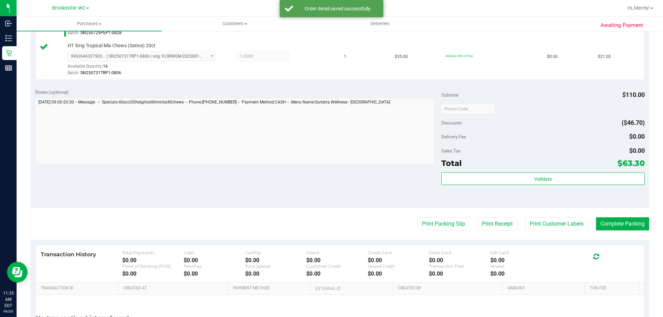
scroll to position [311, 0]
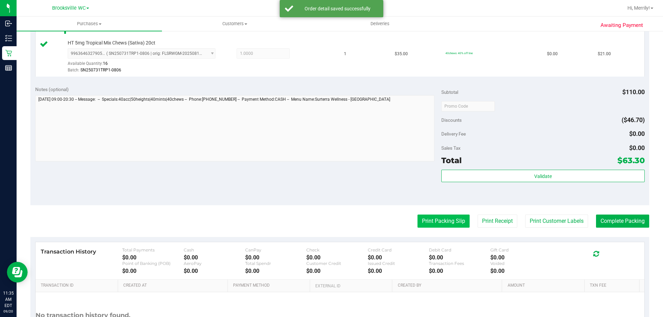
click at [431, 223] on button "Print Packing Slip" at bounding box center [444, 221] width 52 height 13
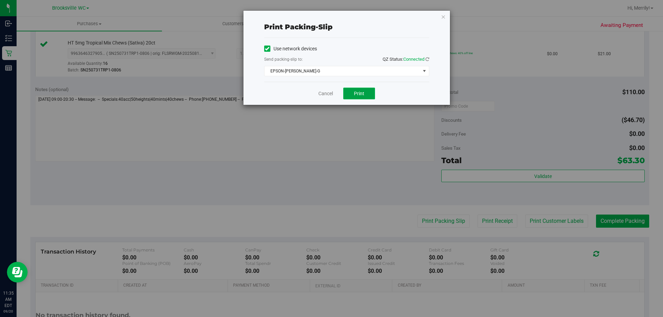
click at [365, 93] on button "Print" at bounding box center [359, 94] width 32 height 12
click at [324, 92] on link "Cancel" at bounding box center [325, 93] width 15 height 7
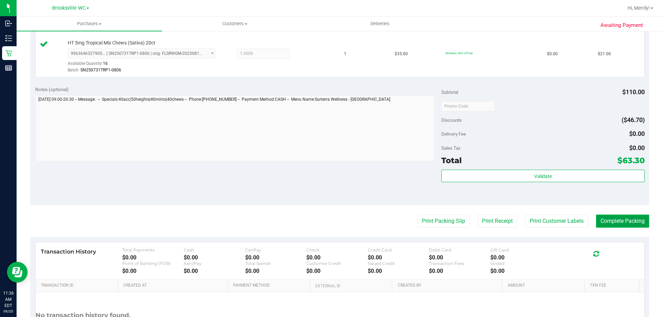
click at [617, 221] on button "Complete Packing" at bounding box center [622, 221] width 53 height 13
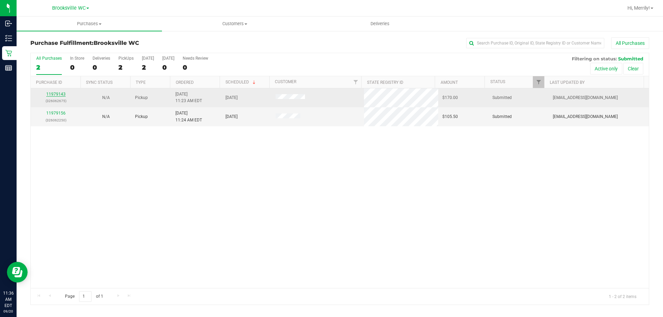
click at [57, 94] on link "11979143" at bounding box center [55, 94] width 19 height 5
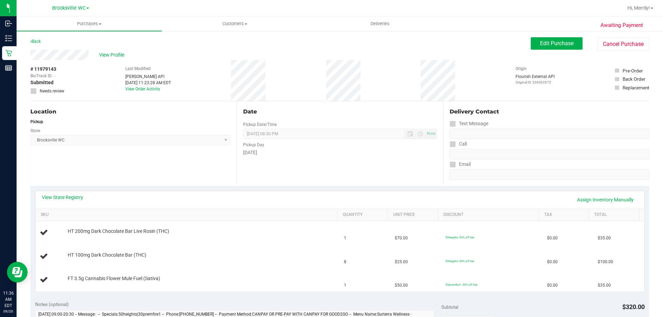
scroll to position [35, 0]
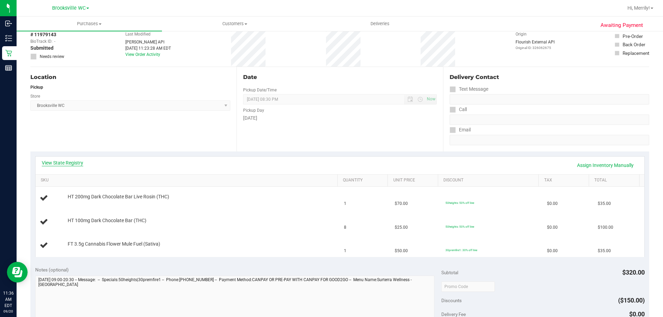
click at [57, 163] on link "View State Registry" at bounding box center [62, 163] width 41 height 7
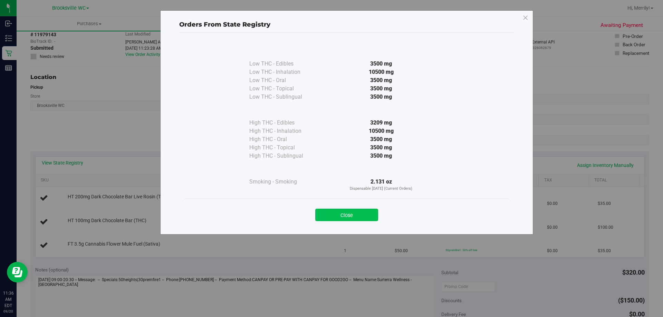
click at [338, 214] on button "Close" at bounding box center [346, 215] width 63 height 12
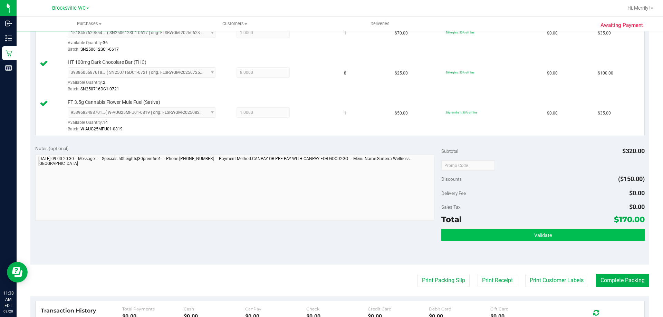
scroll to position [207, 0]
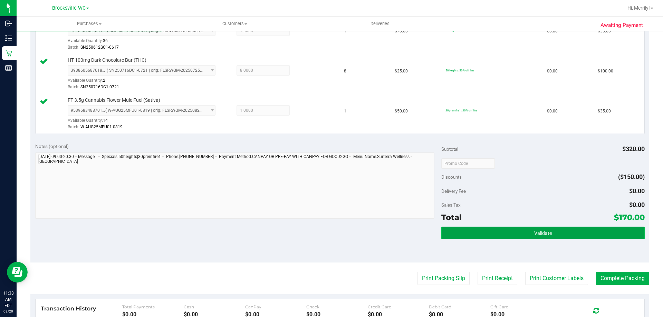
drag, startPoint x: 517, startPoint y: 230, endPoint x: 510, endPoint y: 228, distance: 6.8
click at [512, 229] on button "Validate" at bounding box center [542, 233] width 203 height 12
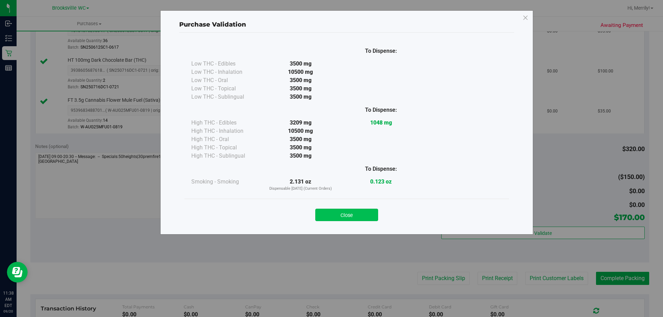
click at [342, 217] on button "Close" at bounding box center [346, 215] width 63 height 12
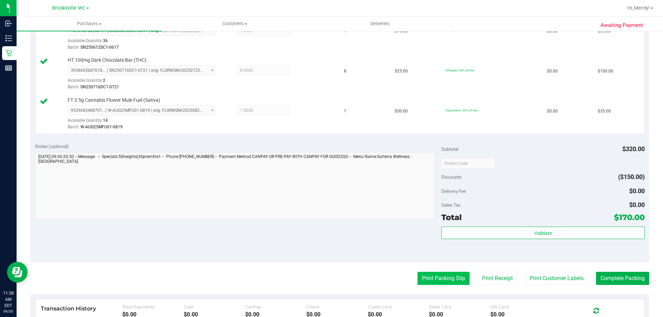
click at [442, 277] on button "Print Packing Slip" at bounding box center [444, 278] width 52 height 13
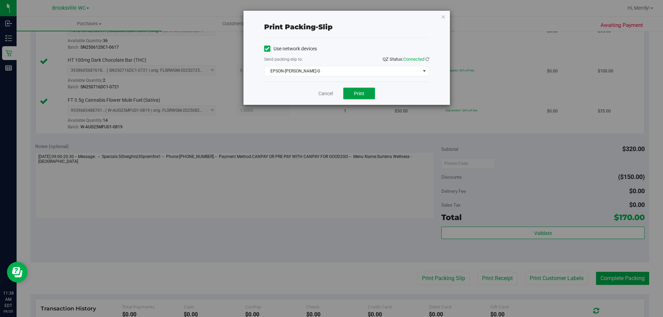
click at [361, 95] on span "Print" at bounding box center [359, 94] width 10 height 6
click at [321, 97] on link "Cancel" at bounding box center [325, 93] width 15 height 7
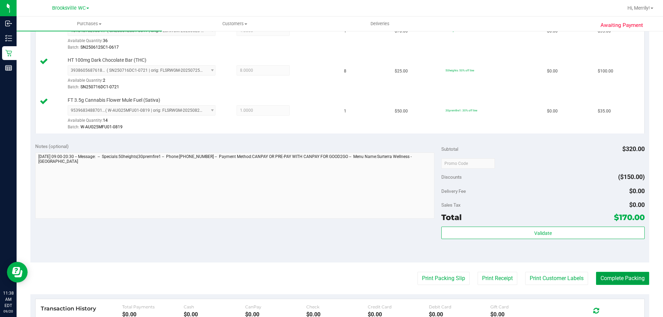
click at [615, 276] on button "Complete Packing" at bounding box center [622, 278] width 53 height 13
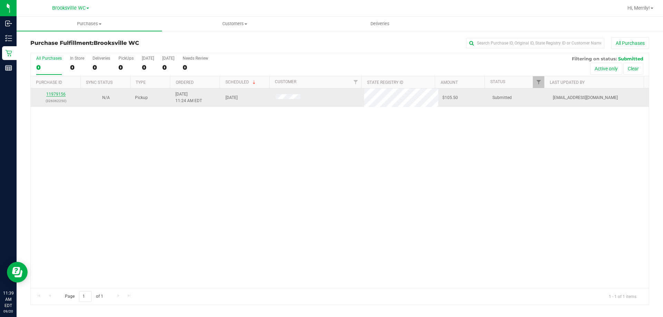
click at [58, 93] on link "11979156" at bounding box center [55, 94] width 19 height 5
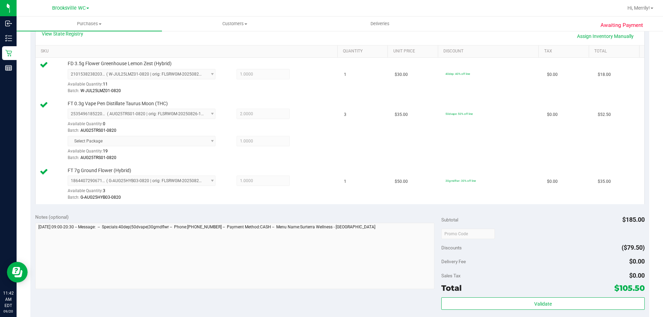
scroll to position [207, 0]
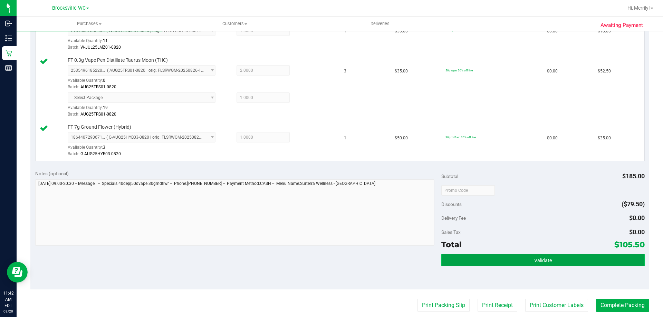
click at [503, 261] on button "Validate" at bounding box center [542, 260] width 203 height 12
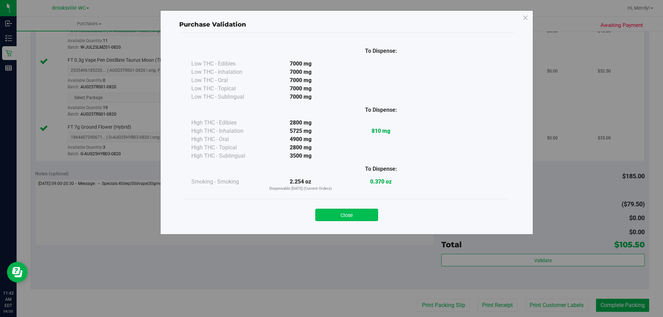
click at [357, 216] on button "Close" at bounding box center [346, 215] width 63 height 12
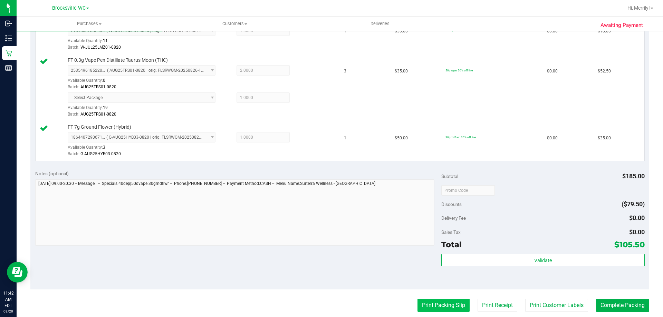
click at [446, 303] on button "Print Packing Slip" at bounding box center [444, 305] width 52 height 13
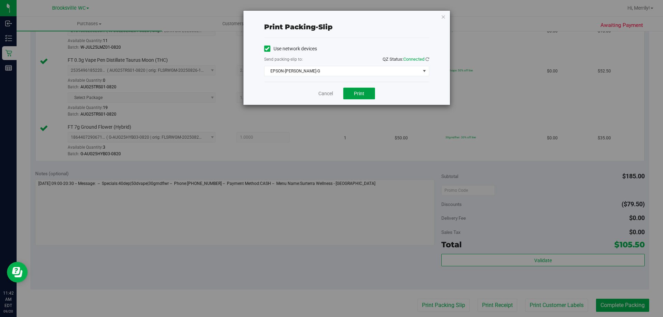
click at [363, 90] on button "Print" at bounding box center [359, 94] width 32 height 12
click at [325, 93] on link "Cancel" at bounding box center [325, 93] width 15 height 7
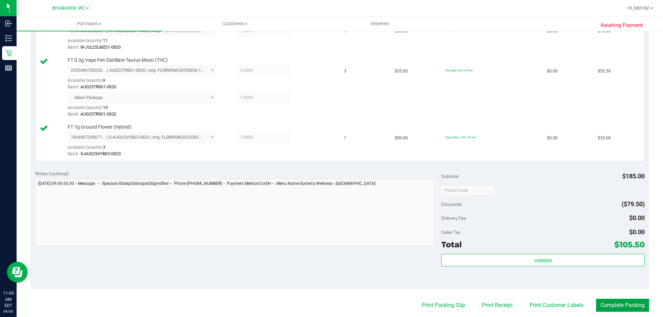
click at [617, 305] on button "Complete Packing" at bounding box center [622, 305] width 53 height 13
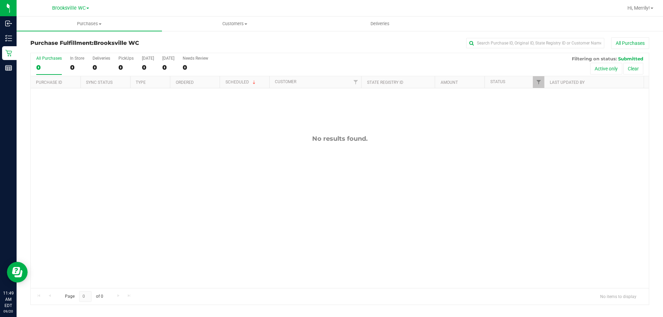
click at [159, 137] on div "No results found." at bounding box center [340, 139] width 618 height 8
click at [146, 153] on div "No results found." at bounding box center [340, 211] width 618 height 247
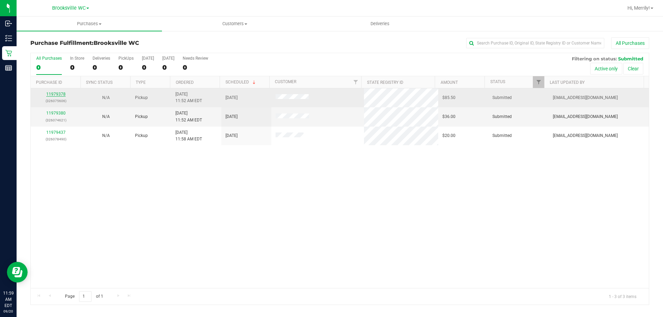
click at [53, 95] on link "11979378" at bounding box center [55, 94] width 19 height 5
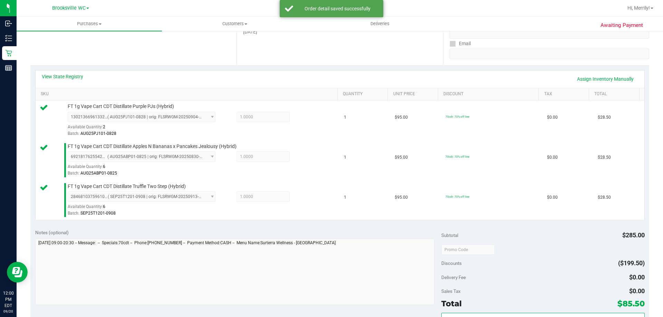
scroll to position [207, 0]
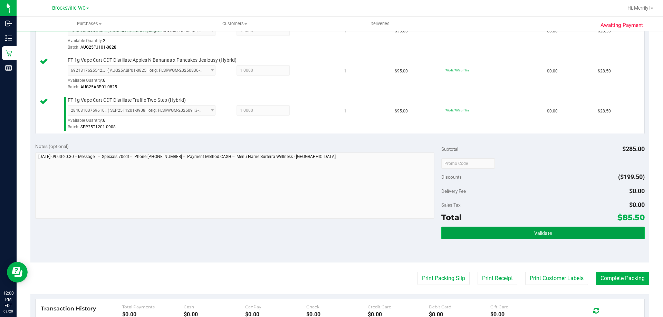
click at [545, 231] on span "Validate" at bounding box center [543, 234] width 18 height 6
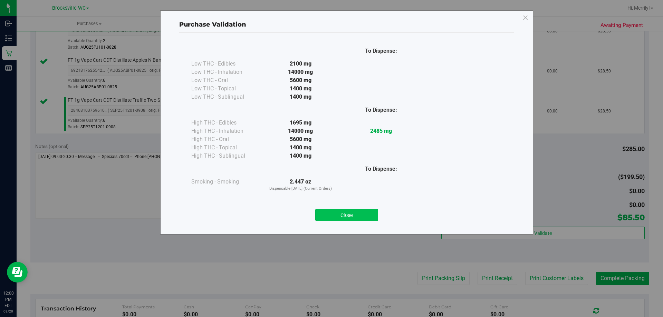
click at [350, 214] on button "Close" at bounding box center [346, 215] width 63 height 12
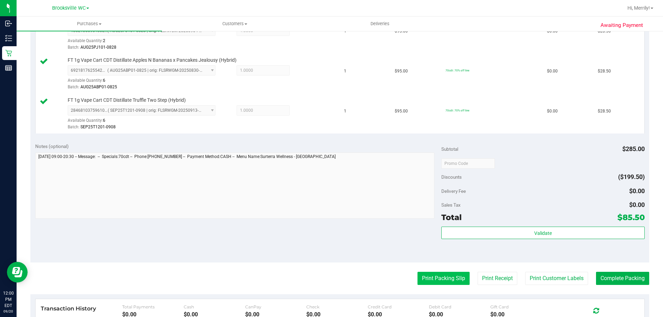
click at [428, 285] on button "Print Packing Slip" at bounding box center [444, 278] width 52 height 13
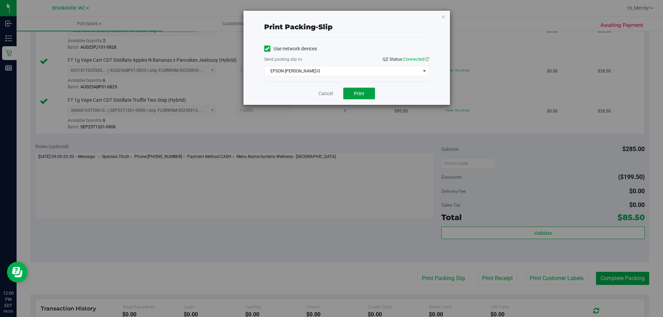
click at [357, 92] on span "Print" at bounding box center [359, 94] width 10 height 6
click at [324, 88] on div "Cancel Print" at bounding box center [346, 93] width 165 height 23
click at [323, 92] on link "Cancel" at bounding box center [325, 93] width 15 height 7
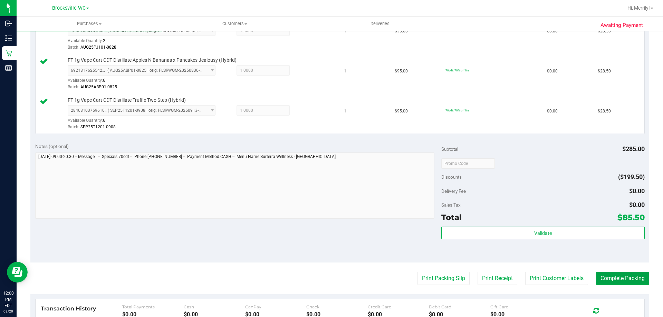
click at [612, 279] on button "Complete Packing" at bounding box center [622, 278] width 53 height 13
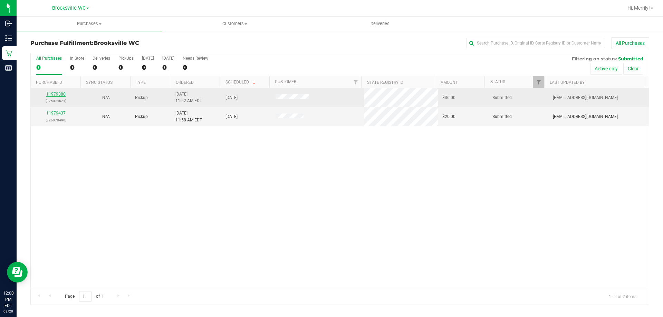
click at [56, 93] on link "11979380" at bounding box center [55, 94] width 19 height 5
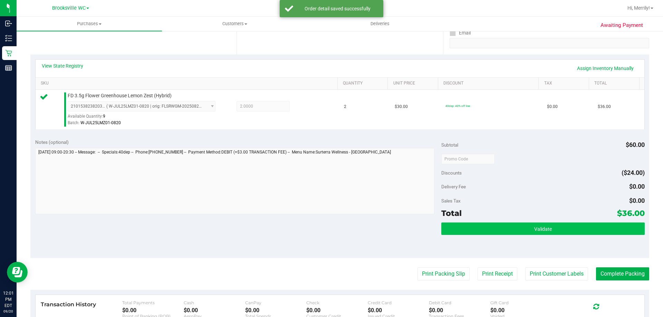
scroll to position [138, 0]
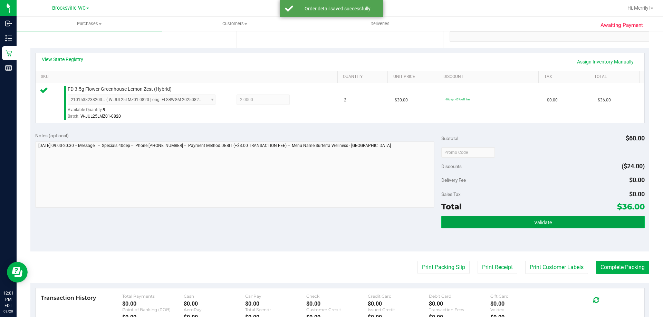
click at [510, 222] on button "Validate" at bounding box center [542, 222] width 203 height 12
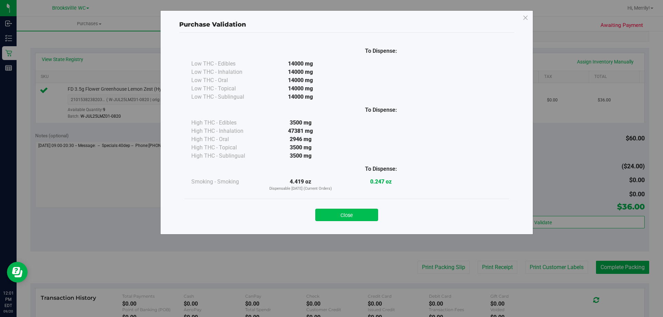
click at [348, 214] on button "Close" at bounding box center [346, 215] width 63 height 12
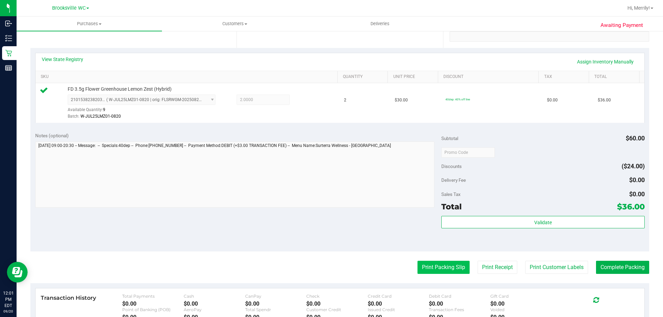
click at [443, 266] on button "Print Packing Slip" at bounding box center [444, 267] width 52 height 13
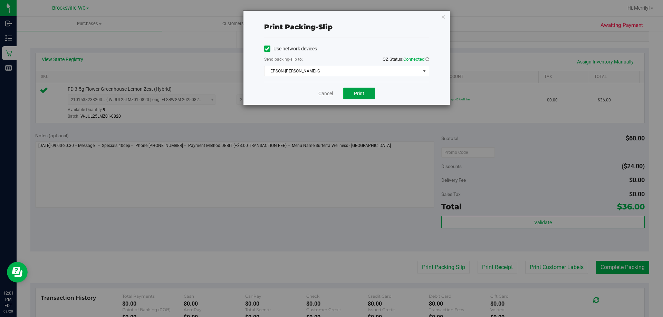
click at [353, 95] on button "Print" at bounding box center [359, 94] width 32 height 12
click at [327, 95] on link "Cancel" at bounding box center [325, 93] width 15 height 7
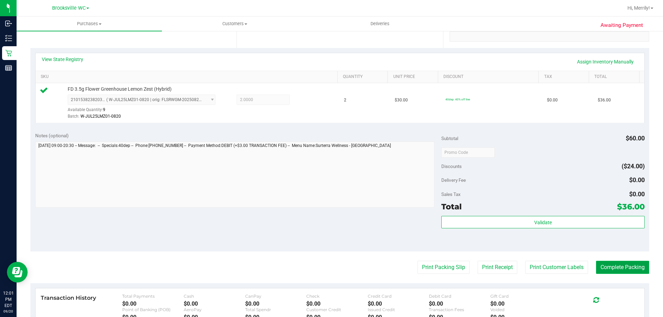
click at [622, 269] on button "Complete Packing" at bounding box center [622, 267] width 53 height 13
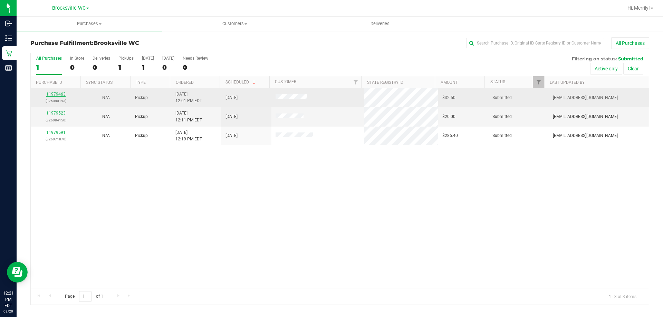
click at [60, 93] on link "11979463" at bounding box center [55, 94] width 19 height 5
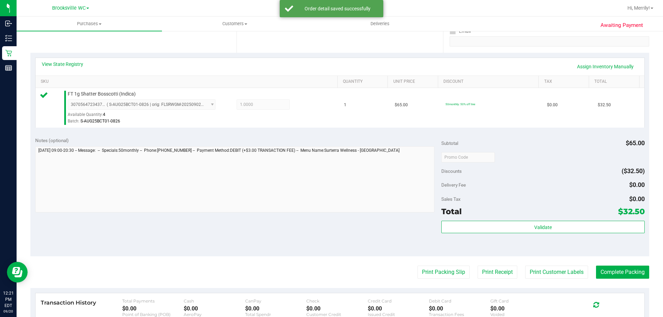
scroll to position [138, 0]
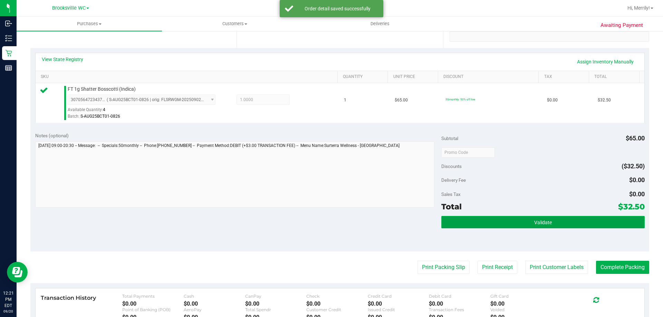
click at [507, 221] on button "Validate" at bounding box center [542, 222] width 203 height 12
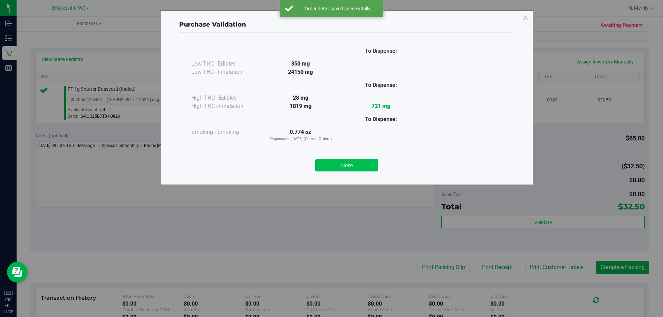
click at [333, 162] on button "Close" at bounding box center [346, 165] width 63 height 12
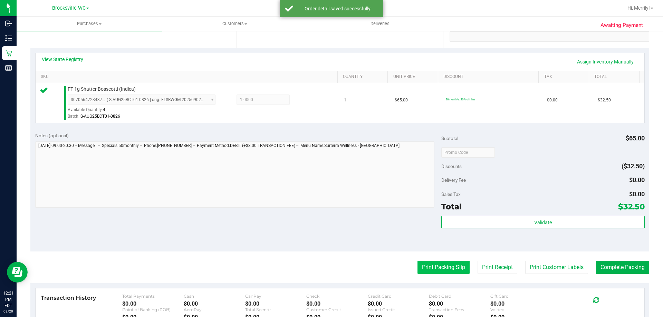
click at [433, 269] on button "Print Packing Slip" at bounding box center [444, 267] width 52 height 13
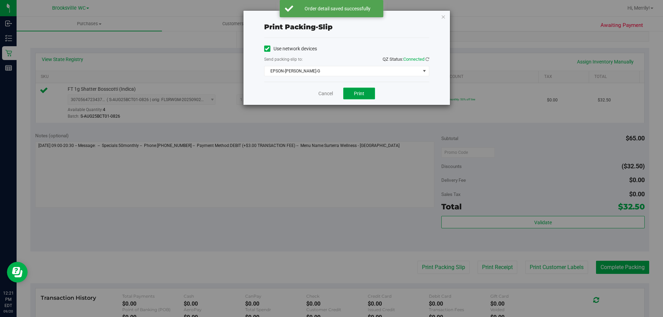
click at [365, 93] on button "Print" at bounding box center [359, 94] width 32 height 12
click at [324, 94] on link "Cancel" at bounding box center [325, 93] width 15 height 7
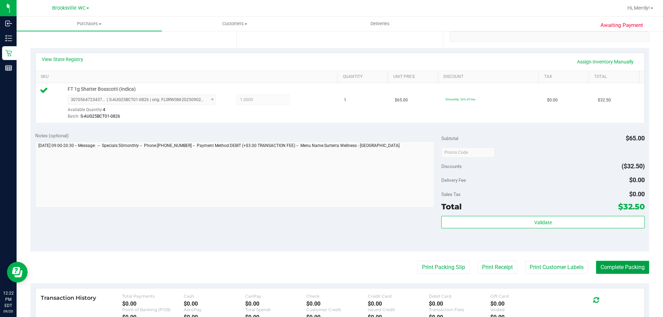
click at [625, 266] on button "Complete Packing" at bounding box center [622, 267] width 53 height 13
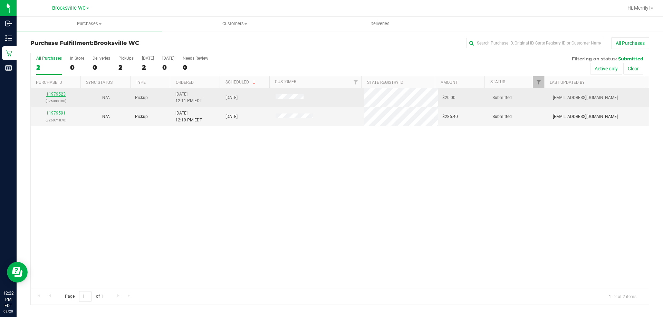
click at [56, 96] on link "11979523" at bounding box center [55, 94] width 19 height 5
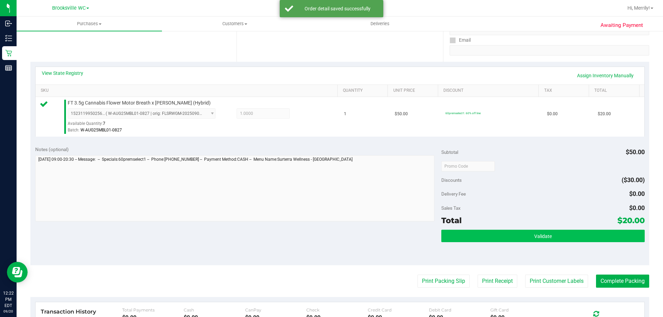
scroll to position [138, 0]
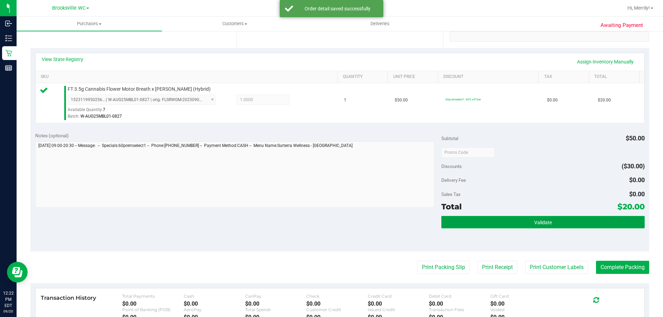
click at [479, 220] on button "Validate" at bounding box center [542, 222] width 203 height 12
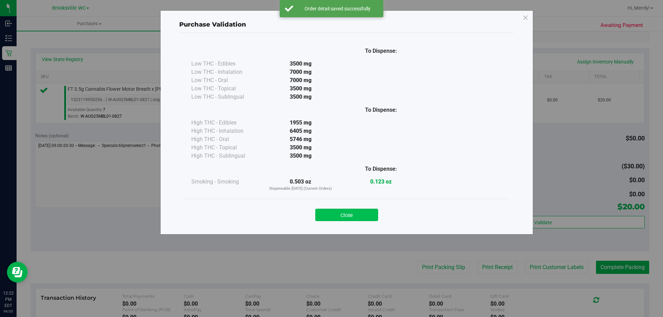
click at [335, 216] on button "Close" at bounding box center [346, 215] width 63 height 12
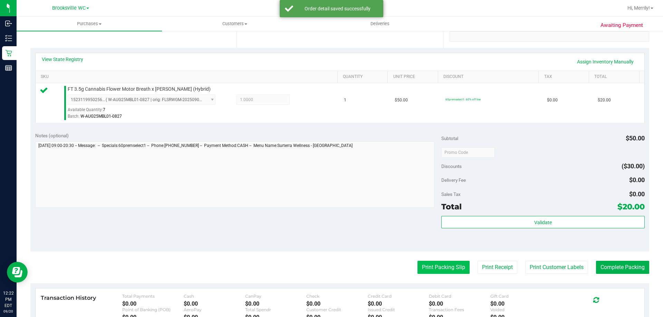
click at [421, 268] on button "Print Packing Slip" at bounding box center [444, 267] width 52 height 13
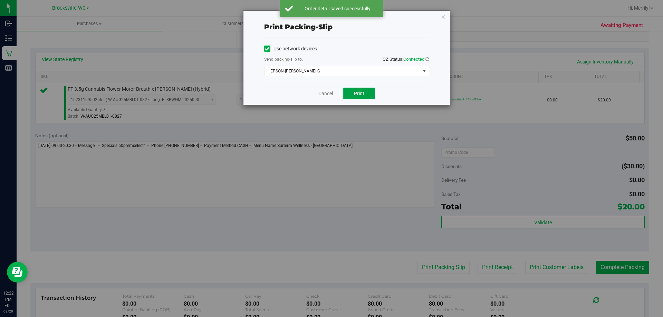
click at [365, 92] on button "Print" at bounding box center [359, 94] width 32 height 12
click at [327, 90] on link "Cancel" at bounding box center [325, 93] width 15 height 7
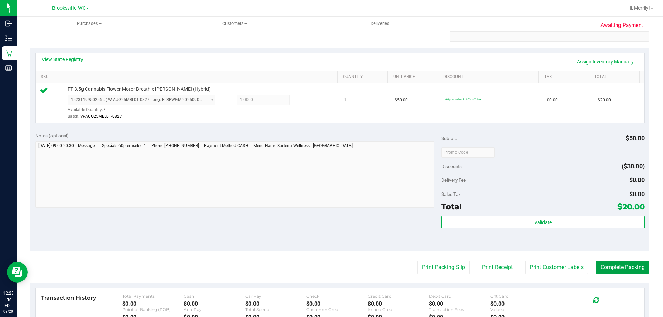
click at [615, 267] on button "Complete Packing" at bounding box center [622, 267] width 53 height 13
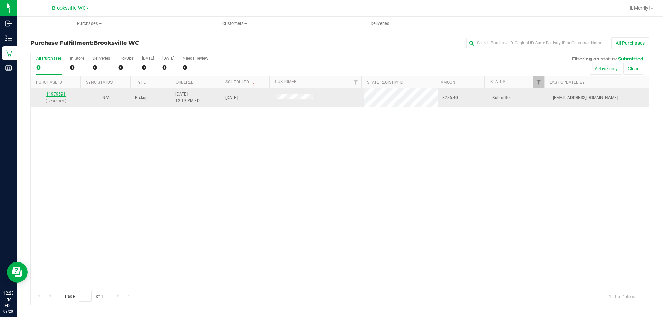
click at [57, 93] on link "11979591" at bounding box center [55, 94] width 19 height 5
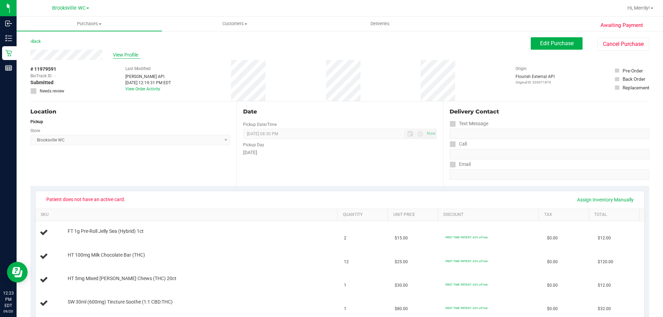
click at [131, 56] on span "View Profile" at bounding box center [127, 54] width 28 height 7
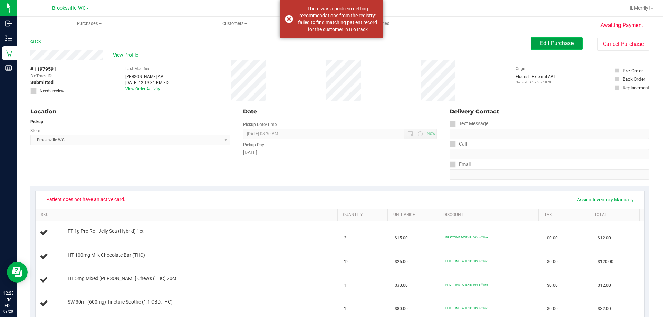
click at [543, 43] on span "Edit Purchase" at bounding box center [557, 43] width 34 height 7
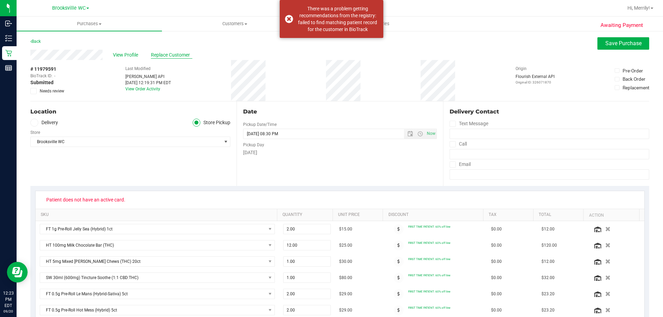
click at [178, 54] on span "Replace Customer" at bounding box center [171, 54] width 41 height 7
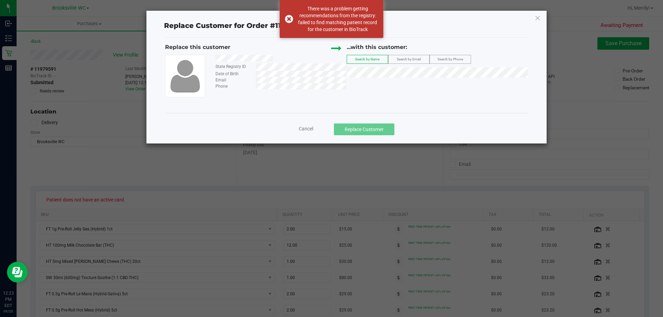
click at [281, 60] on div at bounding box center [278, 59] width 136 height 9
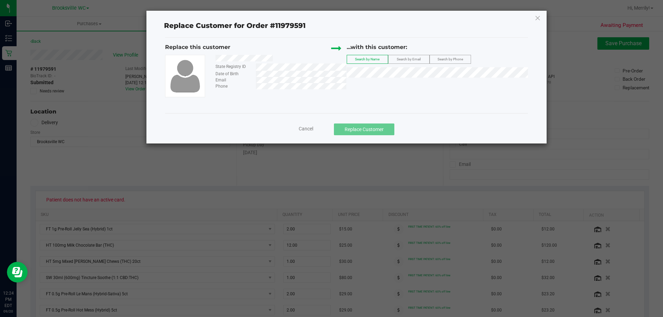
click at [290, 59] on div at bounding box center [278, 59] width 136 height 9
click at [395, 86] on li "THERESA HANSON" at bounding box center [437, 84] width 181 height 10
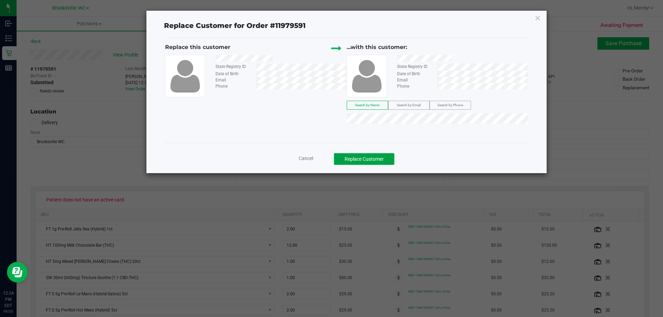
click at [362, 157] on button "Replace Customer" at bounding box center [364, 159] width 60 height 12
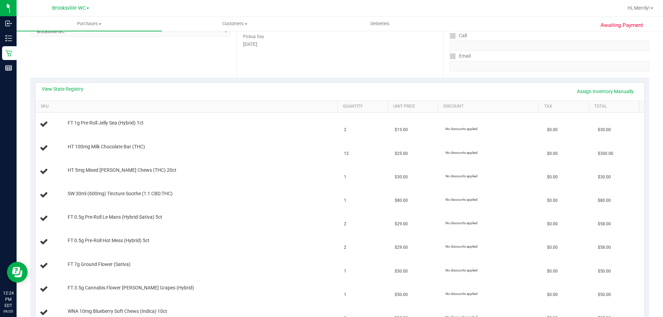
scroll to position [104, 0]
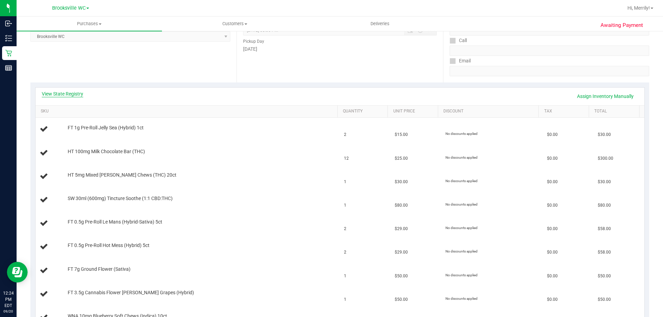
click at [67, 92] on link "View State Registry" at bounding box center [62, 93] width 41 height 7
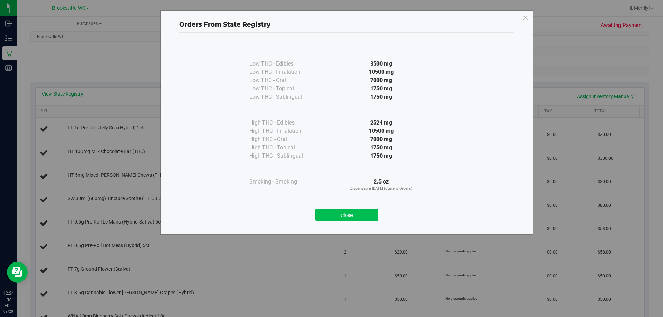
click at [341, 213] on button "Close" at bounding box center [346, 215] width 63 height 12
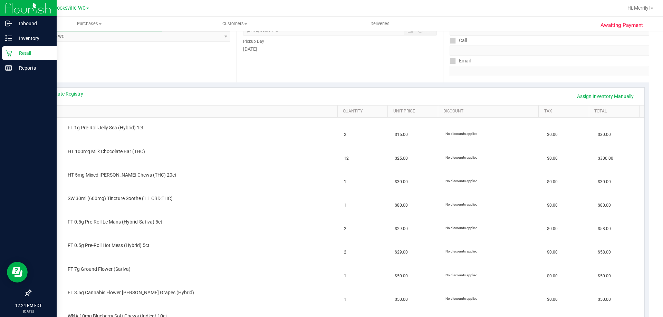
click at [11, 50] on icon at bounding box center [8, 53] width 7 height 7
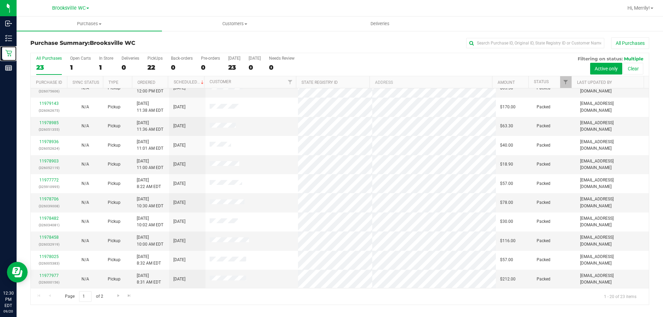
scroll to position [182, 0]
click at [118, 297] on span "Go to the next page" at bounding box center [119, 296] width 6 height 6
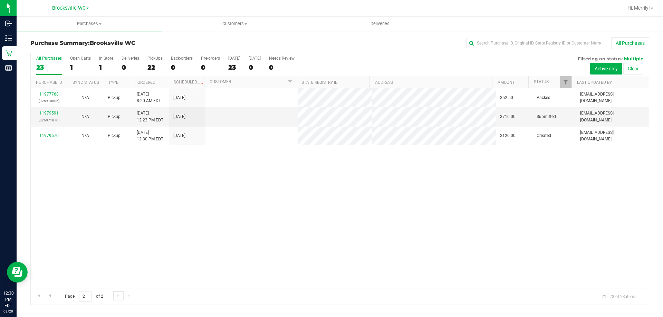
scroll to position [0, 0]
click at [48, 114] on link "11979591" at bounding box center [48, 113] width 19 height 5
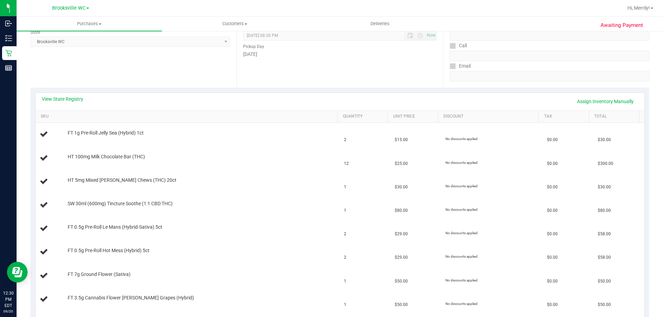
scroll to position [69, 0]
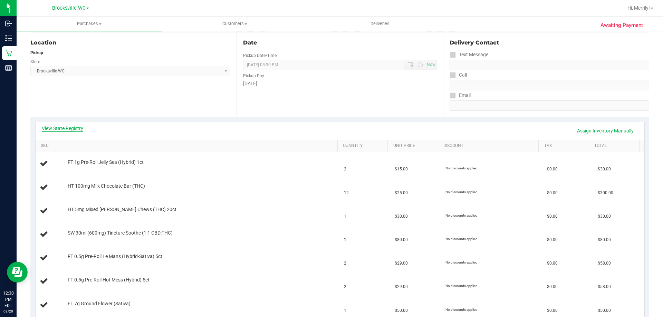
click at [73, 128] on link "View State Registry" at bounding box center [62, 128] width 41 height 7
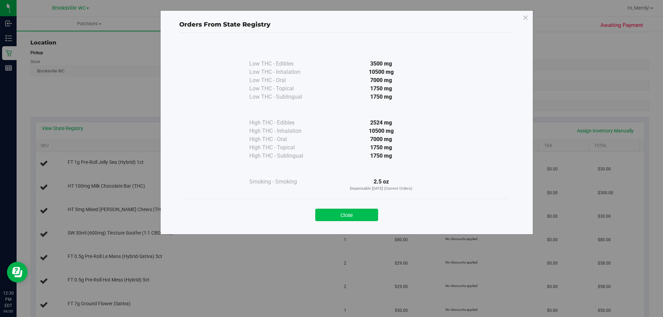
click at [346, 213] on button "Close" at bounding box center [346, 215] width 63 height 12
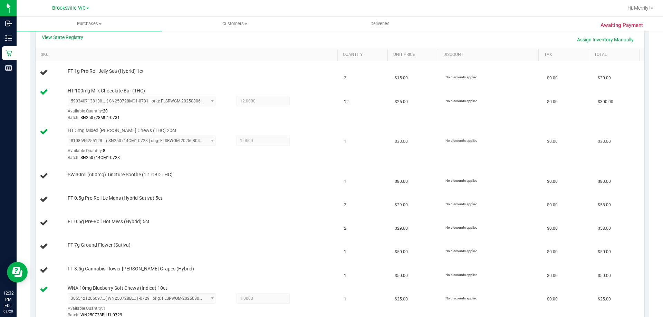
scroll to position [173, 0]
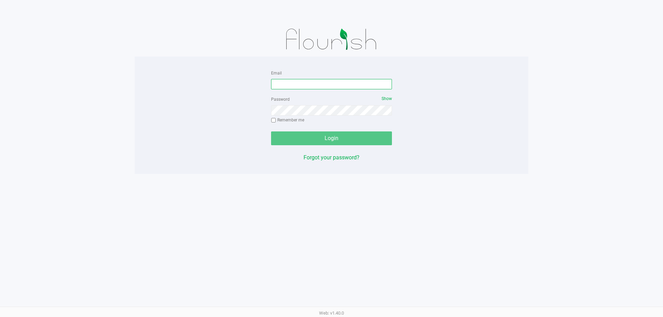
click at [302, 87] on input "Email" at bounding box center [331, 84] width 121 height 10
type input "[EMAIL_ADDRESS][DOMAIN_NAME]"
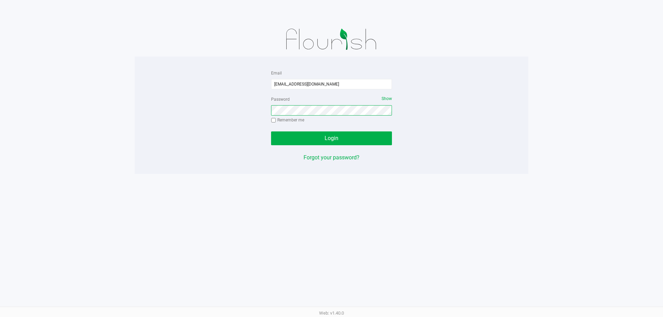
click at [271, 132] on button "Login" at bounding box center [331, 139] width 121 height 14
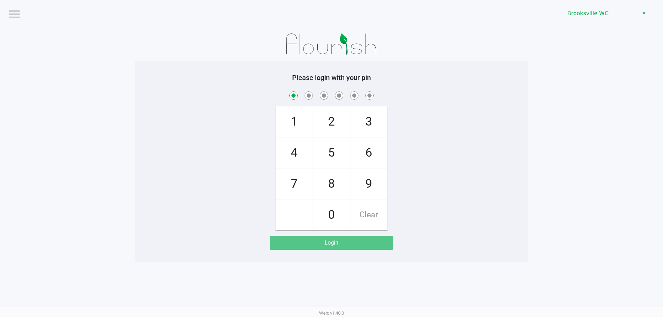
checkbox input "true"
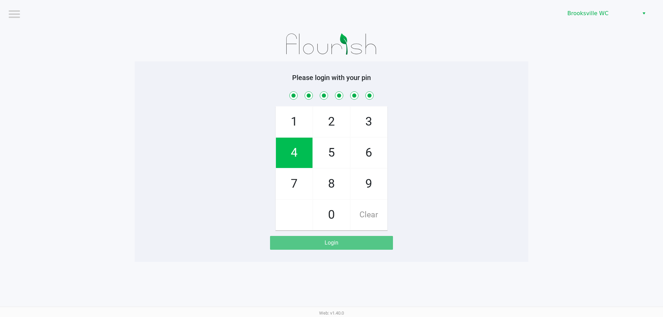
checkbox input "true"
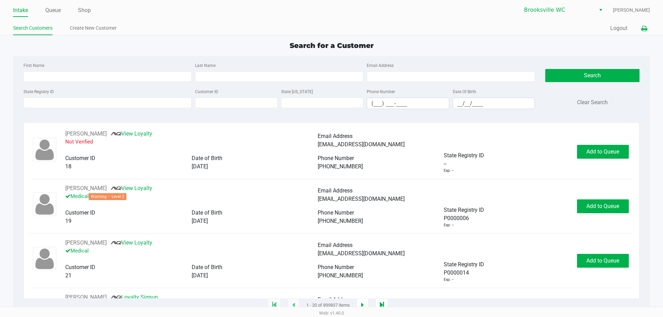
click at [643, 29] on icon at bounding box center [644, 28] width 6 height 5
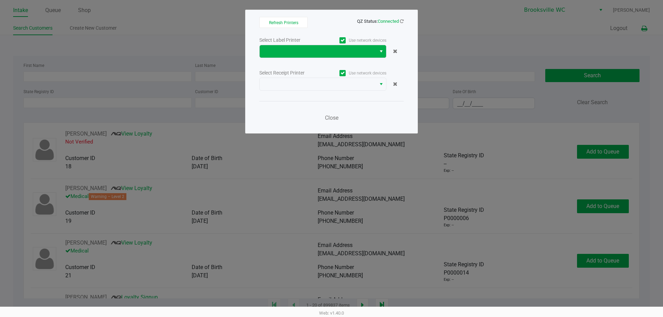
click at [383, 50] on span "Select" at bounding box center [382, 51] width 6 height 8
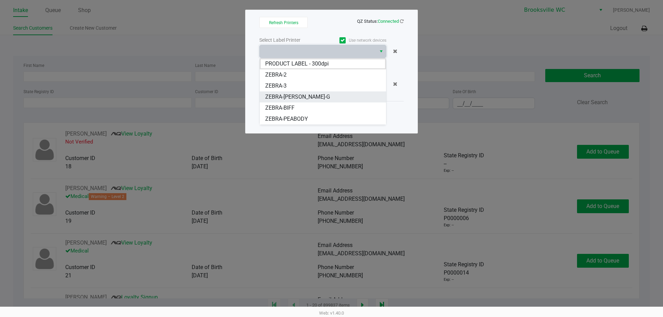
click at [295, 95] on span "ZEBRA-BECKY-G" at bounding box center [297, 97] width 65 height 8
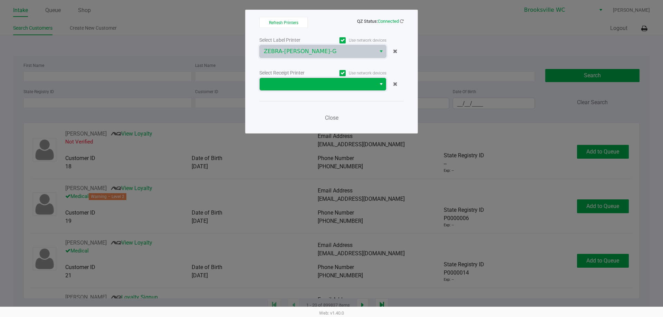
click at [371, 84] on span at bounding box center [318, 84] width 108 height 8
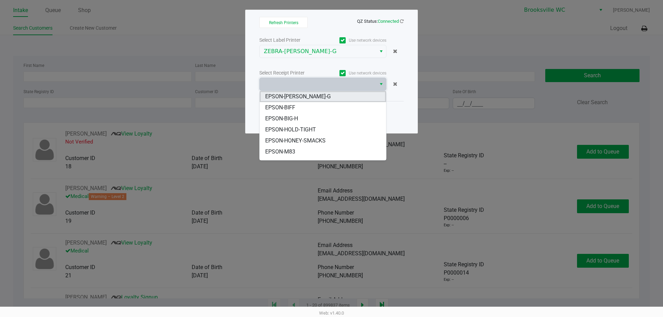
click at [292, 97] on span "EPSON-BECKY-G" at bounding box center [298, 97] width 66 height 8
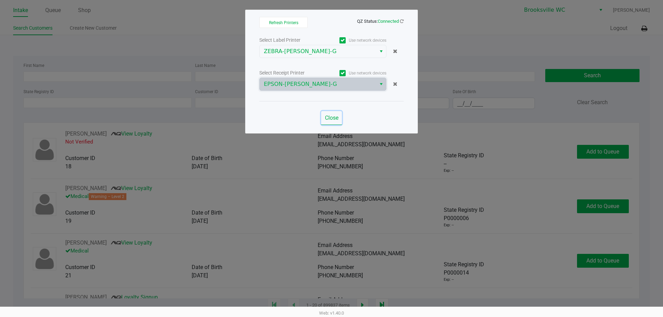
click at [329, 118] on span "Close" at bounding box center [331, 118] width 13 height 7
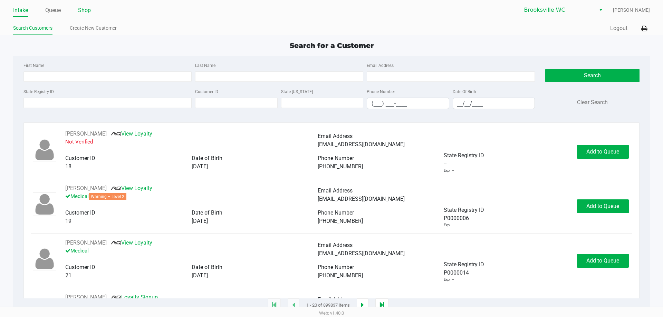
click at [86, 11] on link "Shop" at bounding box center [84, 11] width 13 height 10
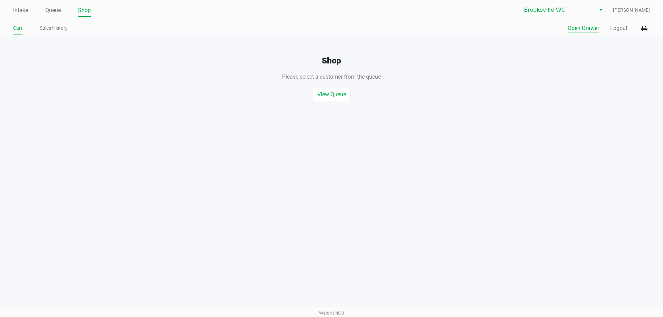
click at [584, 27] on button "Open Drawer" at bounding box center [583, 28] width 31 height 8
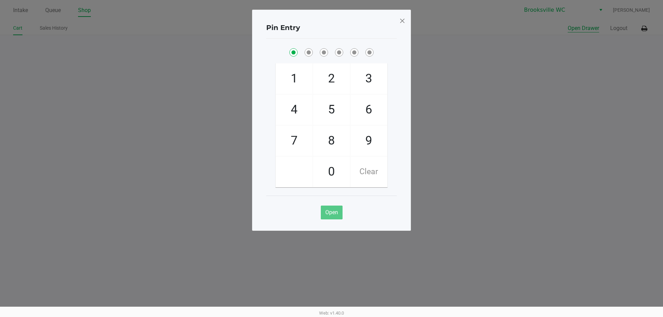
checkbox input "true"
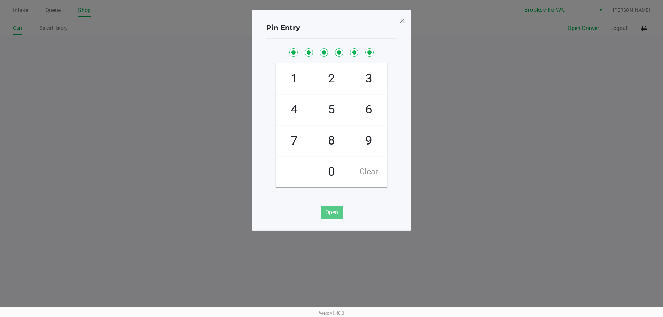
checkbox input "true"
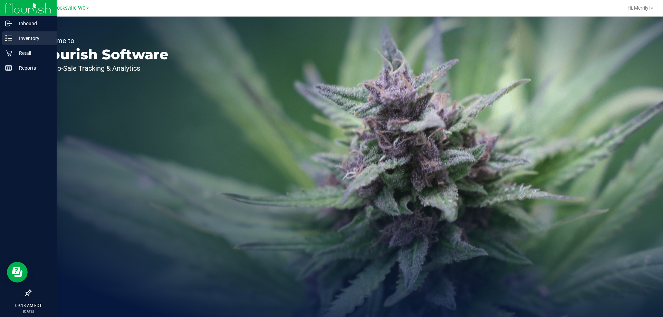
click at [8, 38] on icon at bounding box center [8, 38] width 7 height 7
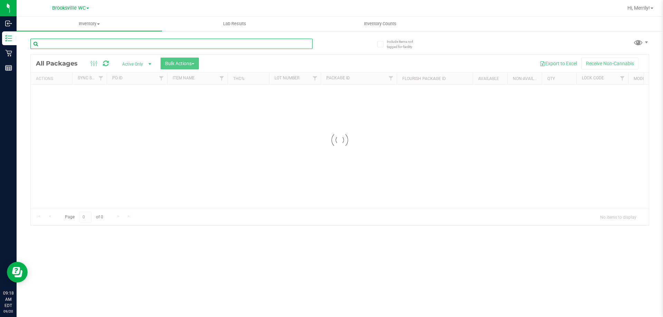
click at [111, 45] on div "Inventory All packages All inventory Waste log Create inventory Lab Results Inv…" at bounding box center [340, 167] width 647 height 301
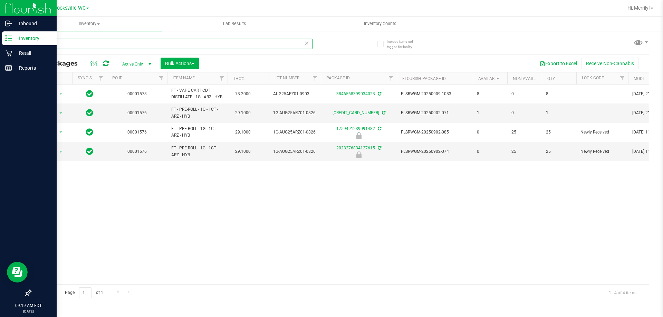
drag, startPoint x: 52, startPoint y: 45, endPoint x: 0, endPoint y: 3, distance: 67.1
click at [0, 10] on div "Inbound Inventory Retail Reports 09:19 AM EDT 09/20/2025 09/20 Brooksville WC H…" at bounding box center [331, 158] width 663 height 317
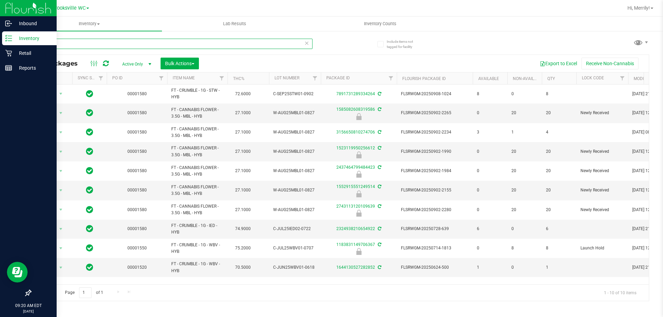
type input "mbl"
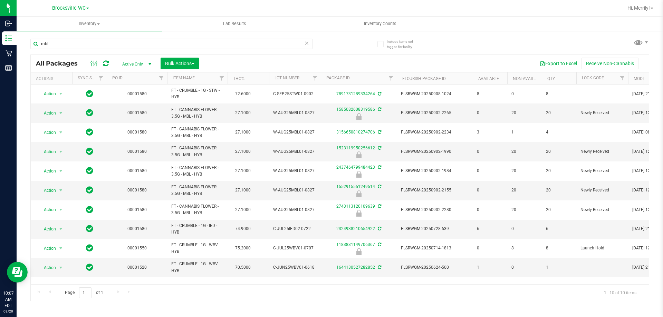
click at [0, 0] on html "Inbound Inventory Retail Reports 10:07 AM EDT 09/20/2025 09/20 Brooksville WC H…" at bounding box center [331, 158] width 663 height 317
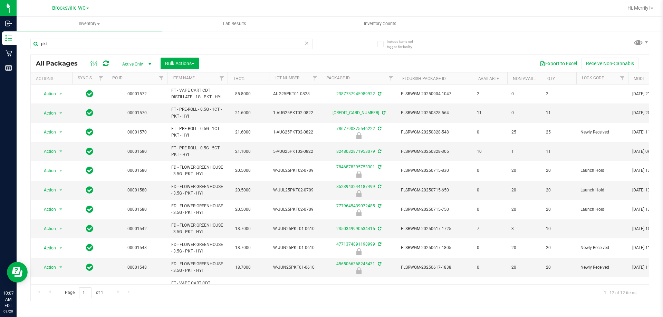
type input "pkt"
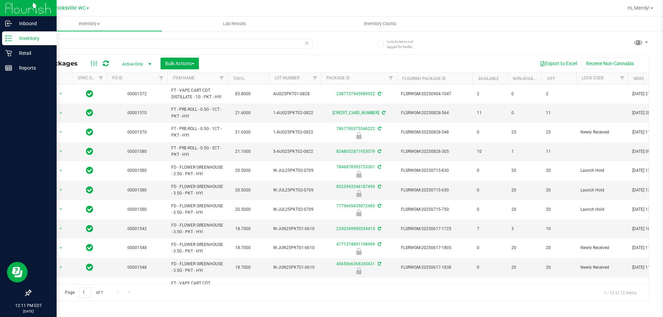
drag, startPoint x: 0, startPoint y: 0, endPoint x: 0, endPoint y: 46, distance: 45.9
click at [0, 46] on div "Inbound Inventory Retail Reports 12:11 PM EDT [DATE] 09/20 Brooksville WC Hi, M…" at bounding box center [331, 158] width 663 height 317
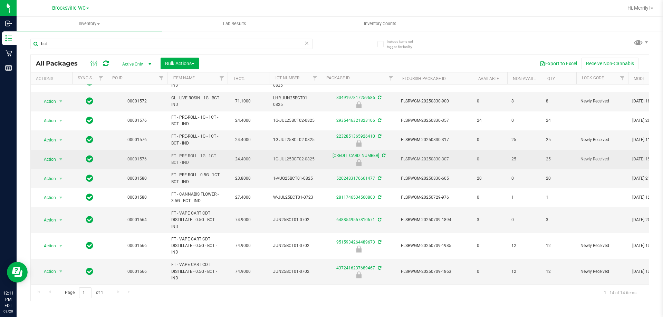
scroll to position [94, 0]
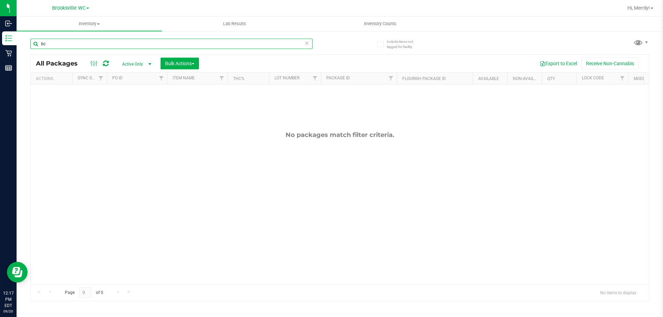
type input "b"
type input "bct"
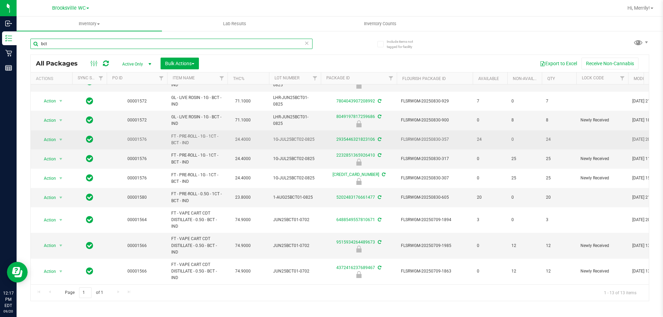
scroll to position [75, 0]
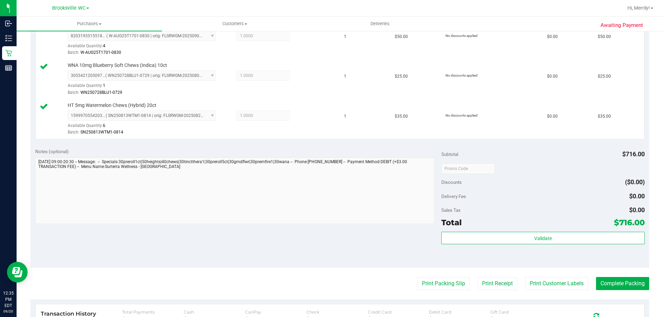
scroll to position [484, 0]
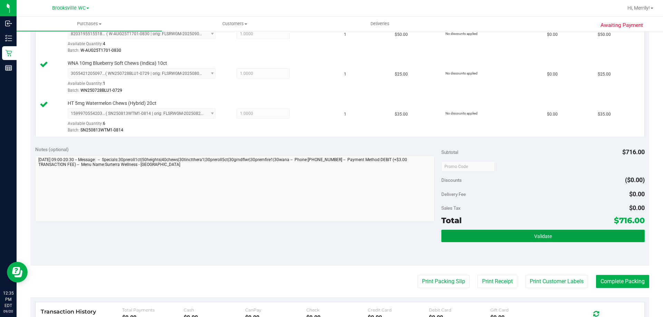
click at [500, 240] on button "Validate" at bounding box center [542, 236] width 203 height 12
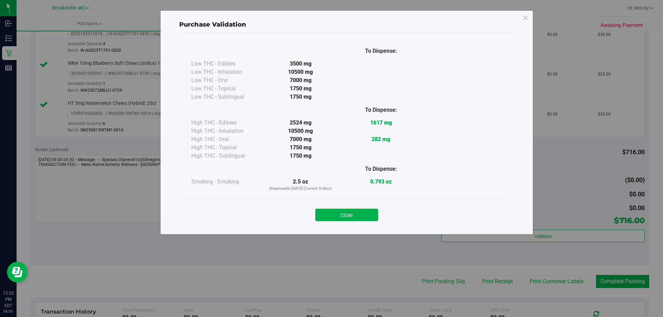
click at [356, 214] on button "Close" at bounding box center [346, 215] width 63 height 12
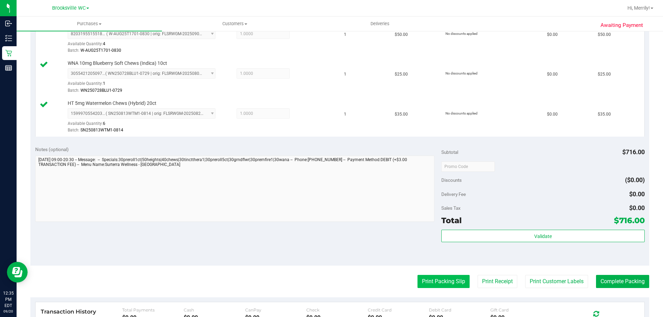
click at [436, 283] on button "Print Packing Slip" at bounding box center [444, 281] width 52 height 13
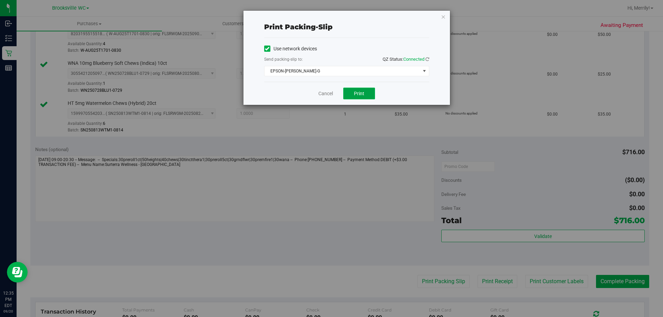
click at [355, 96] on span "Print" at bounding box center [359, 94] width 10 height 6
click at [325, 96] on link "Cancel" at bounding box center [325, 93] width 15 height 7
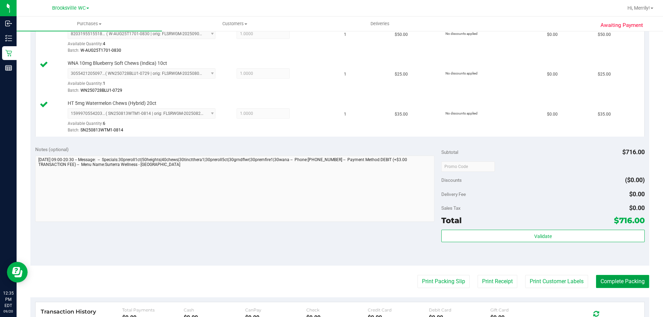
click at [612, 281] on button "Complete Packing" at bounding box center [622, 281] width 53 height 13
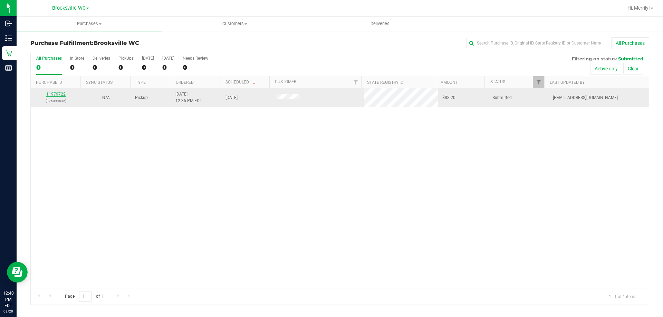
click at [57, 93] on link "11979722" at bounding box center [55, 94] width 19 height 5
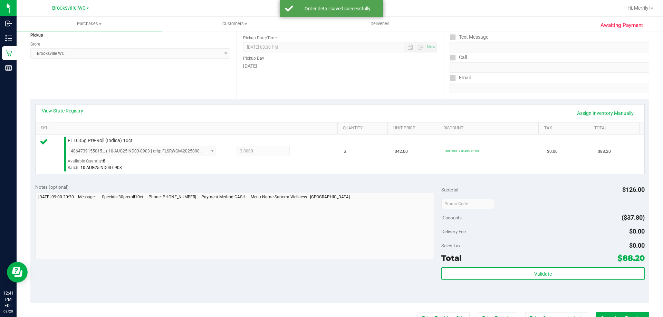
scroll to position [104, 0]
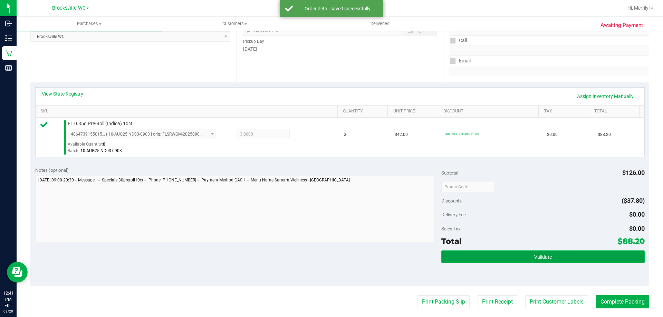
click at [504, 258] on button "Validate" at bounding box center [542, 257] width 203 height 12
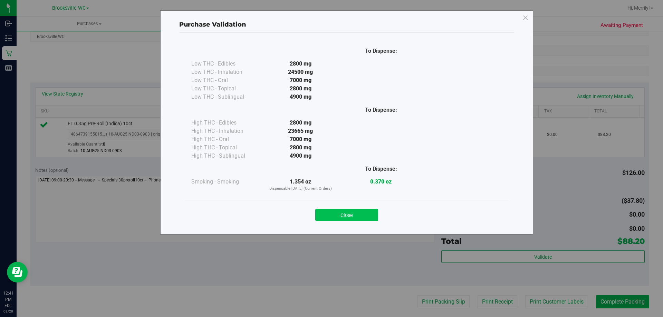
click at [367, 215] on button "Close" at bounding box center [346, 215] width 63 height 12
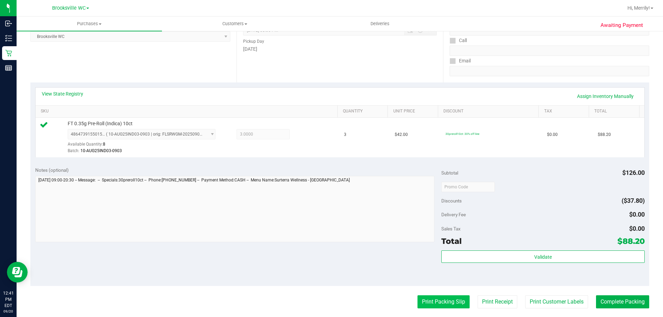
click at [426, 299] on button "Print Packing Slip" at bounding box center [444, 302] width 52 height 13
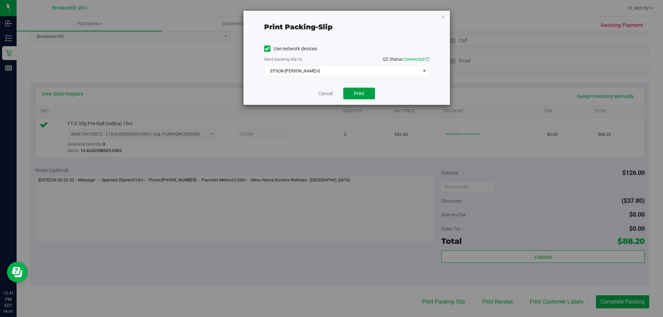
click at [359, 96] on span "Print" at bounding box center [359, 94] width 10 height 6
click at [330, 95] on link "Cancel" at bounding box center [325, 93] width 15 height 7
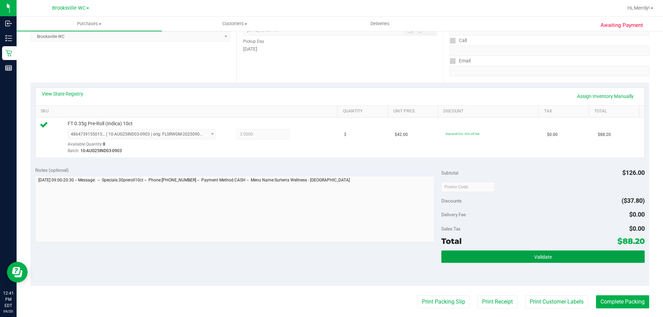
click at [527, 259] on button "Validate" at bounding box center [542, 257] width 203 height 12
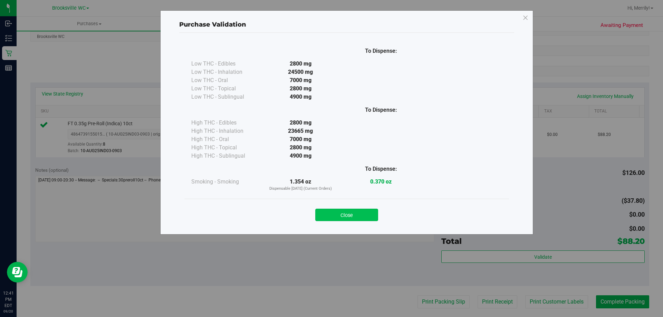
click at [359, 214] on button "Close" at bounding box center [346, 215] width 63 height 12
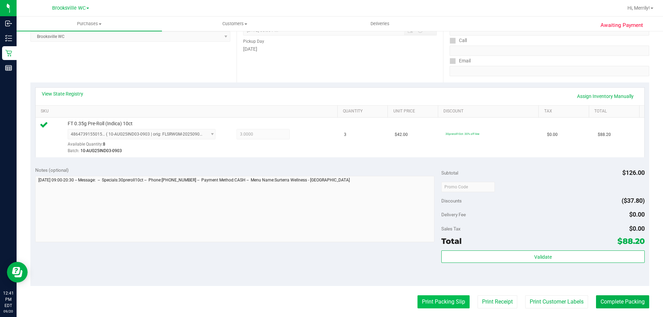
click at [435, 303] on button "Print Packing Slip" at bounding box center [444, 302] width 52 height 13
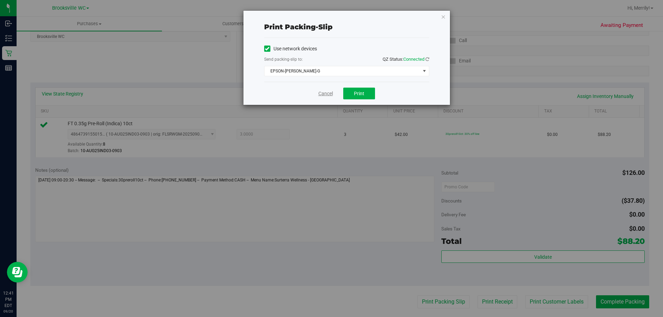
click at [318, 92] on link "Cancel" at bounding box center [325, 93] width 15 height 7
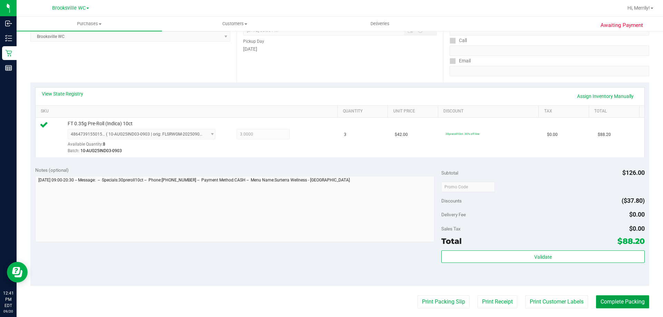
click at [617, 307] on button "Complete Packing" at bounding box center [622, 302] width 53 height 13
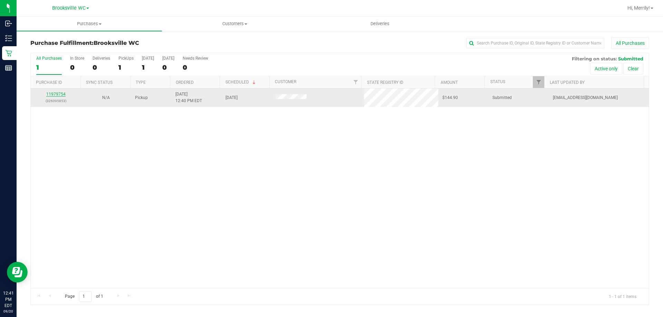
click at [60, 94] on link "11979754" at bounding box center [55, 94] width 19 height 5
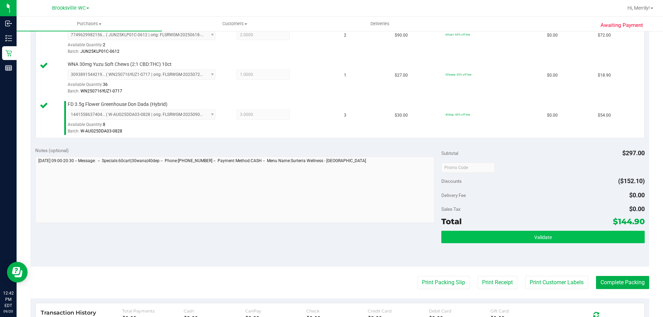
scroll to position [207, 0]
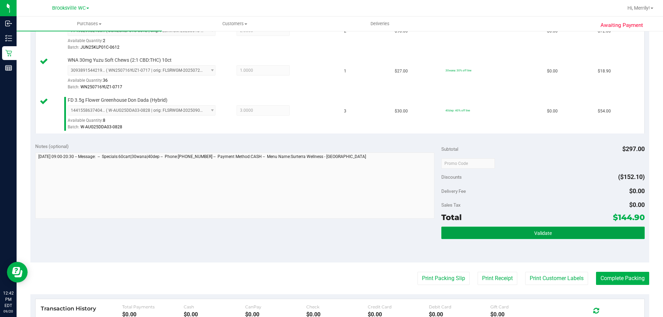
click at [504, 233] on button "Validate" at bounding box center [542, 233] width 203 height 12
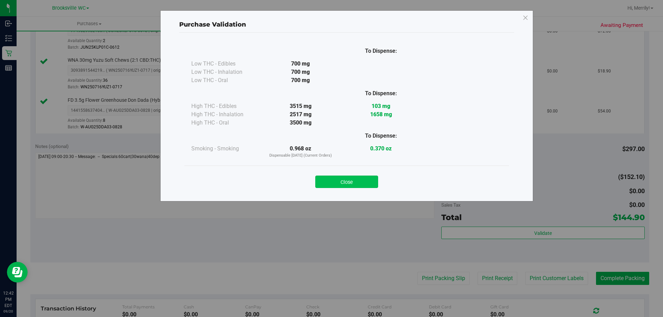
click at [351, 179] on button "Close" at bounding box center [346, 182] width 63 height 12
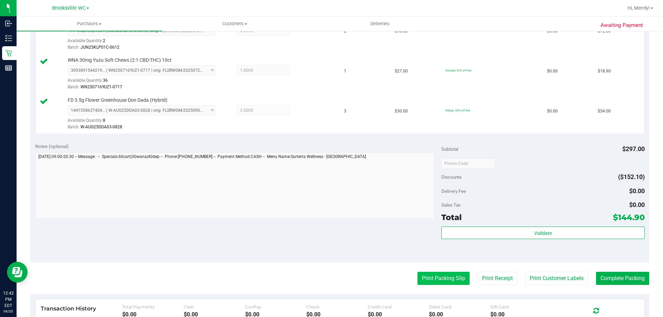
click at [422, 275] on button "Print Packing Slip" at bounding box center [444, 278] width 52 height 13
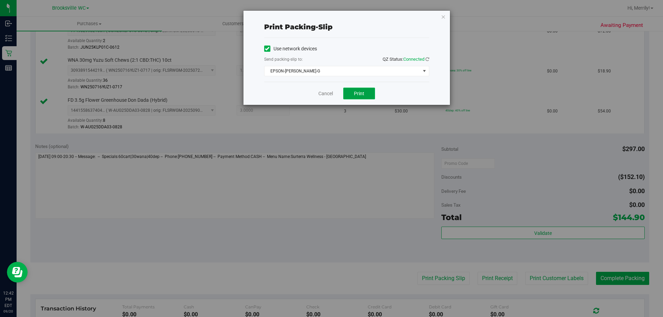
click at [351, 93] on button "Print" at bounding box center [359, 94] width 32 height 12
drag, startPoint x: 325, startPoint y: 96, endPoint x: 336, endPoint y: 96, distance: 11.8
click at [325, 96] on link "Cancel" at bounding box center [325, 93] width 15 height 7
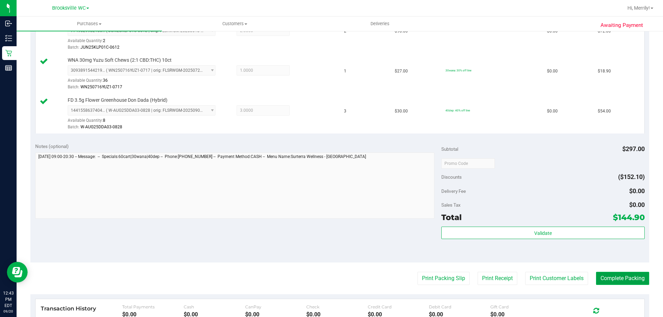
click at [621, 279] on button "Complete Packing" at bounding box center [622, 278] width 53 height 13
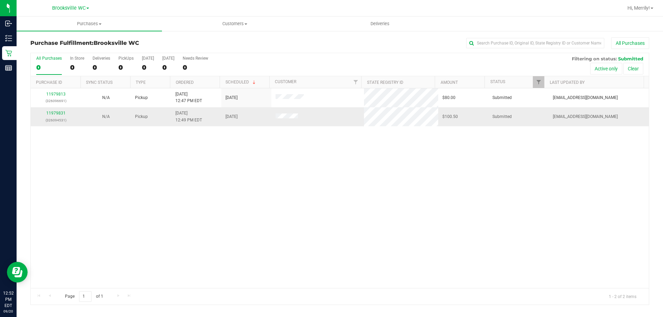
click at [59, 111] on div "11979831 (326094531)" at bounding box center [56, 116] width 42 height 13
click at [58, 113] on link "11979831" at bounding box center [55, 113] width 19 height 5
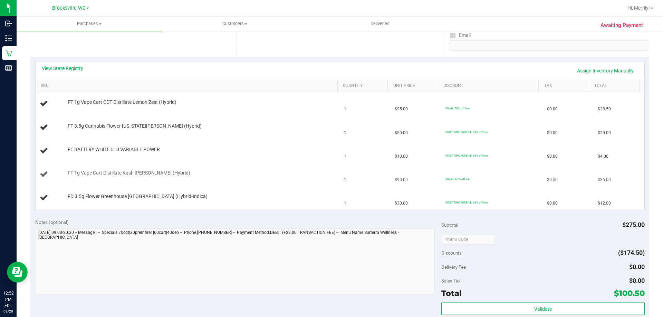
scroll to position [138, 0]
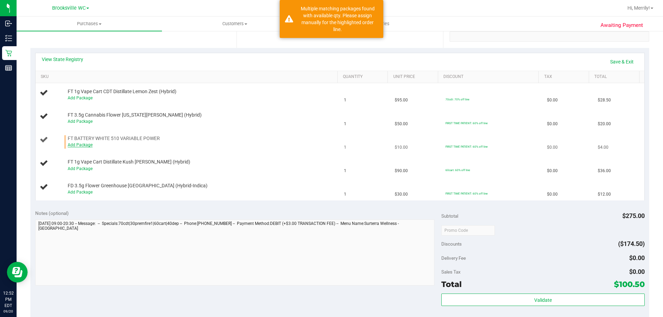
click at [71, 145] on link "Add Package" at bounding box center [80, 145] width 25 height 5
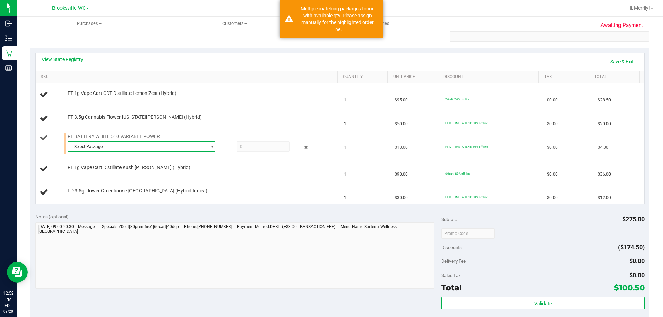
click at [116, 147] on span "Select Package" at bounding box center [137, 147] width 139 height 10
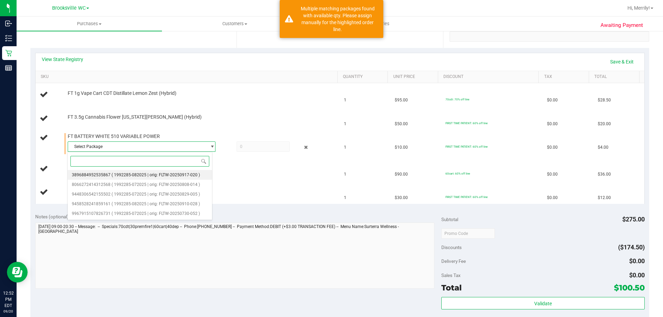
click at [125, 174] on span "( 1992285-082025 | orig: FLTW-20250917-020 )" at bounding box center [156, 175] width 88 height 5
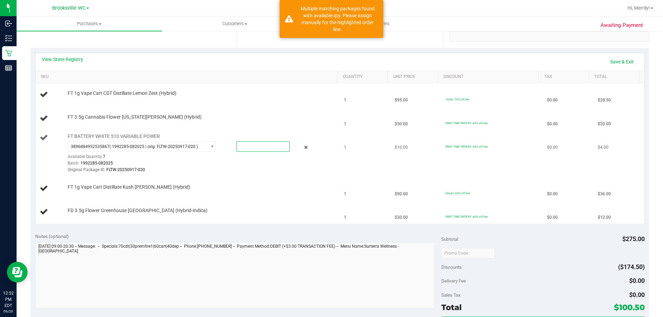
click at [256, 146] on span at bounding box center [263, 147] width 53 height 10
type input "1"
type input "1.0000"
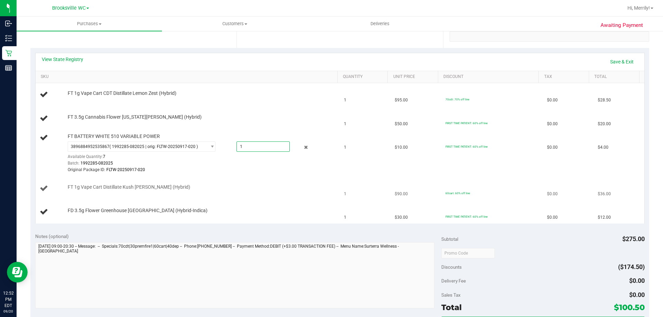
click at [251, 181] on td "FT 1g Vape Cart Distillate Kush Mintz (Hybrid)" at bounding box center [188, 188] width 305 height 23
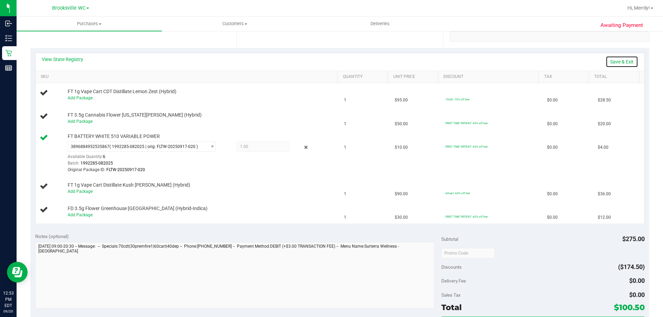
click at [620, 60] on link "Save & Exit" at bounding box center [622, 62] width 32 height 12
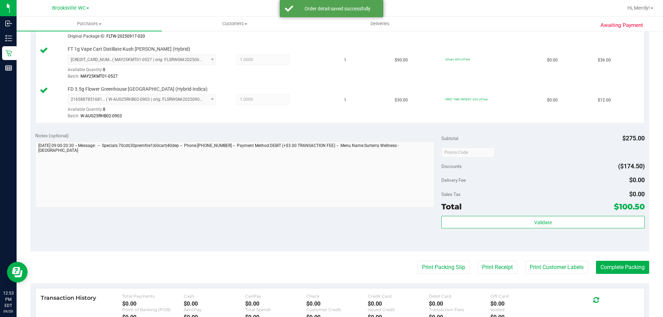
scroll to position [311, 0]
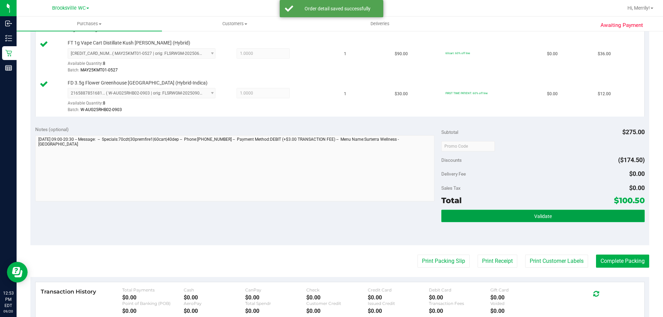
click at [562, 213] on button "Validate" at bounding box center [542, 216] width 203 height 12
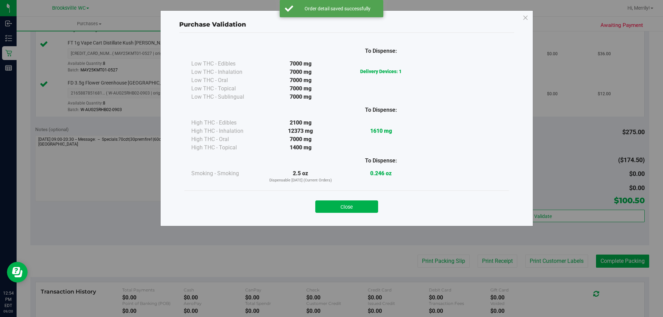
drag, startPoint x: 356, startPoint y: 204, endPoint x: 491, endPoint y: 242, distance: 140.6
click at [366, 205] on button "Close" at bounding box center [346, 207] width 63 height 12
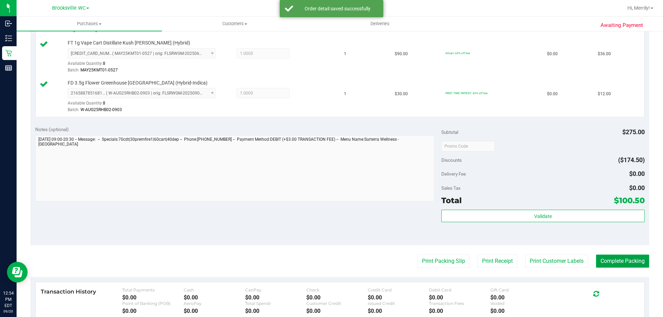
click at [613, 258] on button "Complete Packing" at bounding box center [622, 261] width 53 height 13
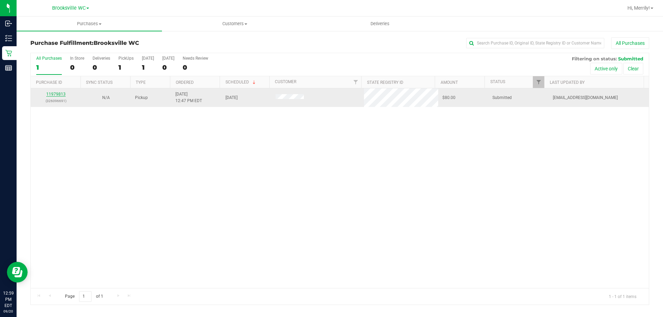
click at [56, 92] on link "11979813" at bounding box center [55, 94] width 19 height 5
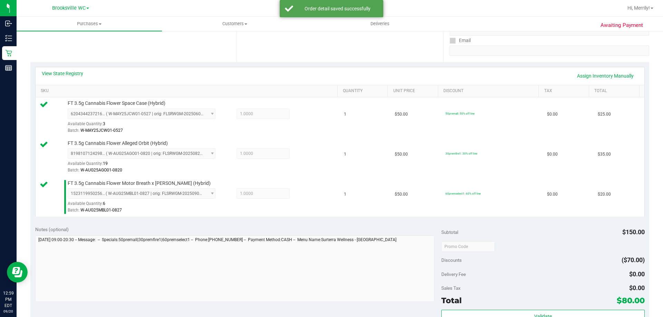
scroll to position [173, 0]
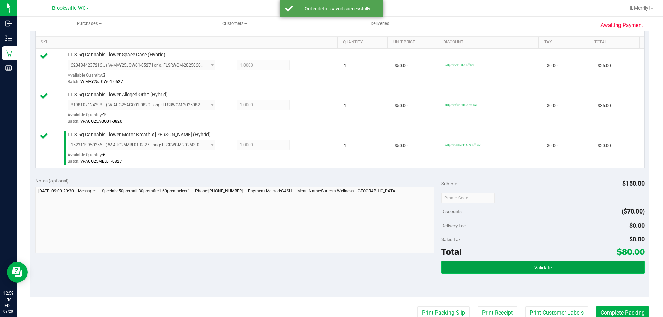
click at [516, 263] on button "Validate" at bounding box center [542, 267] width 203 height 12
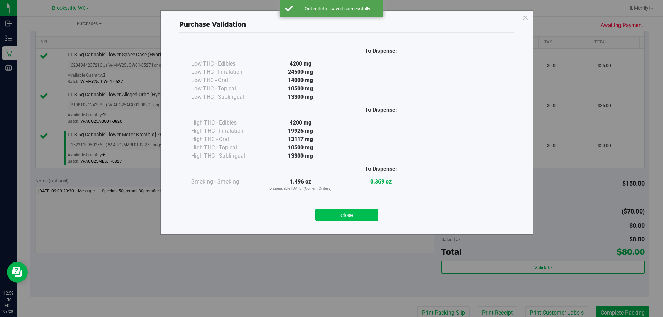
click at [369, 217] on button "Close" at bounding box center [346, 215] width 63 height 12
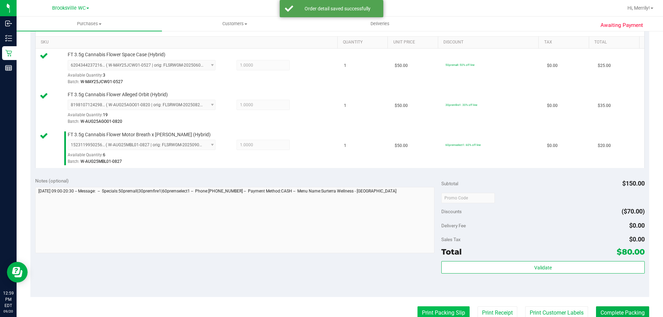
click at [435, 311] on button "Print Packing Slip" at bounding box center [444, 313] width 52 height 13
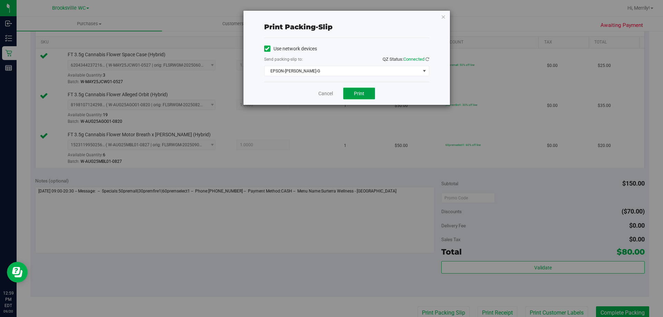
click at [365, 92] on button "Print" at bounding box center [359, 94] width 32 height 12
click at [324, 92] on link "Cancel" at bounding box center [325, 93] width 15 height 7
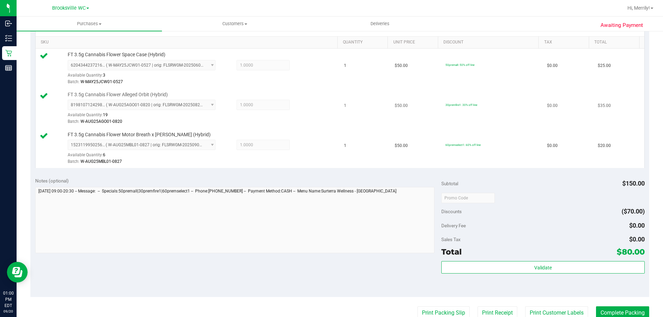
scroll to position [175, 0]
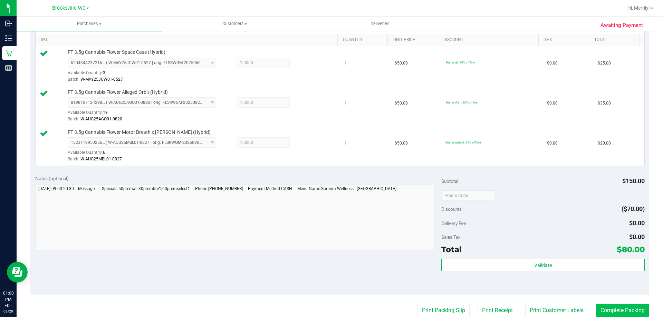
click at [625, 305] on purchase-details "Back Edit Purchase Cancel Purchase View Profile # 11979813 BioTrack ID: - Submi…" at bounding box center [339, 159] width 619 height 594
click at [623, 307] on button "Complete Packing" at bounding box center [622, 310] width 53 height 13
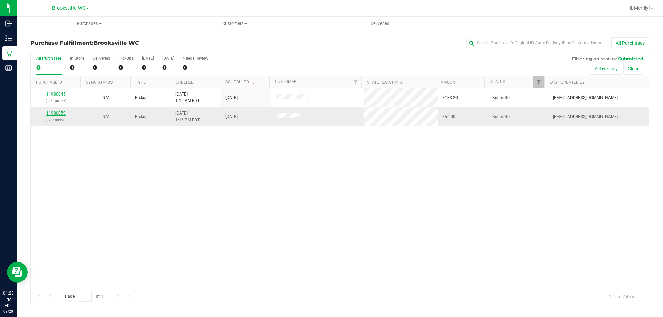
click at [55, 113] on link "11980059" at bounding box center [55, 113] width 19 height 5
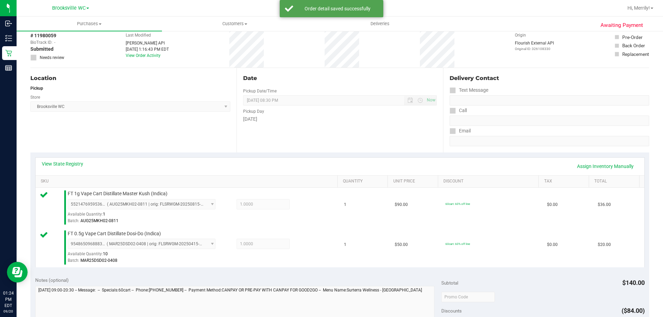
scroll to position [173, 0]
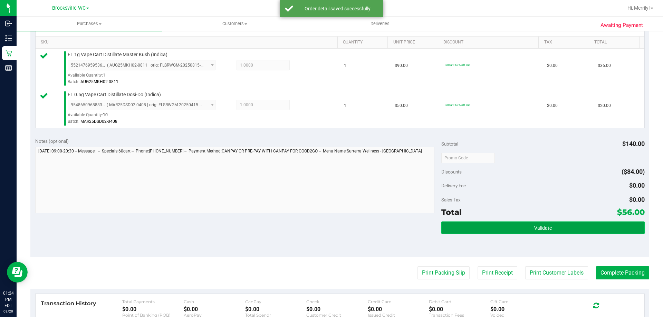
click at [548, 226] on button "Validate" at bounding box center [542, 228] width 203 height 12
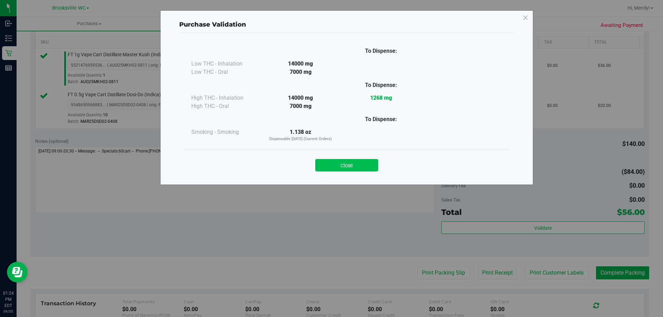
drag, startPoint x: 346, startPoint y: 169, endPoint x: 433, endPoint y: 190, distance: 89.6
click at [347, 169] on button "Close" at bounding box center [346, 165] width 63 height 12
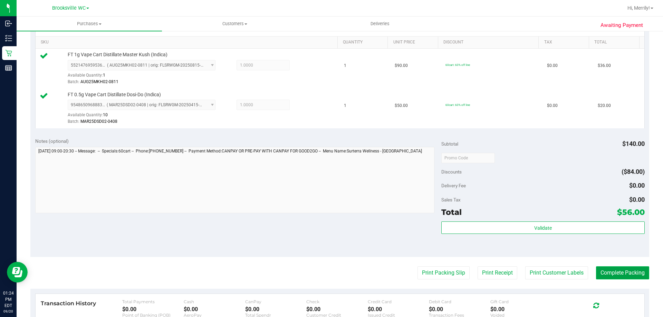
click at [614, 275] on button "Complete Packing" at bounding box center [622, 273] width 53 height 13
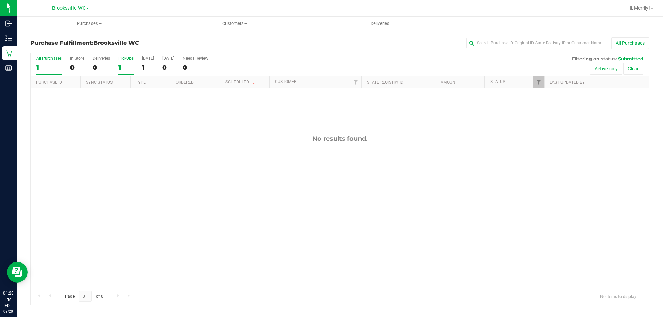
click at [124, 61] on label "PickUps 1" at bounding box center [125, 65] width 15 height 19
click at [0, 0] on input "PickUps 1" at bounding box center [0, 0] width 0 height 0
click at [141, 64] on div "All Purchases 1 In Store 0 Deliveries 0 PickUps 1 Today 1 Tomorrow 0 Needs Revi…" at bounding box center [340, 64] width 618 height 23
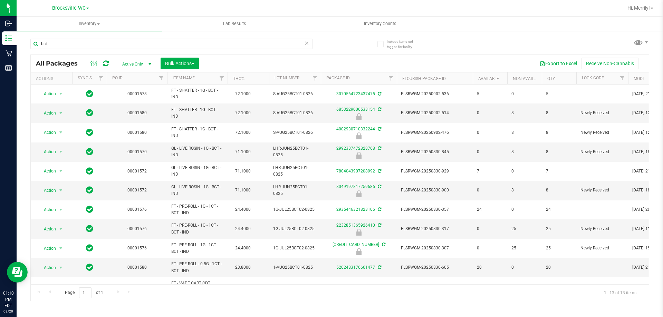
click at [74, 41] on input "bct" at bounding box center [171, 44] width 282 height 10
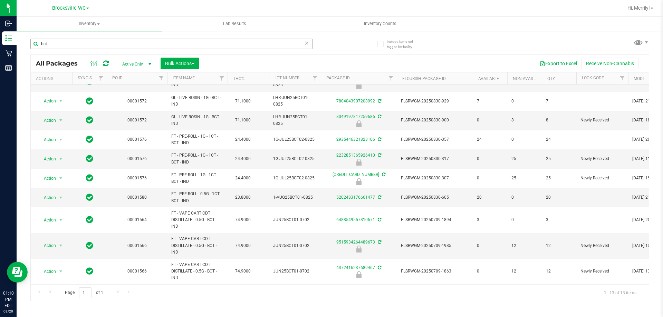
click at [74, 41] on input "bct" at bounding box center [171, 44] width 282 height 10
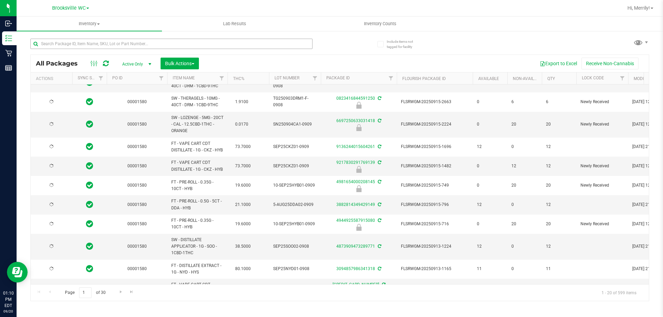
type input "[DATE]"
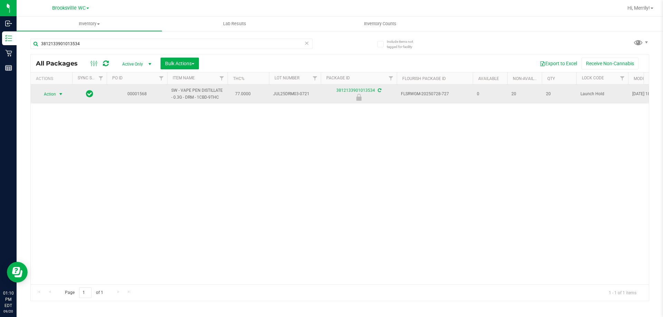
type input "3812133901013534"
click at [61, 94] on span "select" at bounding box center [61, 95] width 6 height 6
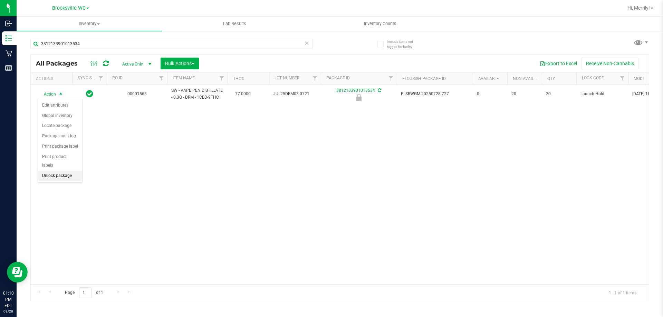
click at [53, 171] on li "Unlock package" at bounding box center [60, 176] width 44 height 10
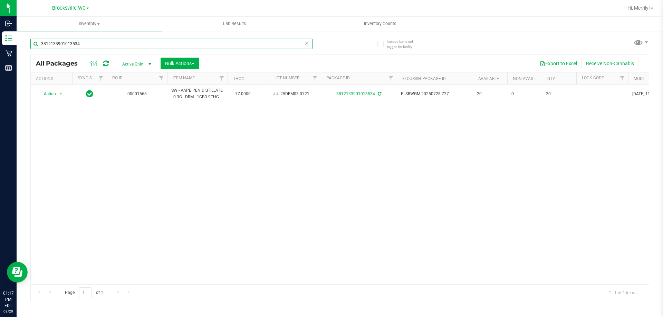
click at [97, 42] on input "3812133901013534" at bounding box center [171, 44] width 282 height 10
click at [96, 43] on input "3812133901013534" at bounding box center [171, 44] width 282 height 10
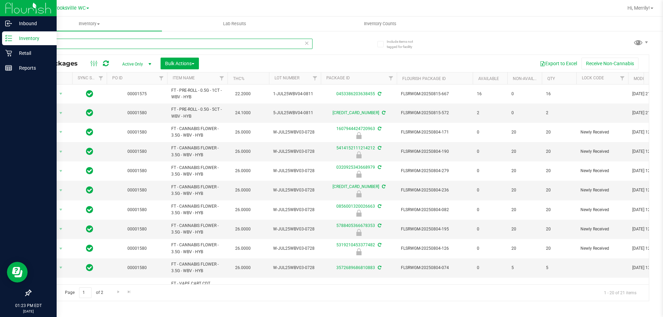
type input "wbv"
click at [6, 67] on icon at bounding box center [8, 68] width 7 height 7
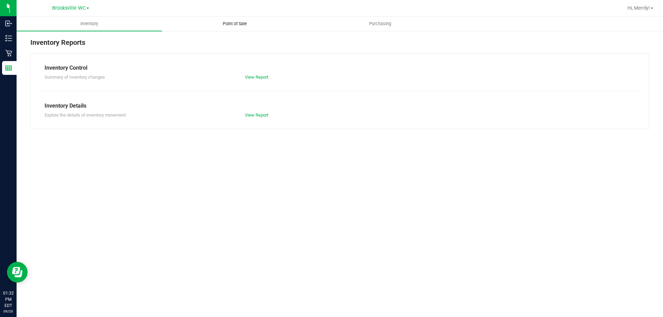
click at [237, 22] on span "Point of Sale" at bounding box center [234, 24] width 43 height 6
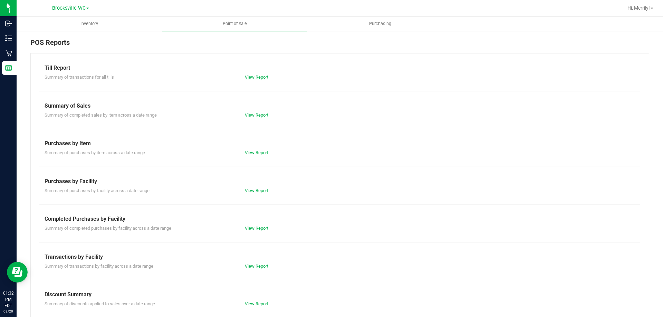
click at [257, 76] on link "View Report" at bounding box center [256, 77] width 23 height 5
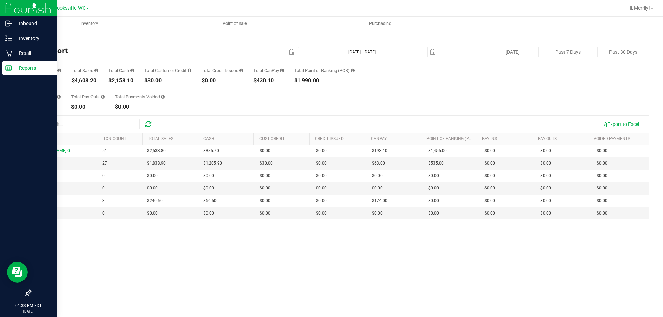
click at [12, 68] on p "Reports" at bounding box center [32, 68] width 41 height 8
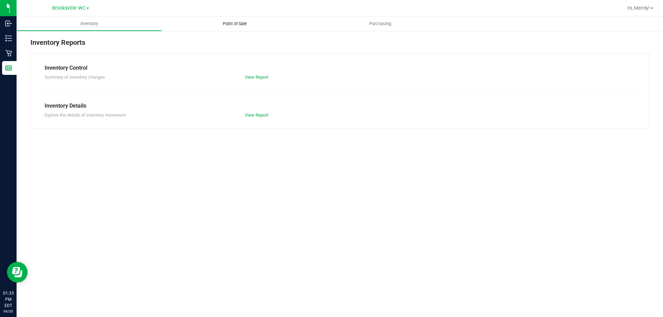
click at [235, 24] on span "Point of Sale" at bounding box center [234, 24] width 43 height 6
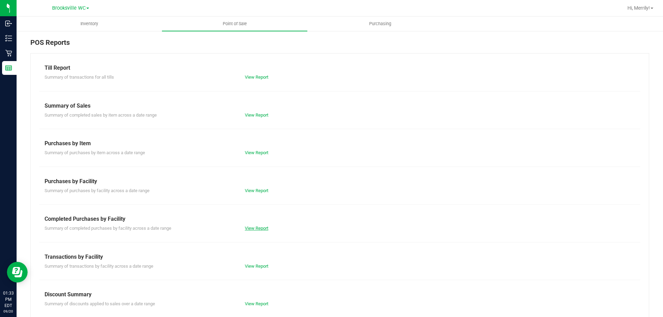
click at [256, 229] on link "View Report" at bounding box center [256, 228] width 23 height 5
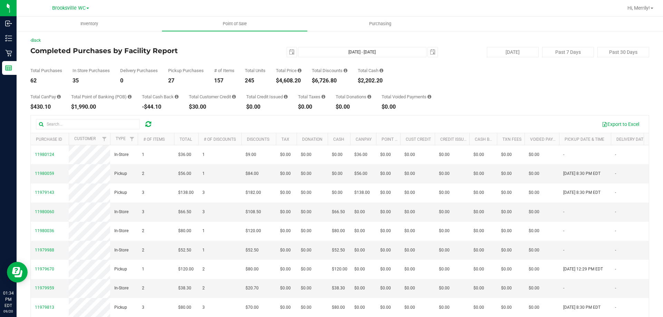
drag, startPoint x: 484, startPoint y: 74, endPoint x: 466, endPoint y: 66, distance: 20.3
click at [484, 74] on div "Total Purchases 62 In Store Purchases 35 Delivery Purchases 0 Pickup Purchases …" at bounding box center [339, 70] width 619 height 26
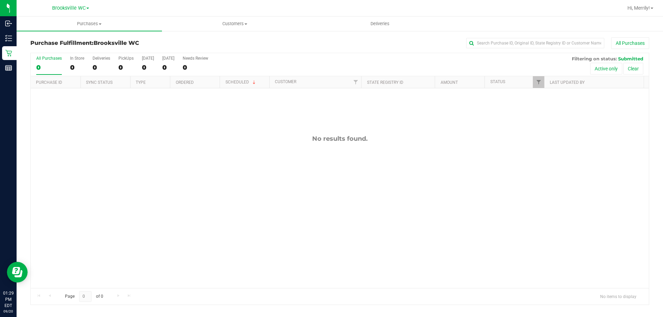
click at [153, 182] on div "No results found." at bounding box center [340, 211] width 618 height 247
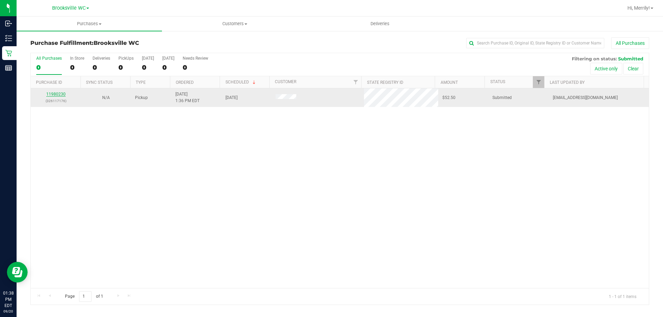
click at [57, 94] on link "11980230" at bounding box center [55, 94] width 19 height 5
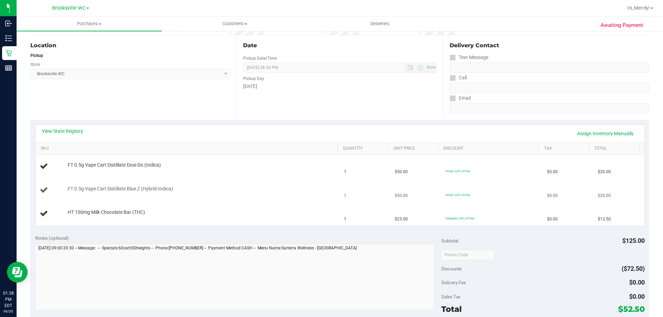
scroll to position [69, 0]
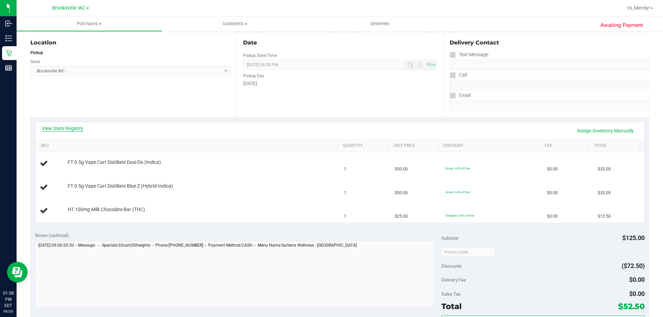
click at [69, 126] on link "View State Registry" at bounding box center [62, 128] width 41 height 7
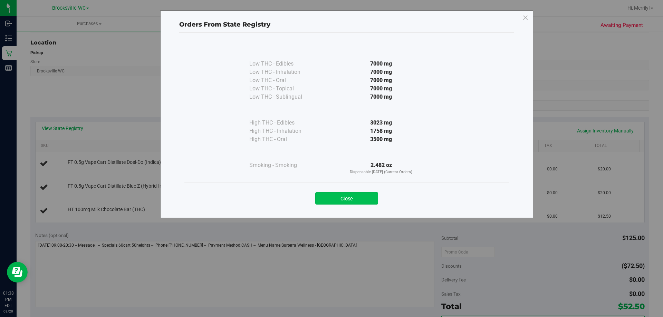
click at [328, 198] on button "Close" at bounding box center [346, 198] width 63 height 12
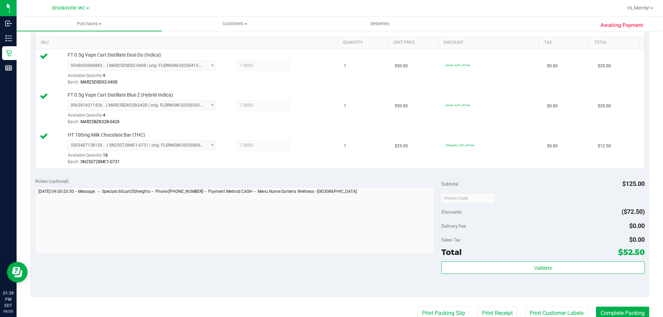
scroll to position [173, 0]
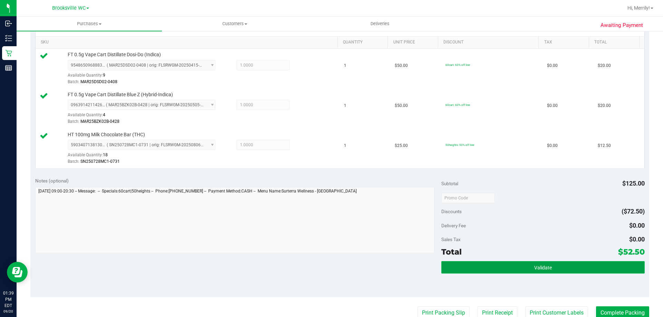
click at [508, 267] on button "Validate" at bounding box center [542, 267] width 203 height 12
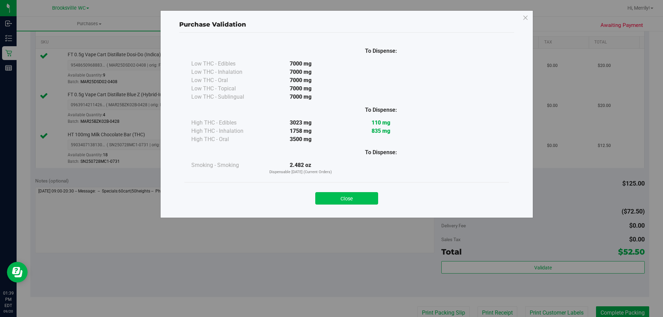
click at [356, 196] on button "Close" at bounding box center [346, 198] width 63 height 12
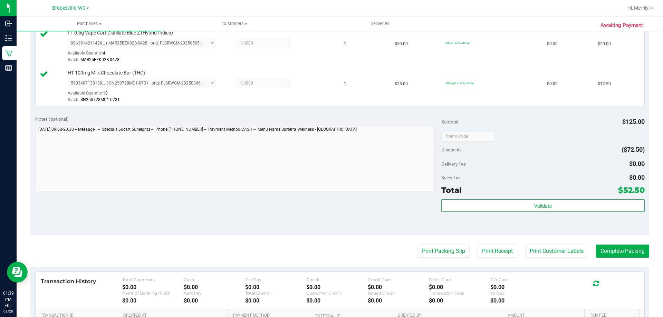
scroll to position [242, 0]
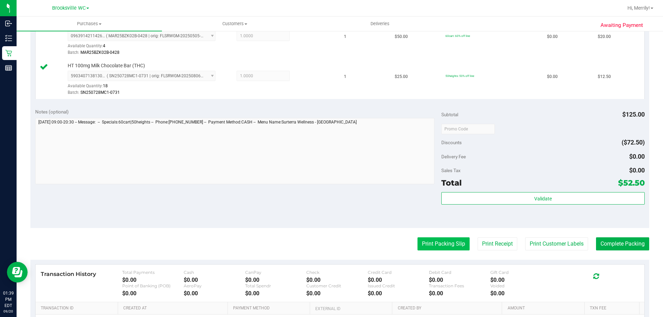
click at [435, 243] on button "Print Packing Slip" at bounding box center [444, 244] width 52 height 13
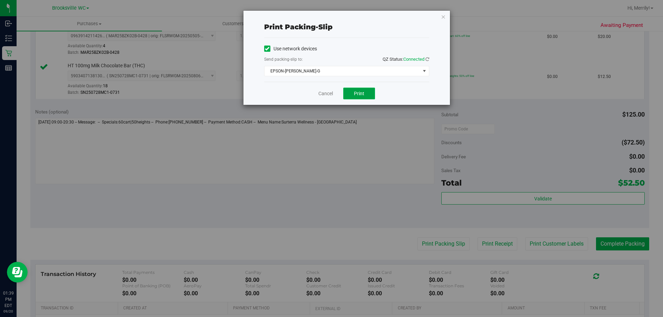
click at [364, 96] on button "Print" at bounding box center [359, 94] width 32 height 12
click at [328, 91] on link "Cancel" at bounding box center [325, 93] width 15 height 7
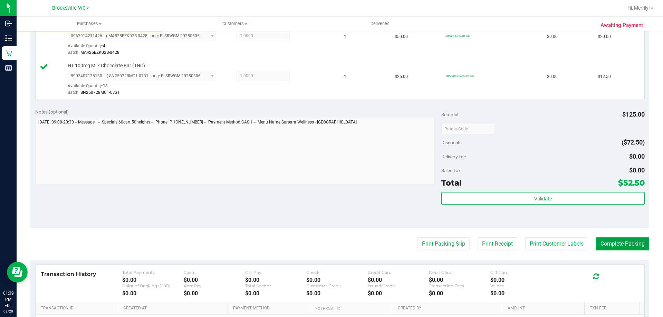
click at [620, 247] on button "Complete Packing" at bounding box center [622, 244] width 53 height 13
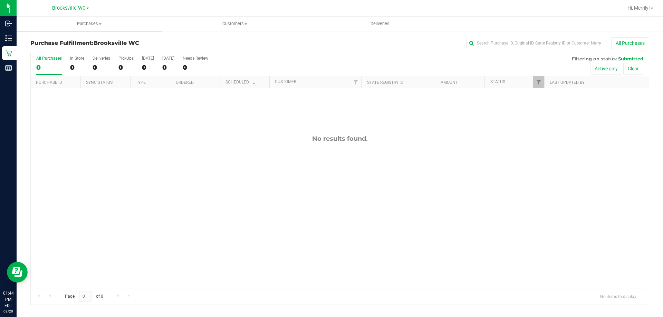
click at [159, 213] on div "No results found." at bounding box center [340, 211] width 618 height 247
click at [282, 194] on div "No results found." at bounding box center [340, 211] width 618 height 247
click at [198, 200] on div "No results found." at bounding box center [340, 211] width 618 height 247
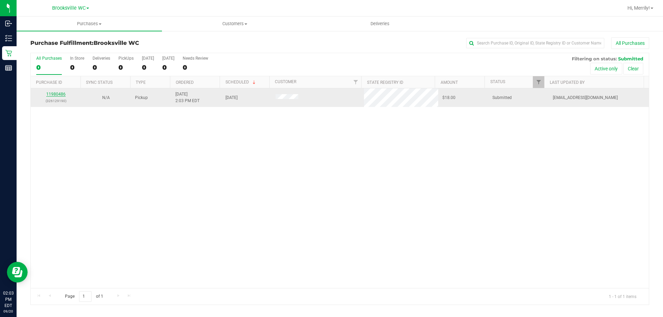
click at [54, 93] on link "11980486" at bounding box center [55, 94] width 19 height 5
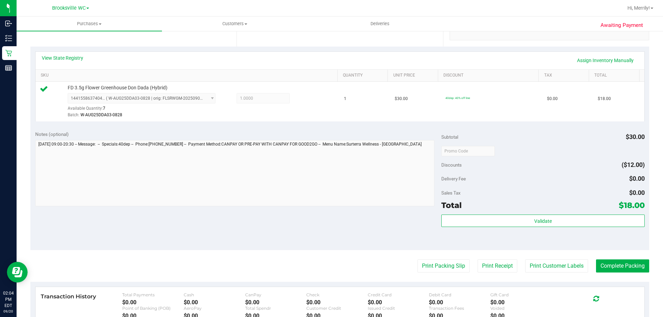
scroll to position [173, 0]
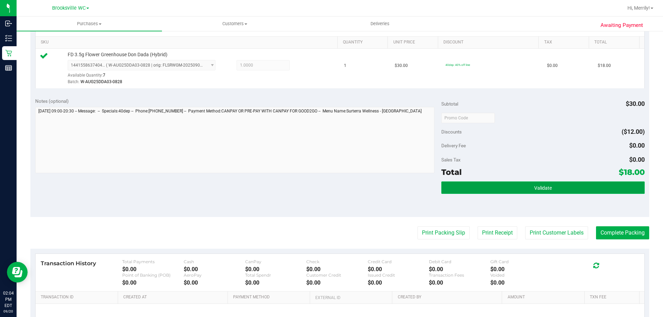
click at [521, 188] on button "Validate" at bounding box center [542, 188] width 203 height 12
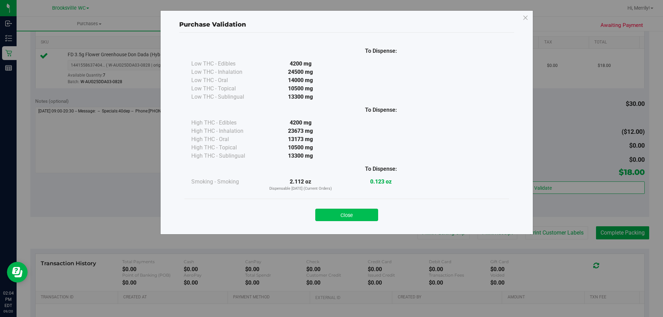
click at [349, 219] on button "Close" at bounding box center [346, 215] width 63 height 12
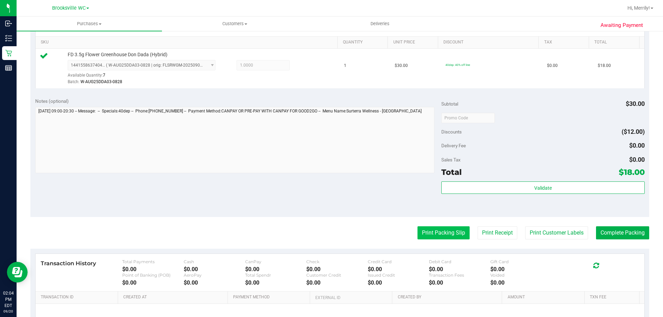
click at [436, 234] on button "Print Packing Slip" at bounding box center [444, 233] width 52 height 13
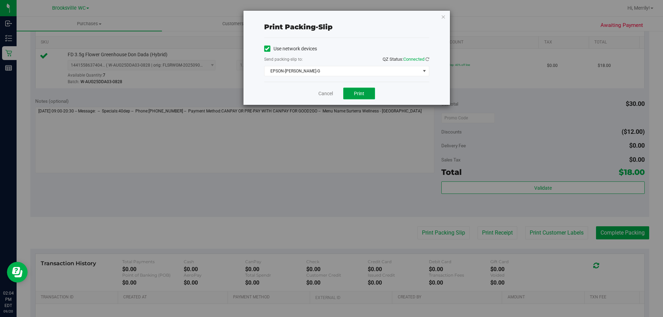
click at [359, 96] on span "Print" at bounding box center [359, 94] width 10 height 6
click at [322, 91] on link "Cancel" at bounding box center [325, 93] width 15 height 7
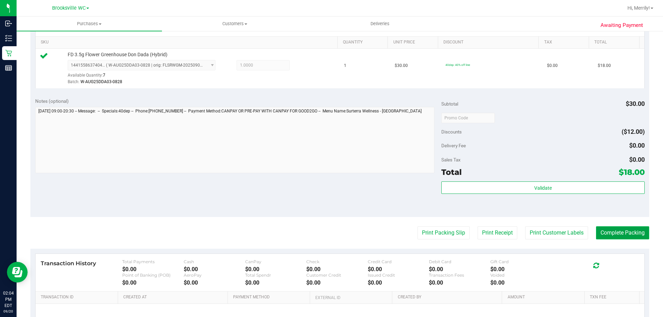
click at [615, 232] on button "Complete Packing" at bounding box center [622, 233] width 53 height 13
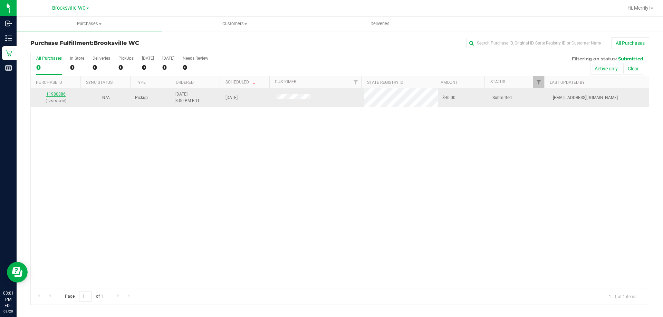
click at [53, 92] on link "11980886" at bounding box center [55, 94] width 19 height 5
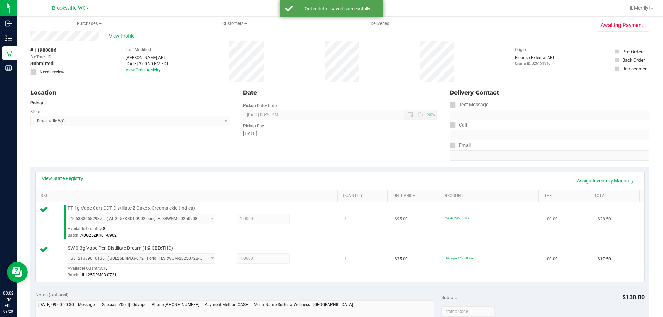
scroll to position [104, 0]
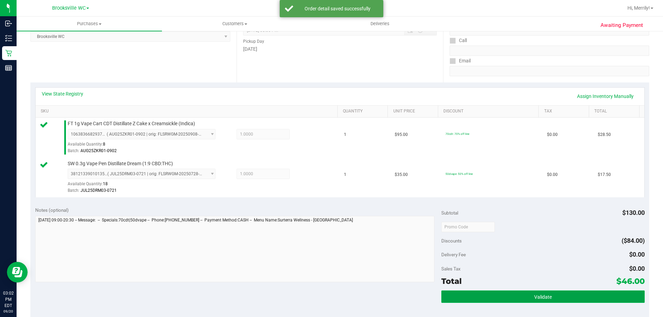
click at [510, 300] on button "Validate" at bounding box center [542, 297] width 203 height 12
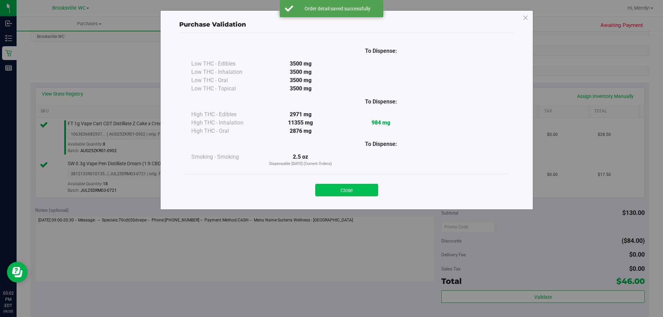
click at [344, 190] on button "Close" at bounding box center [346, 190] width 63 height 12
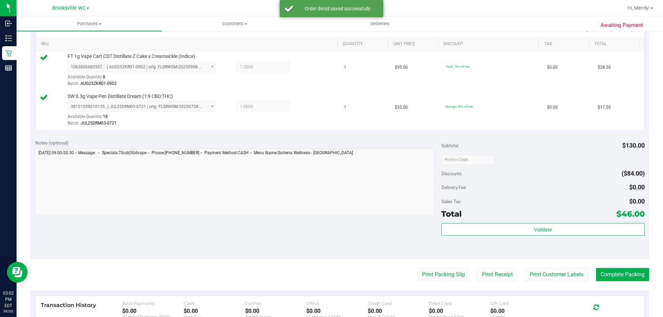
scroll to position [173, 0]
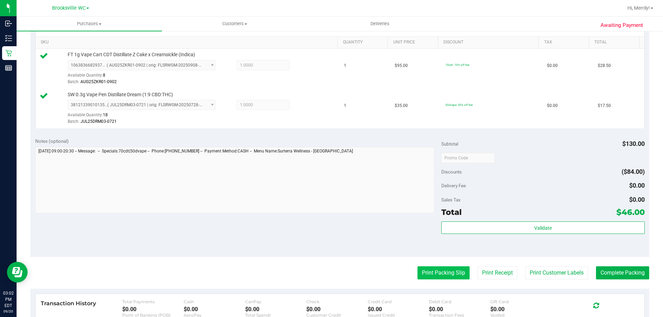
click at [435, 273] on button "Print Packing Slip" at bounding box center [444, 273] width 52 height 13
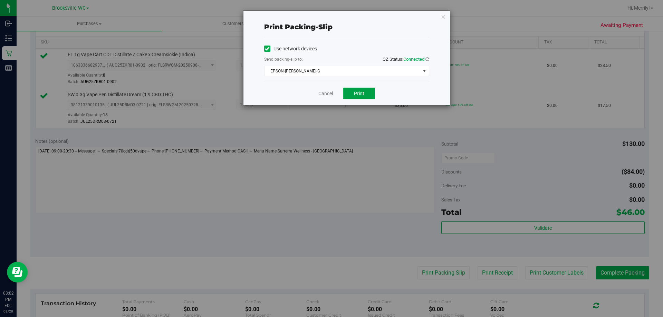
click at [361, 94] on span "Print" at bounding box center [359, 94] width 10 height 6
click at [322, 94] on link "Cancel" at bounding box center [325, 93] width 15 height 7
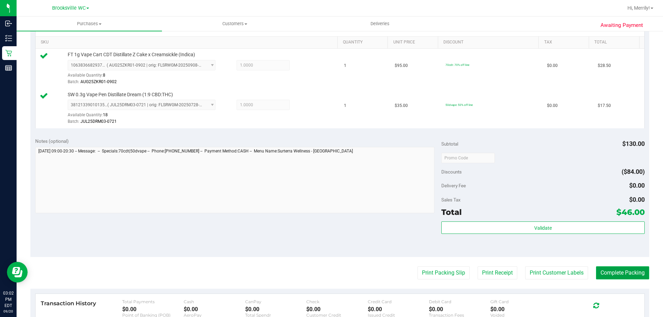
click at [620, 274] on button "Complete Packing" at bounding box center [622, 273] width 53 height 13
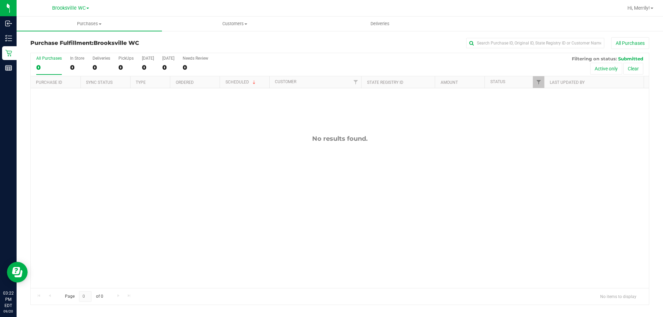
click at [137, 206] on div "No results found." at bounding box center [340, 211] width 618 height 247
click at [189, 222] on div "No results found." at bounding box center [340, 211] width 618 height 247
click at [176, 213] on div "No results found." at bounding box center [340, 211] width 618 height 247
click at [107, 156] on div "No results found." at bounding box center [340, 211] width 618 height 247
click at [250, 169] on div "No results found." at bounding box center [340, 211] width 618 height 247
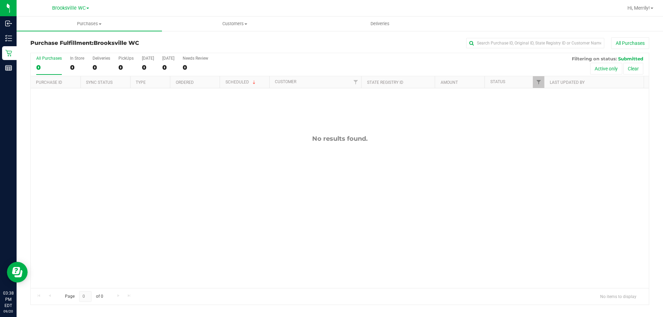
click at [189, 221] on div "No results found." at bounding box center [340, 211] width 618 height 247
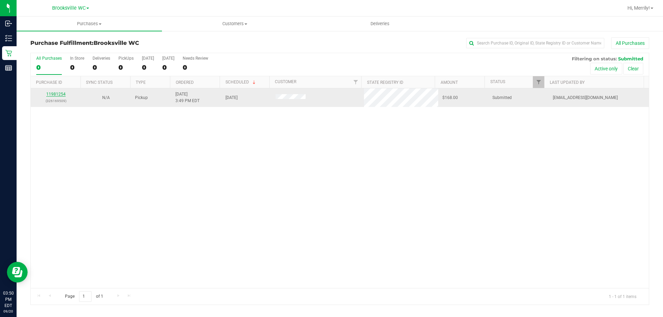
click at [58, 93] on link "11981254" at bounding box center [55, 94] width 19 height 5
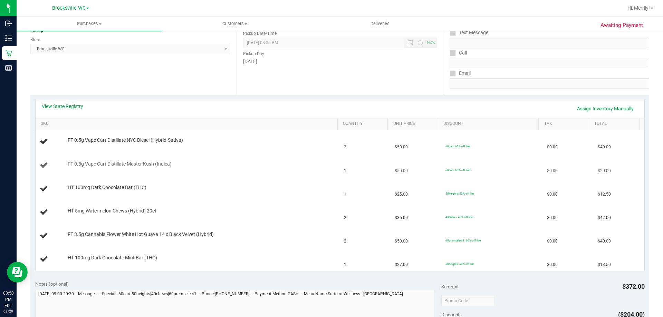
scroll to position [104, 0]
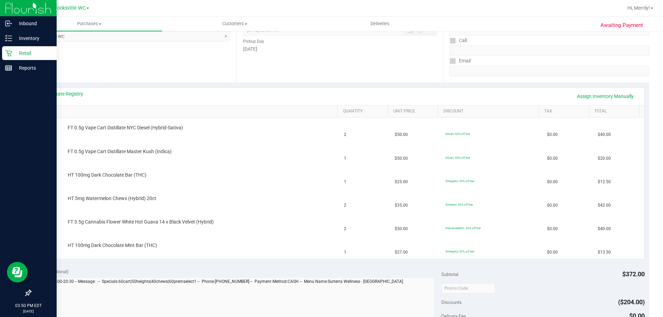
click at [9, 53] on icon at bounding box center [8, 53] width 7 height 7
